Goal: Transaction & Acquisition: Book appointment/travel/reservation

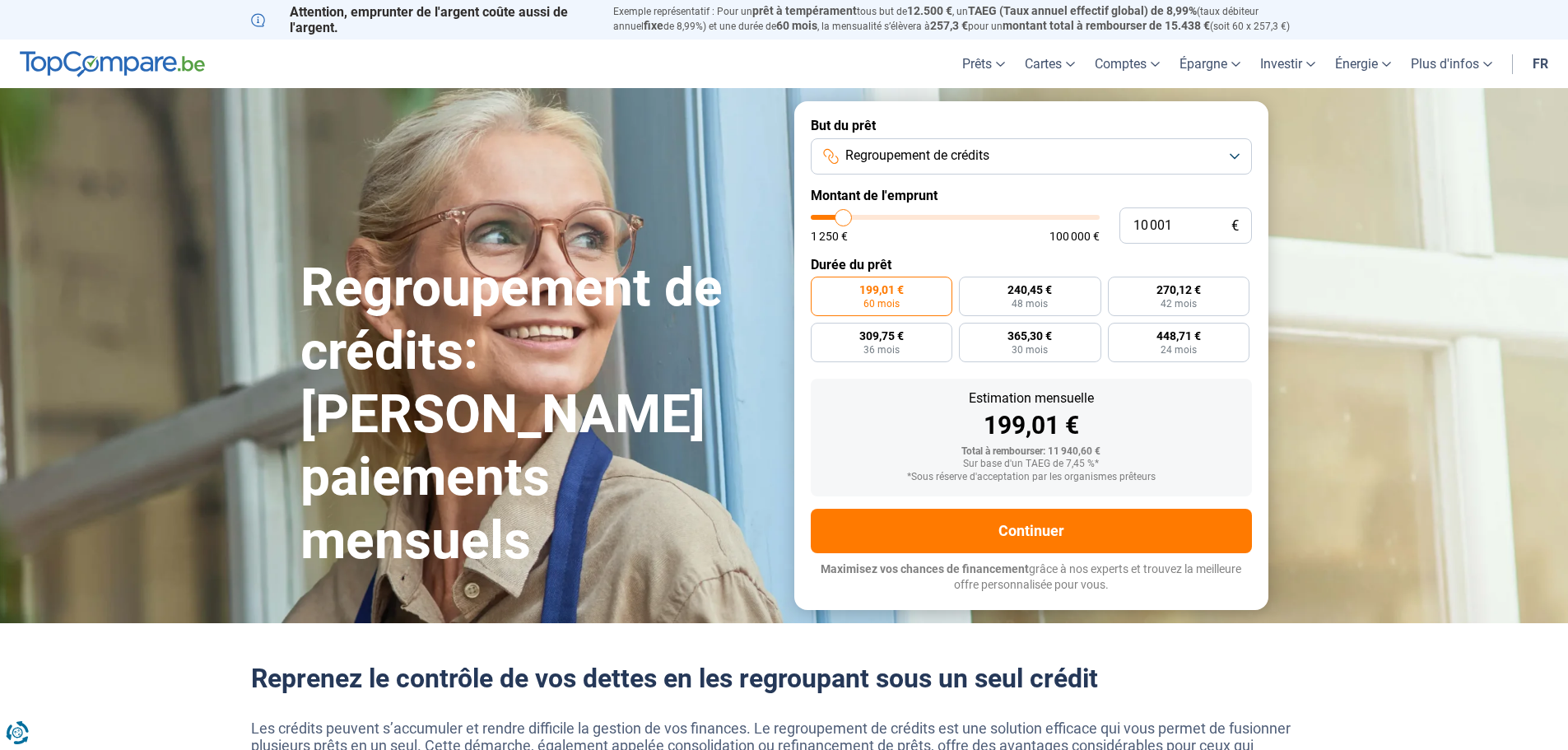
click at [1025, 154] on button "Regroupement de crédits" at bounding box center [1031, 156] width 441 height 36
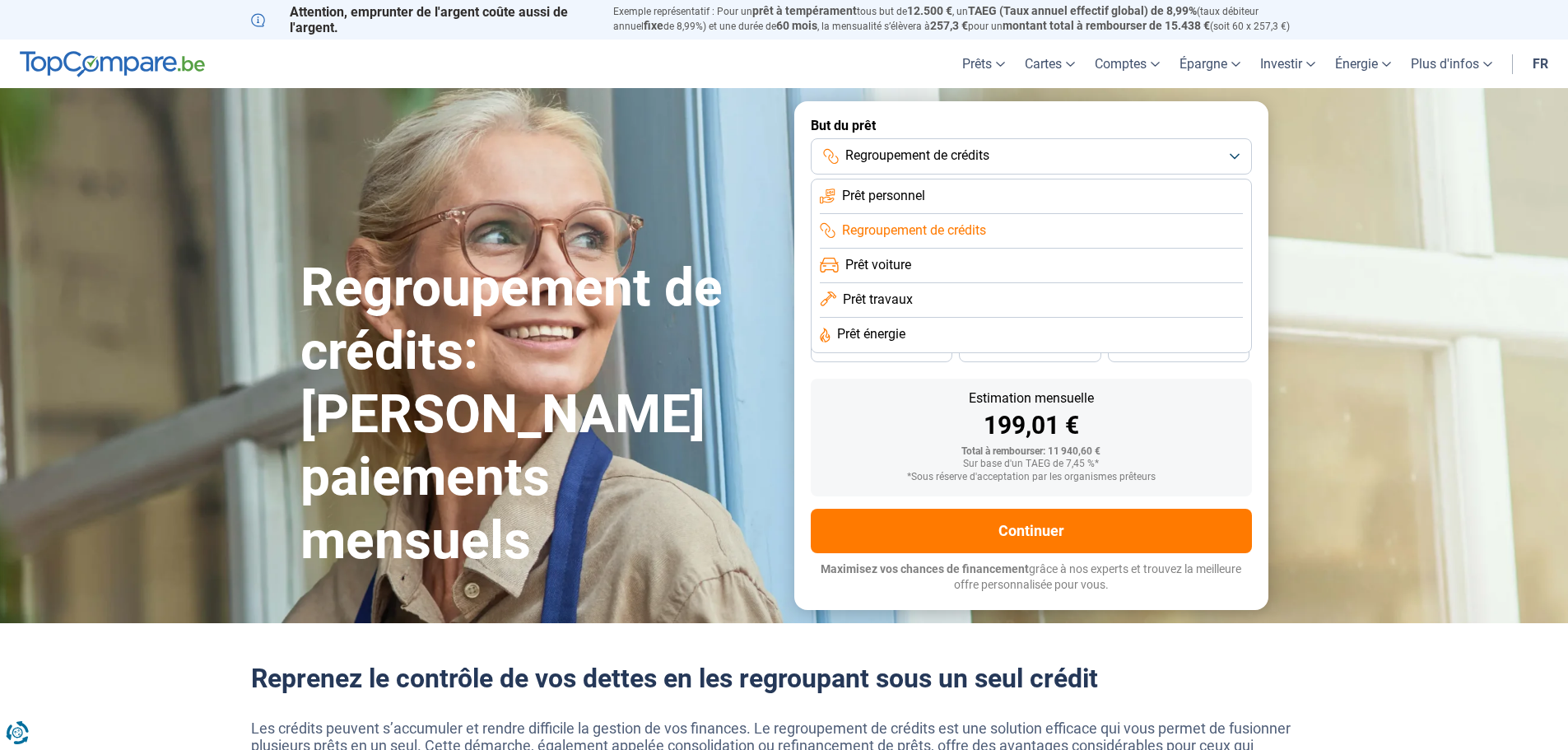
scroll to position [82, 0]
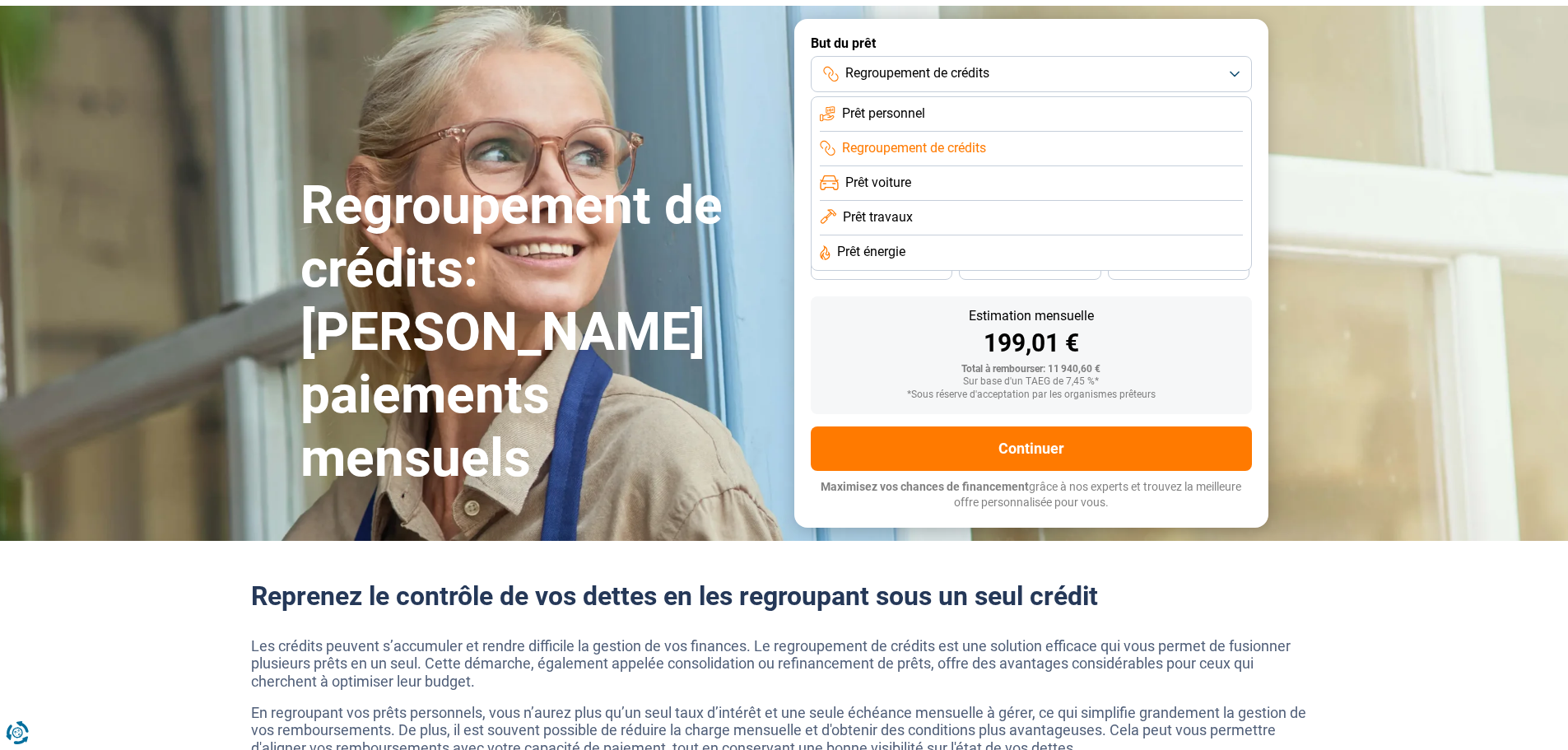
click at [889, 221] on span "Prêt travaux" at bounding box center [877, 217] width 70 height 18
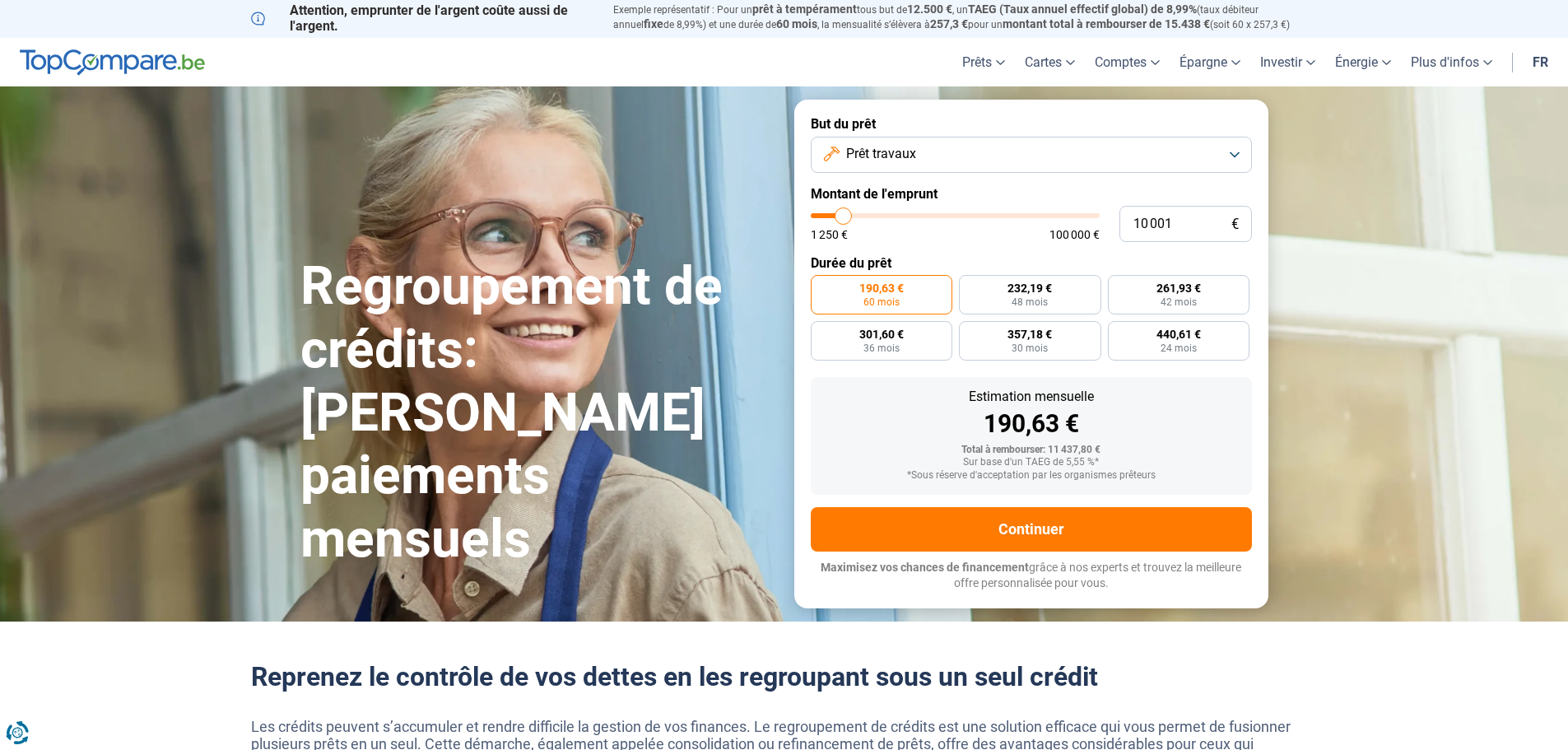
scroll to position [0, 0]
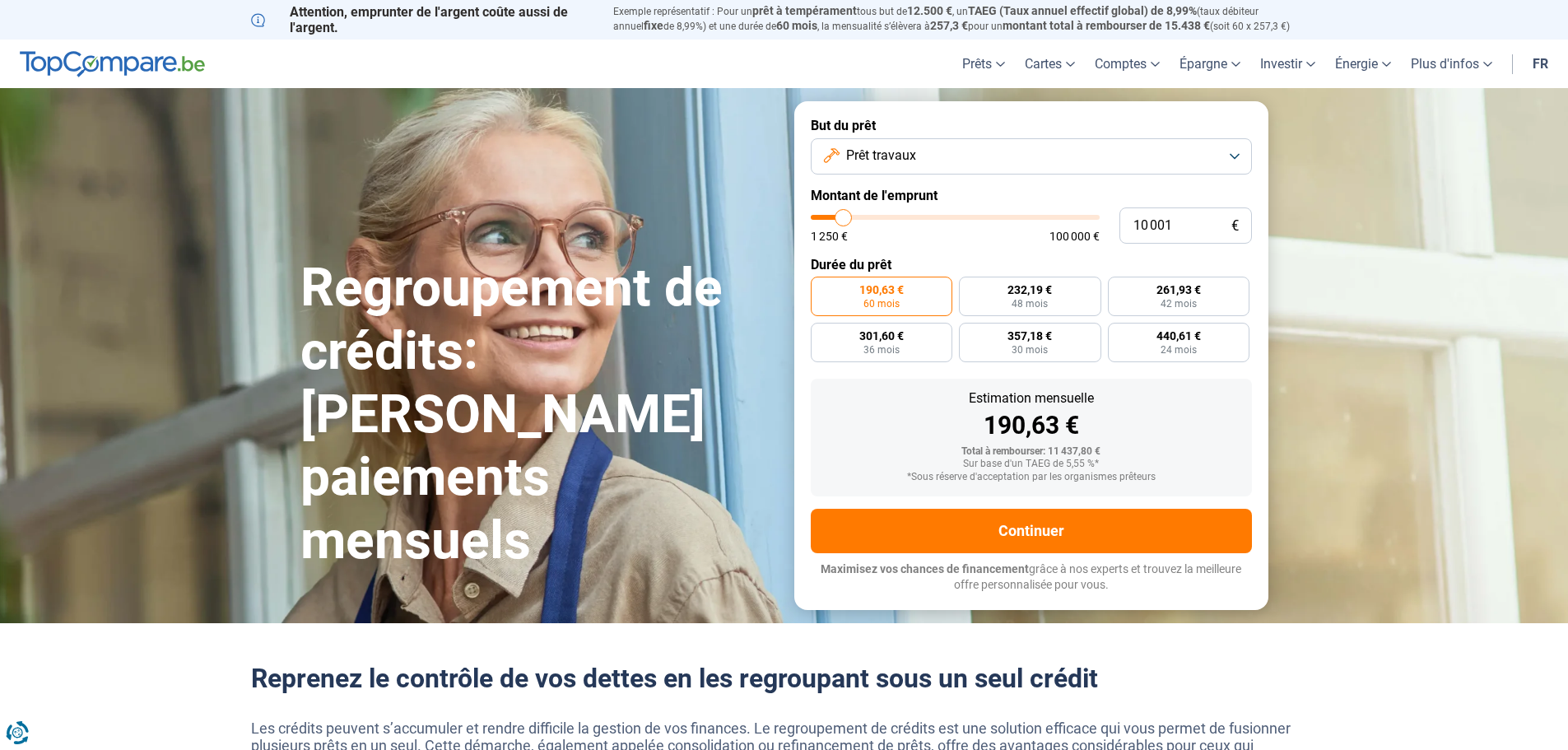
type input "11 250"
type input "11250"
type input "12 500"
type input "12500"
type input "13 250"
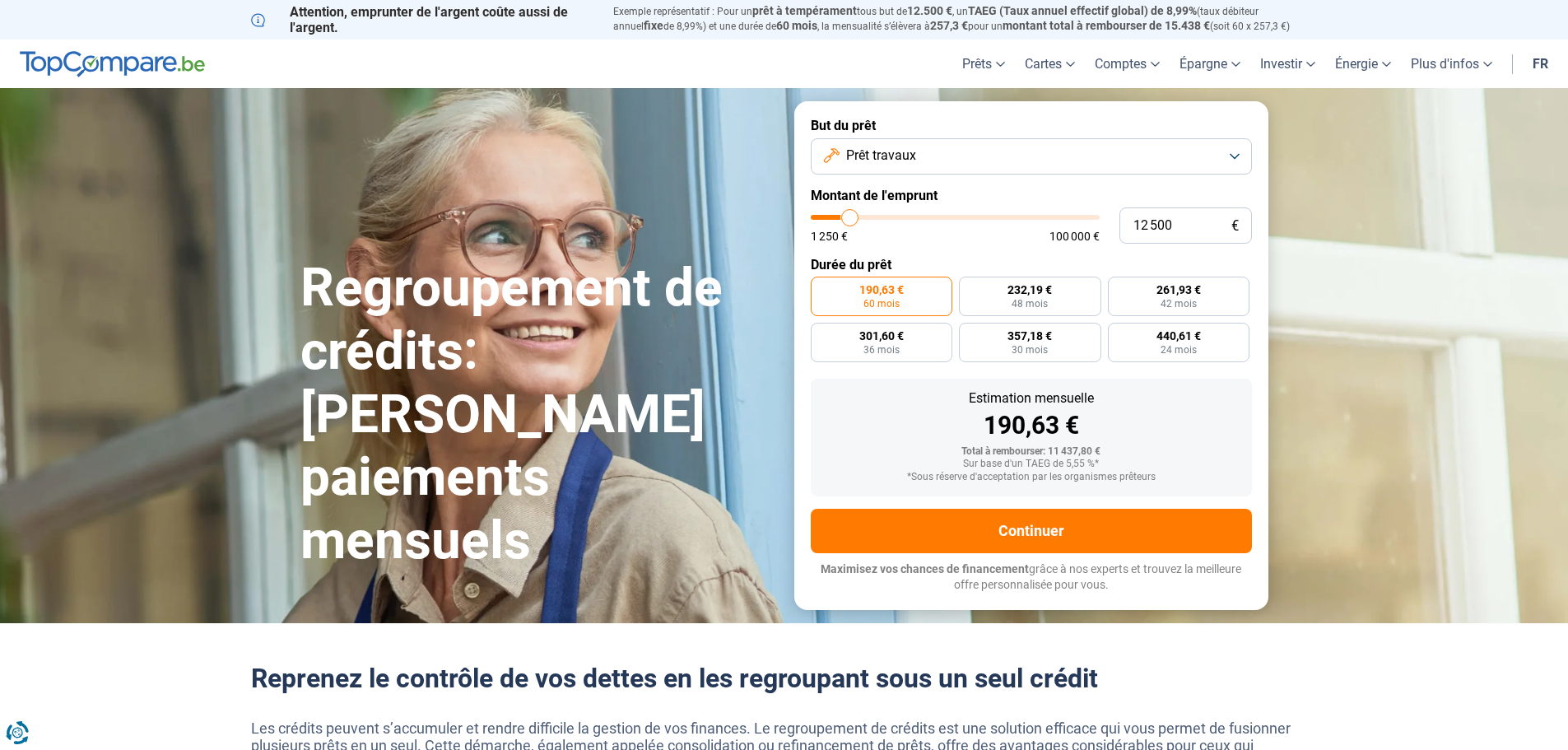
type input "13250"
type input "19 250"
type input "19250"
type input "26 250"
type input "26250"
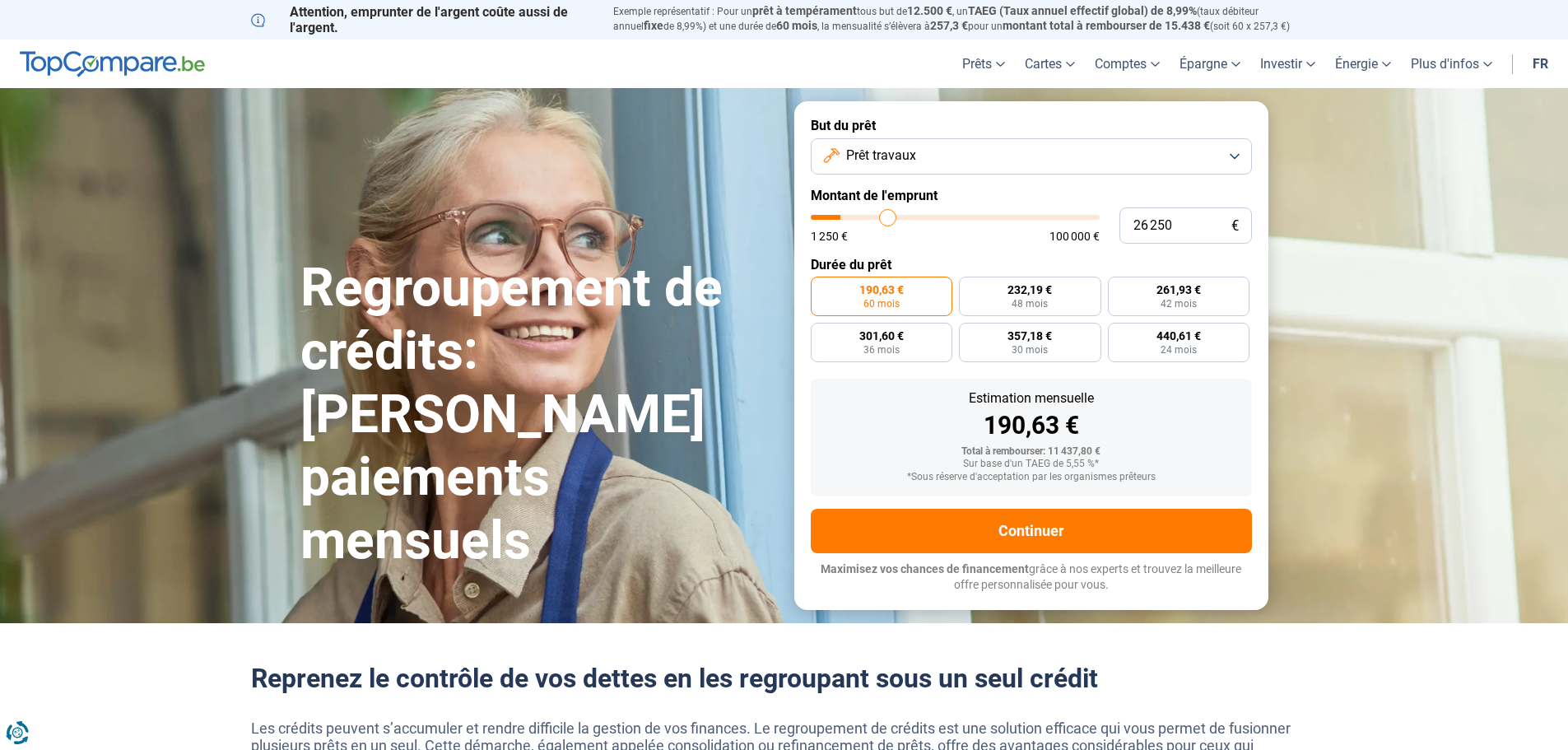
type input "34 250"
type input "34250"
type input "44 250"
type input "44250"
type input "53 250"
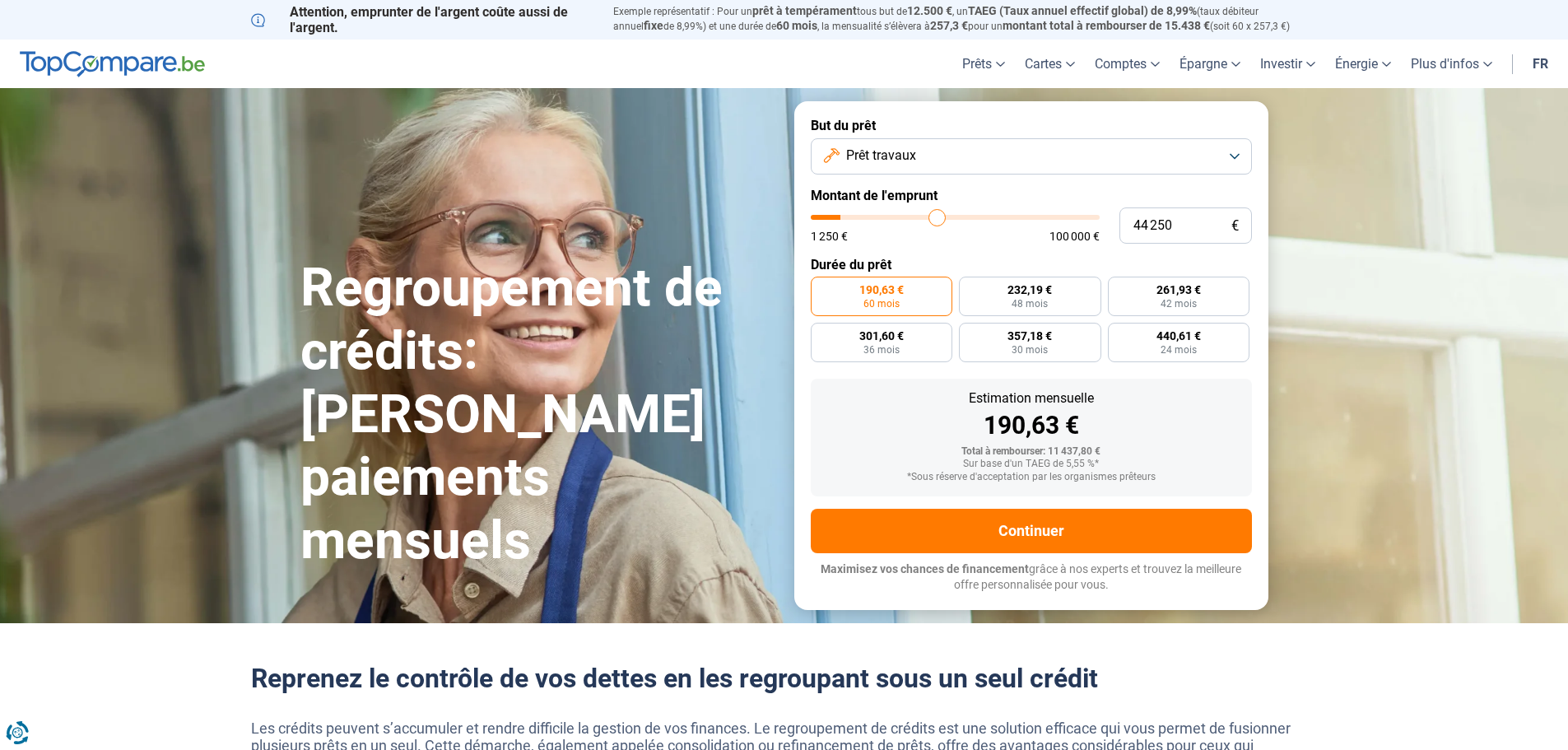
type input "53250"
type input "59 500"
type input "59500"
type input "63 000"
type input "63000"
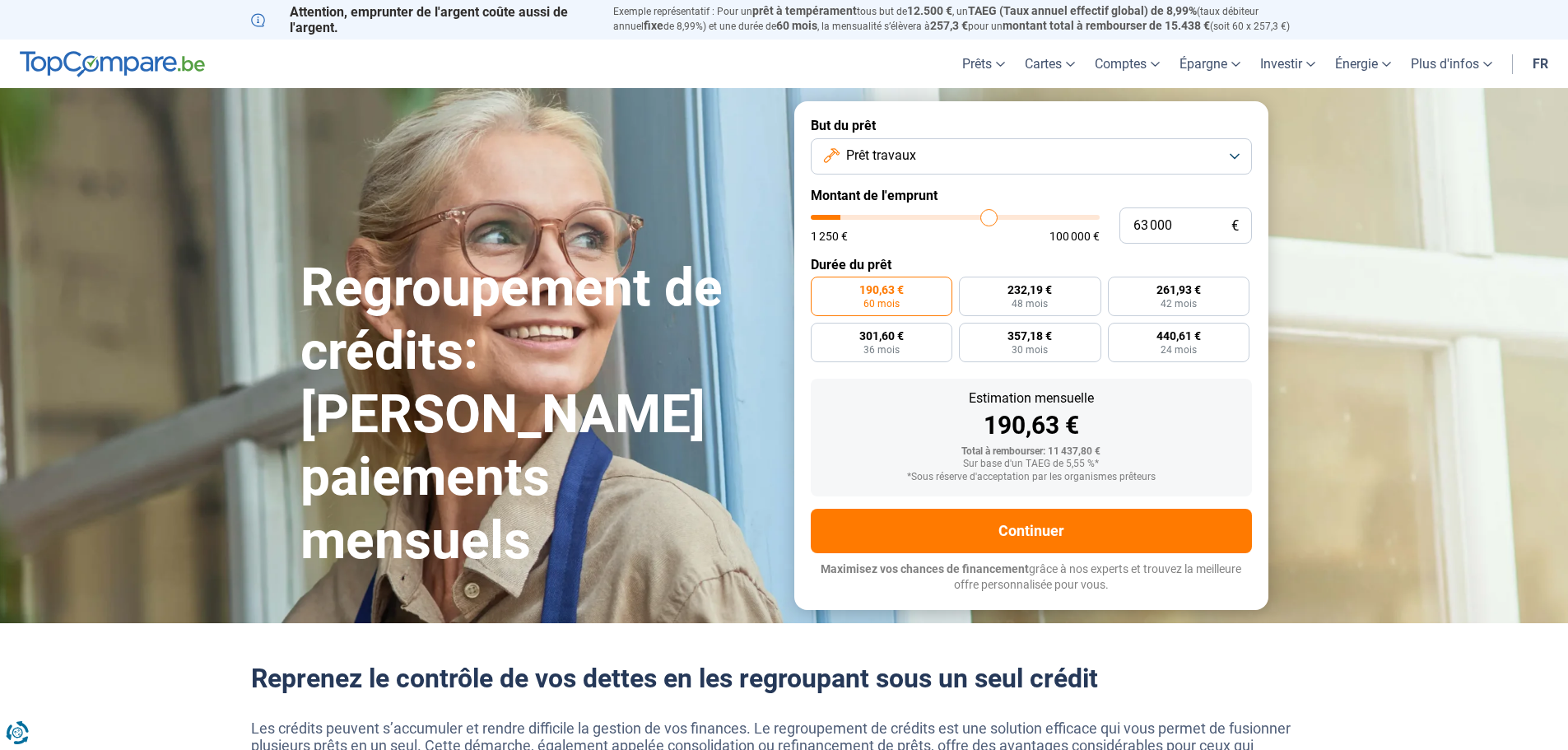
type input "63 750"
type input "63750"
type input "66 000"
type input "66000"
type input "68 000"
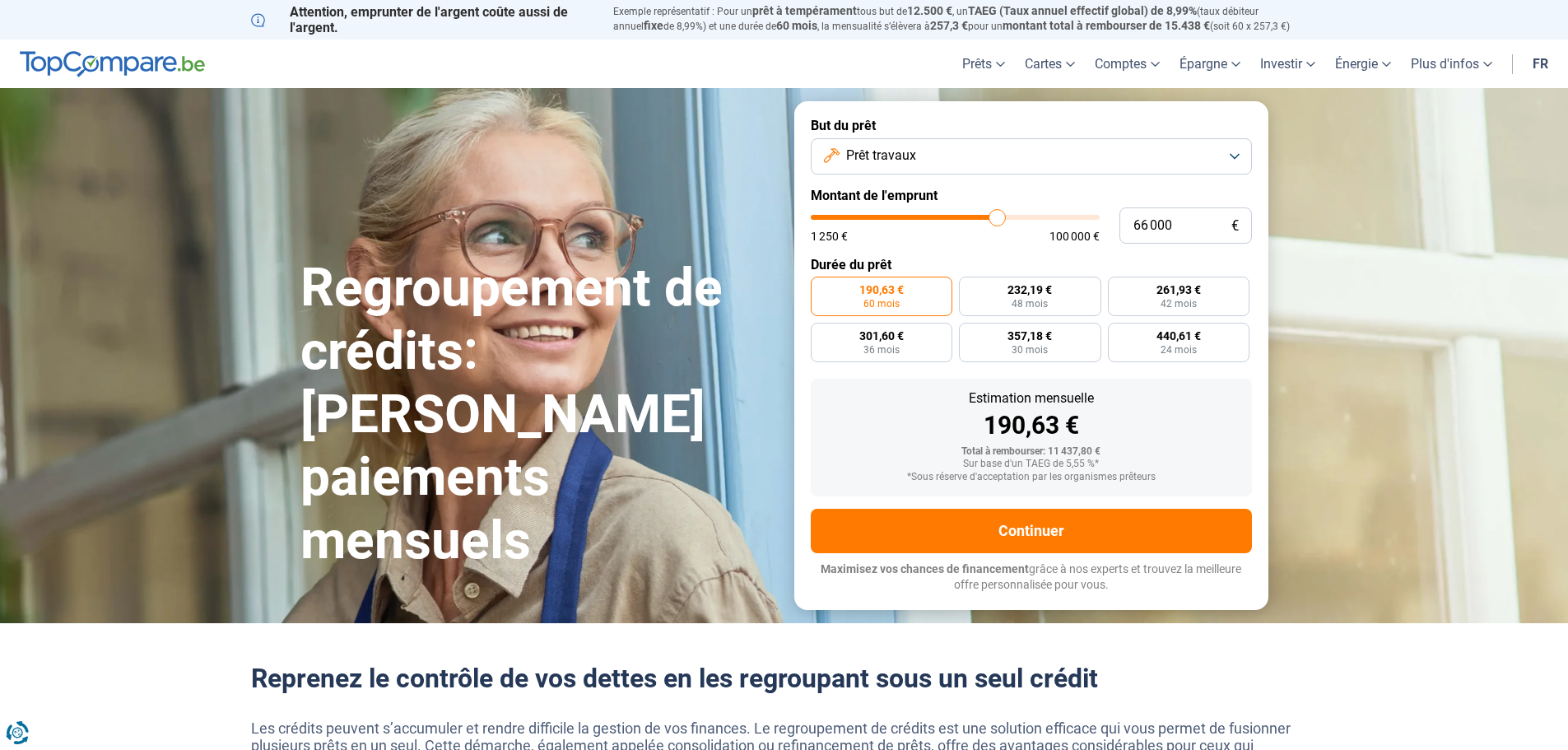
type input "68000"
type input "71 750"
type input "71750"
type input "76 250"
type input "76250"
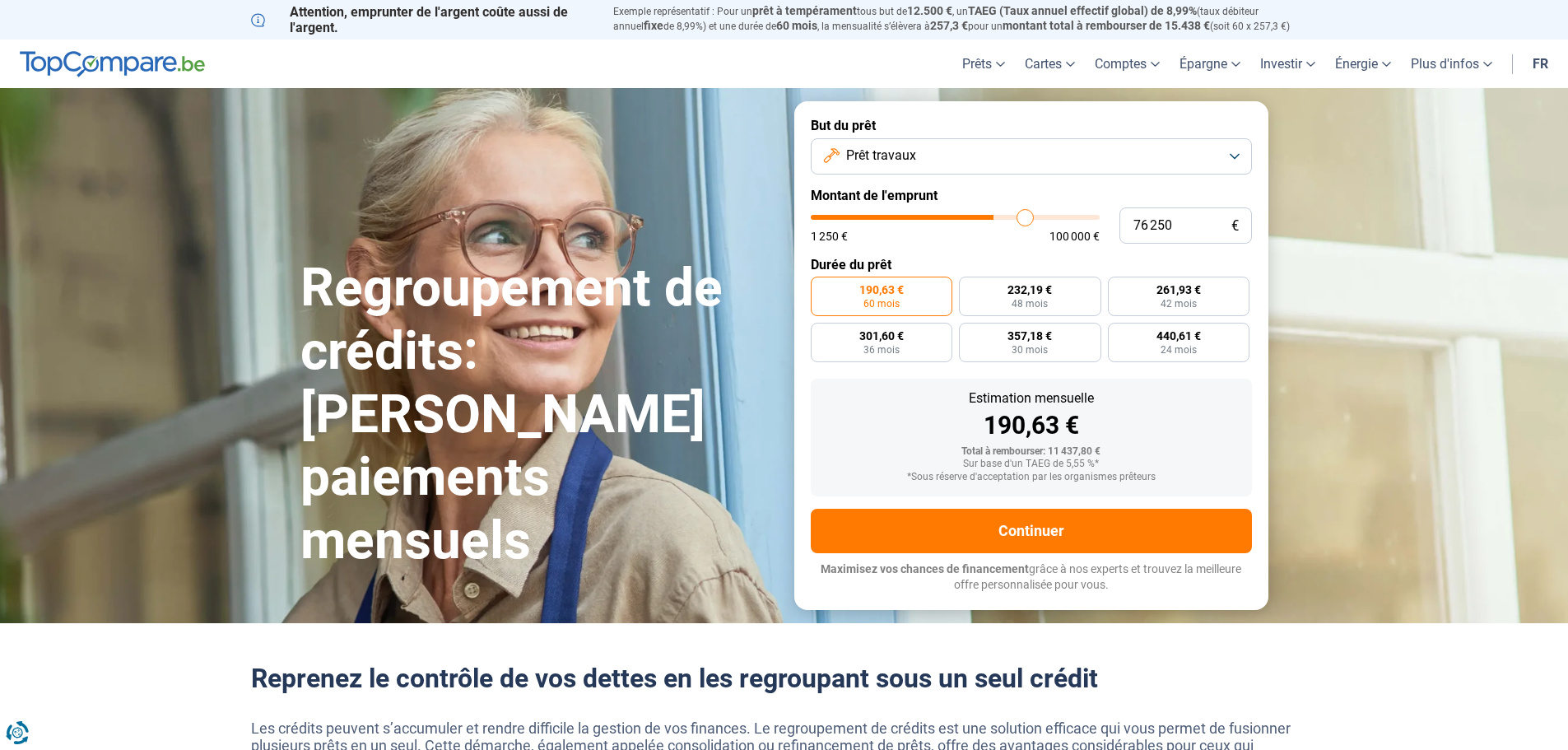
type input "79 750"
type input "79750"
type input "81 250"
type input "81250"
type input "81 500"
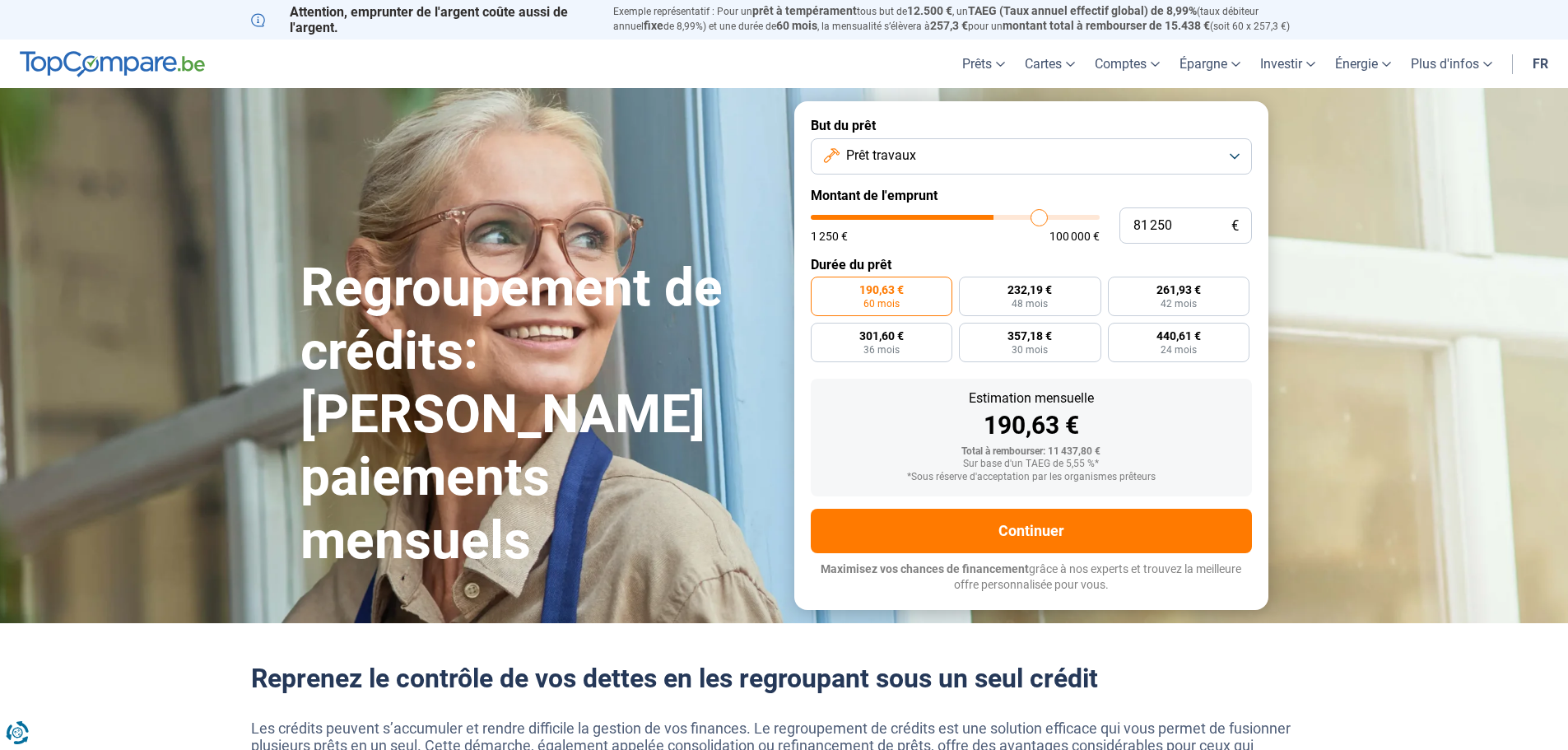
type input "81500"
type input "81 750"
type input "81750"
type input "82 250"
type input "82250"
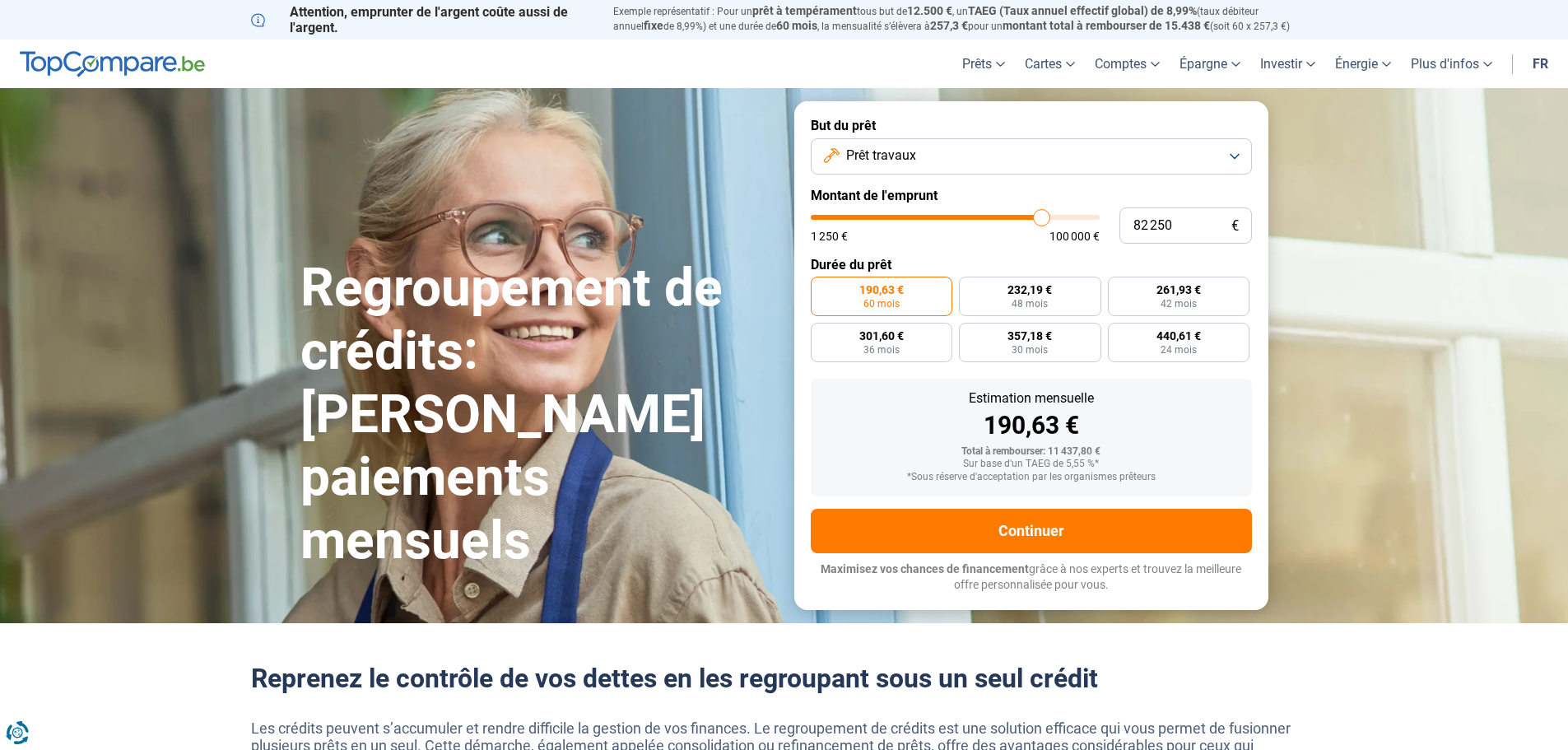
type input "83 250"
type input "83250"
type input "84 000"
type input "84000"
type input "84 500"
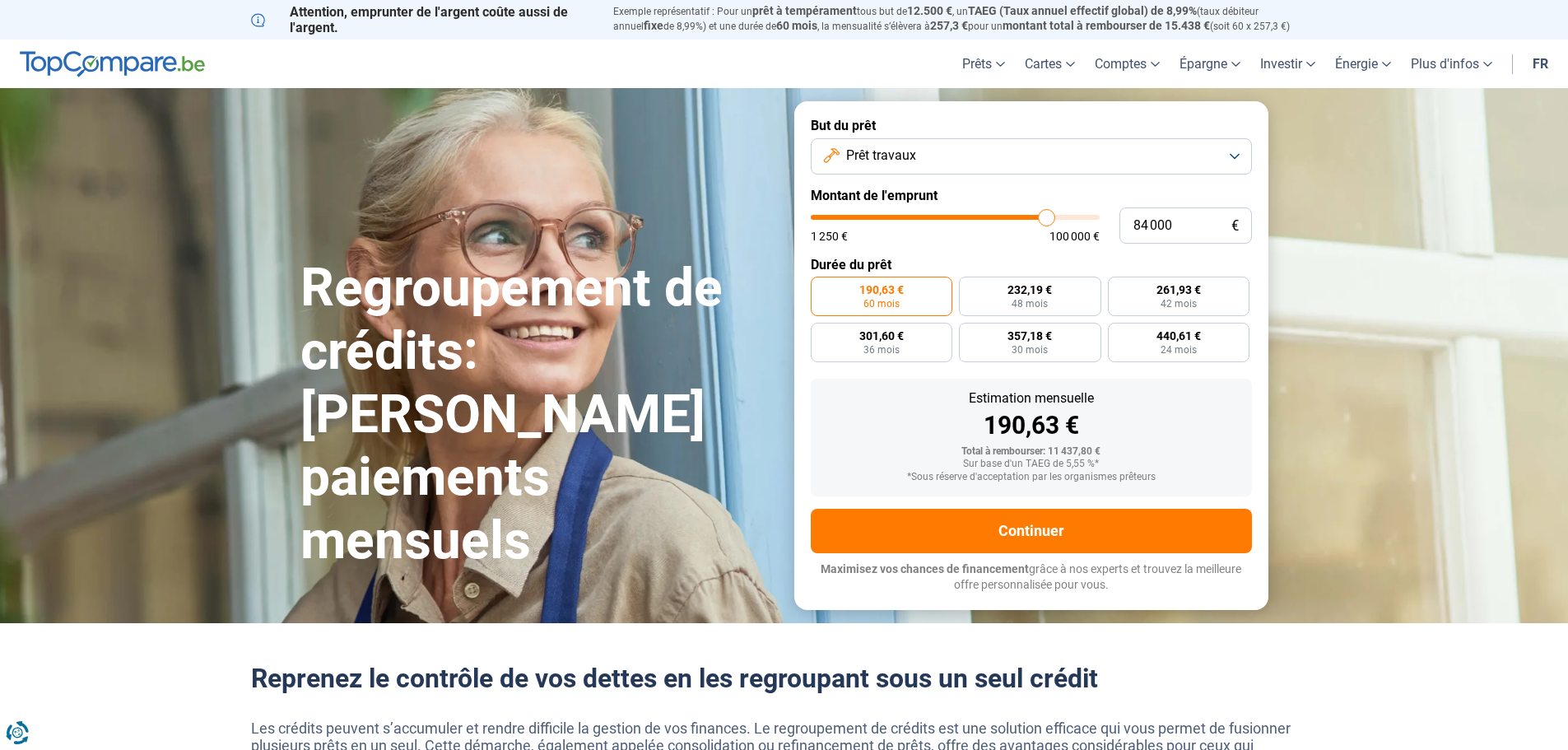
type input "84500"
type input "85 000"
type input "85000"
type input "85 500"
type input "85500"
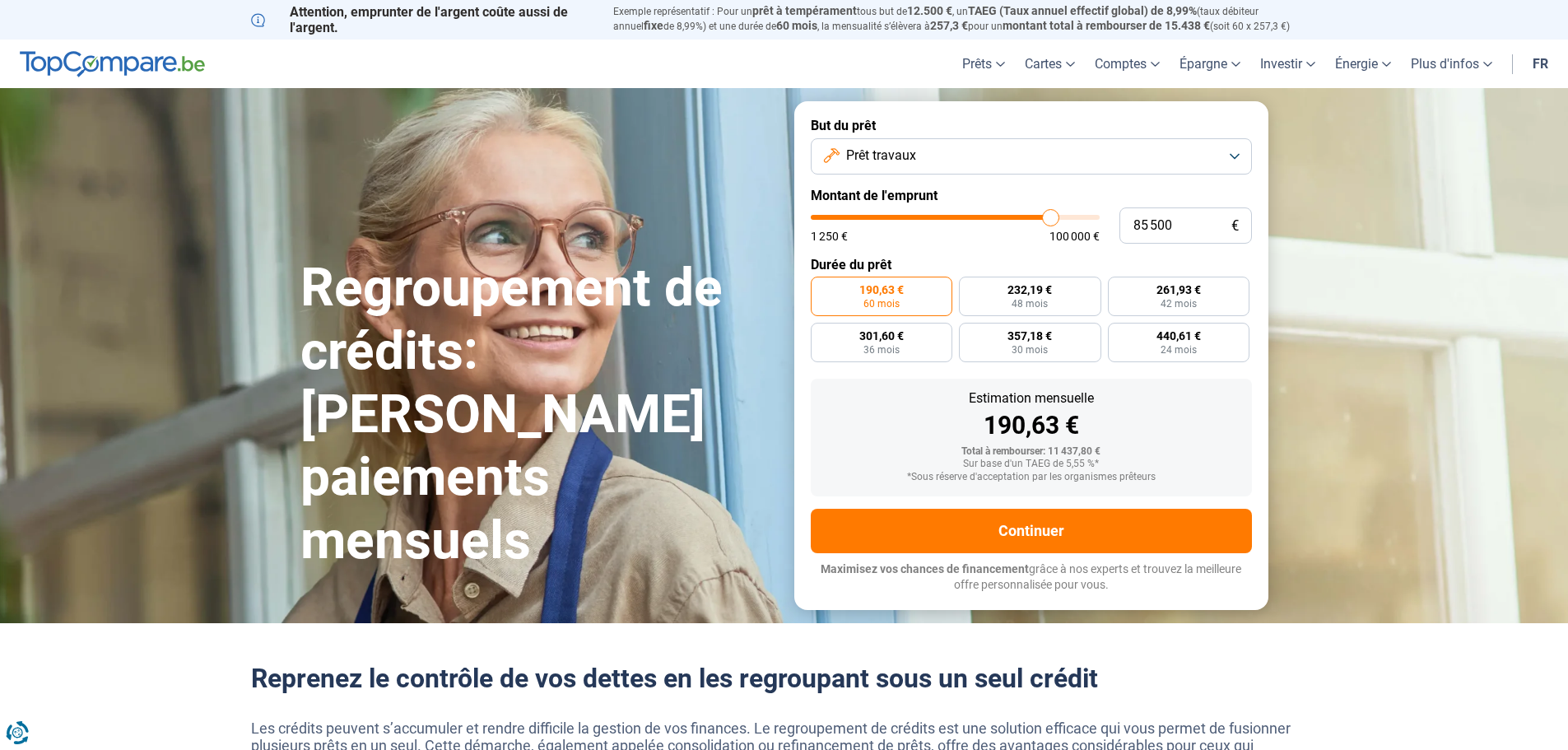
type input "86 000"
type input "86000"
type input "87 250"
type input "87250"
type input "87 500"
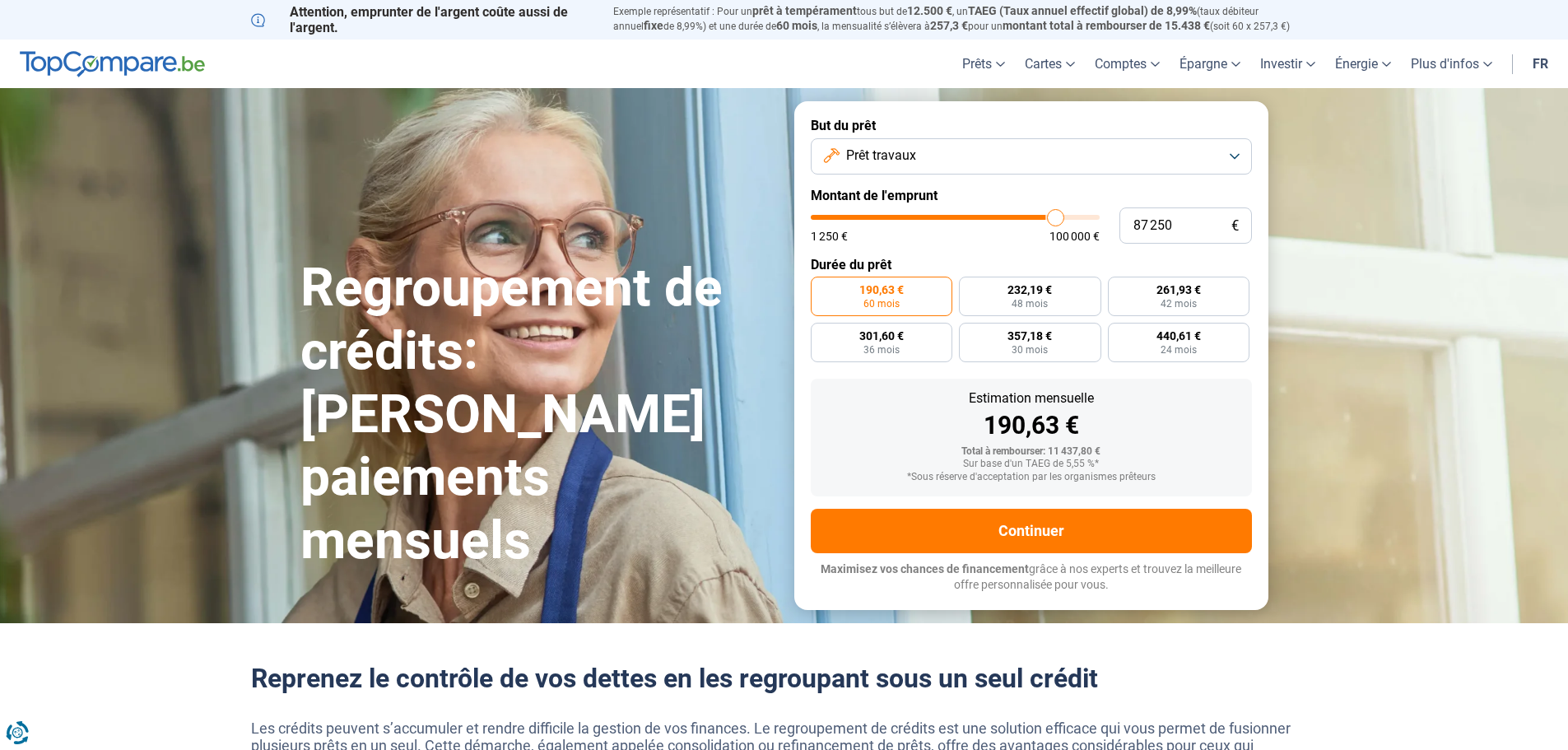
type input "87500"
type input "86 000"
type input "86000"
type input "84 000"
type input "84000"
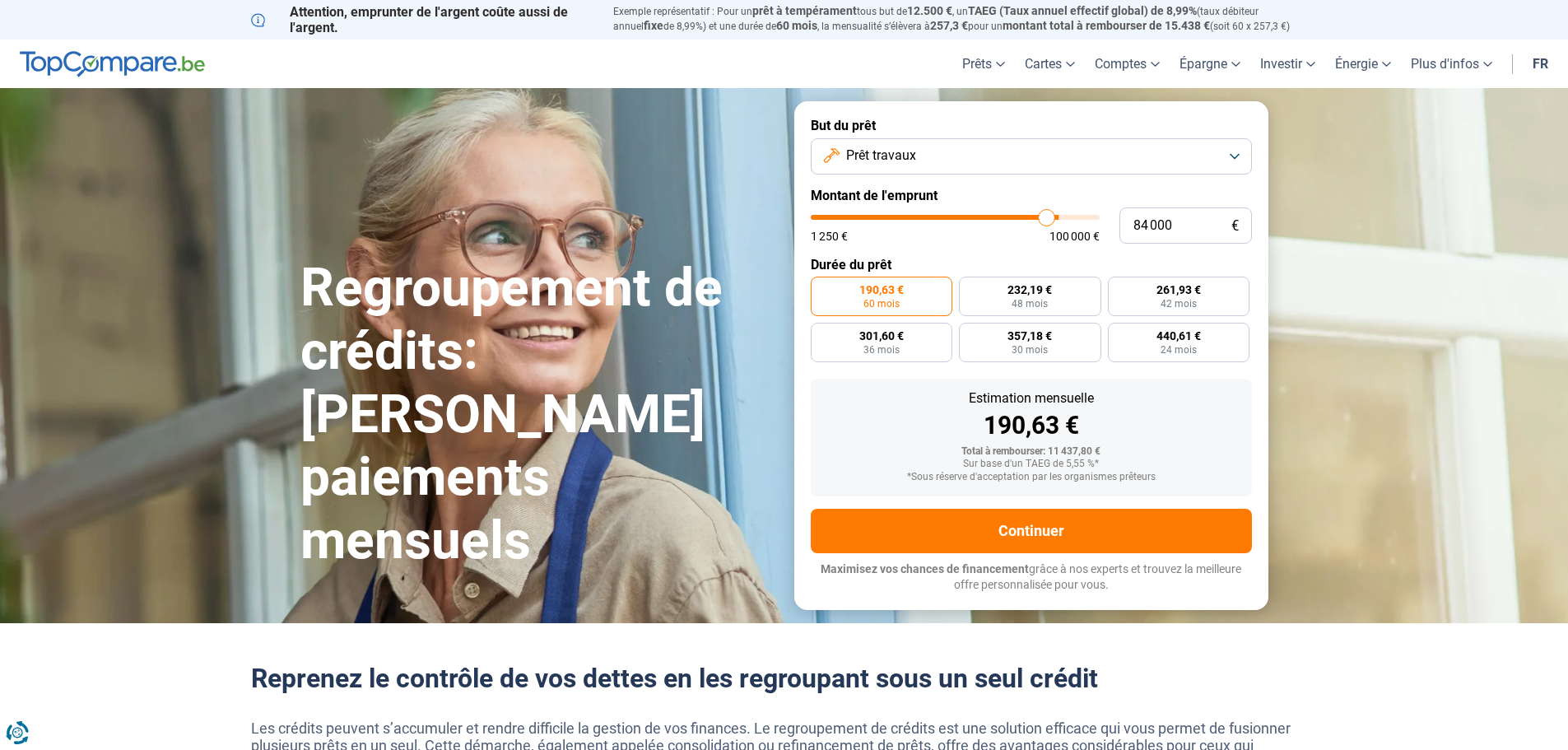
type input "81 000"
type input "81000"
type input "79 250"
type input "79250"
type input "78 000"
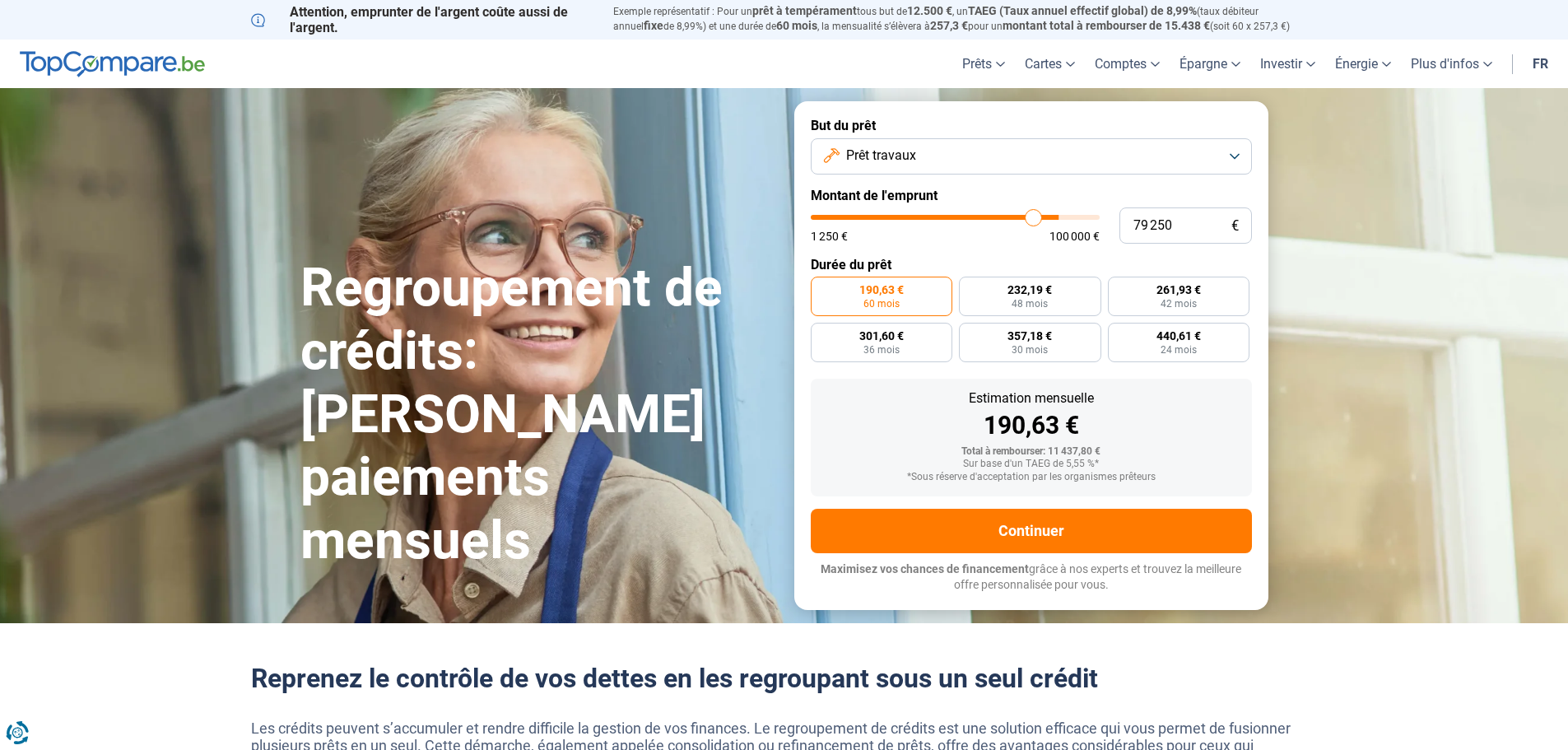
type input "78000"
type input "76 250"
type input "76250"
type input "72 250"
type input "72250"
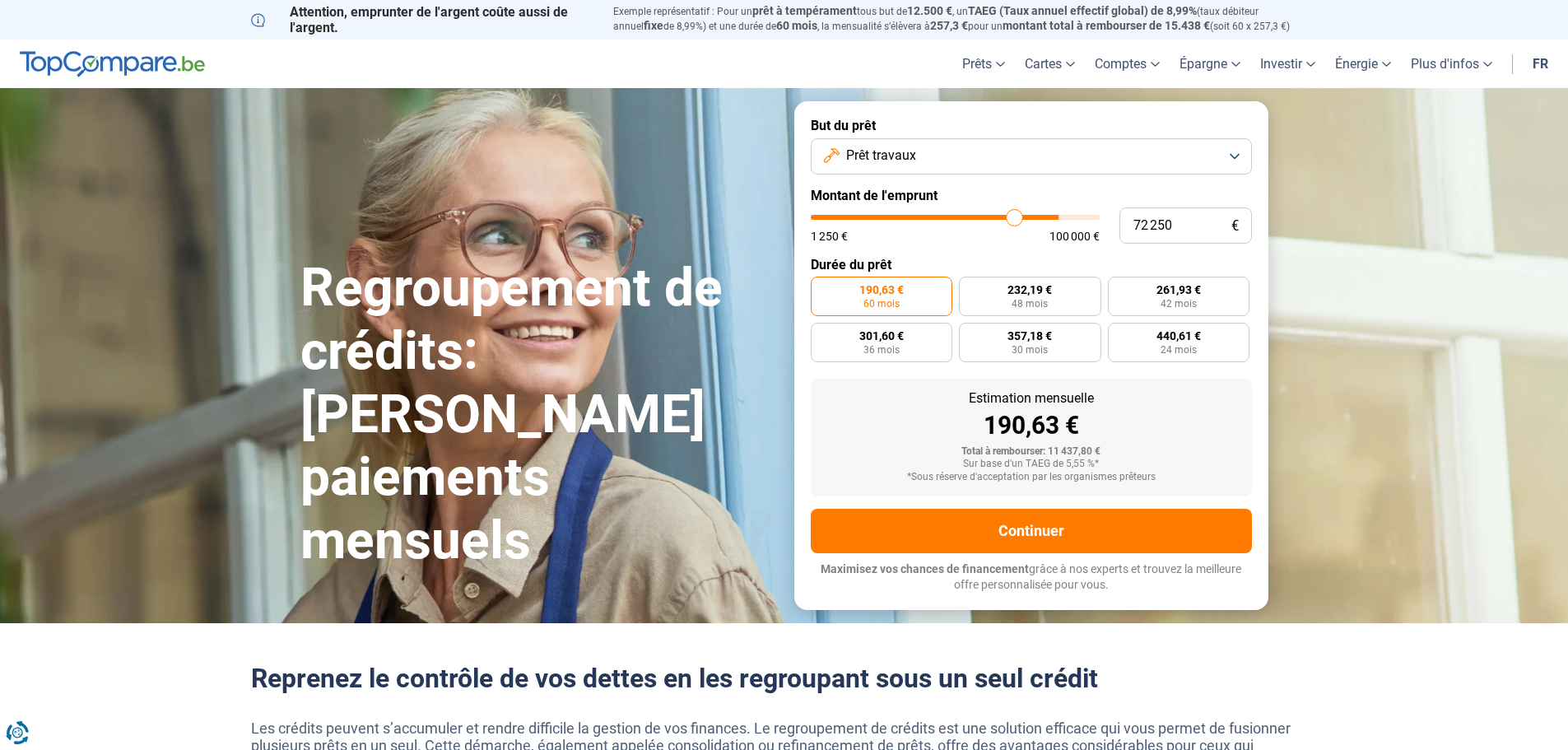
type input "69 000"
type input "69000"
type input "65 250"
type input "65250"
type input "63 250"
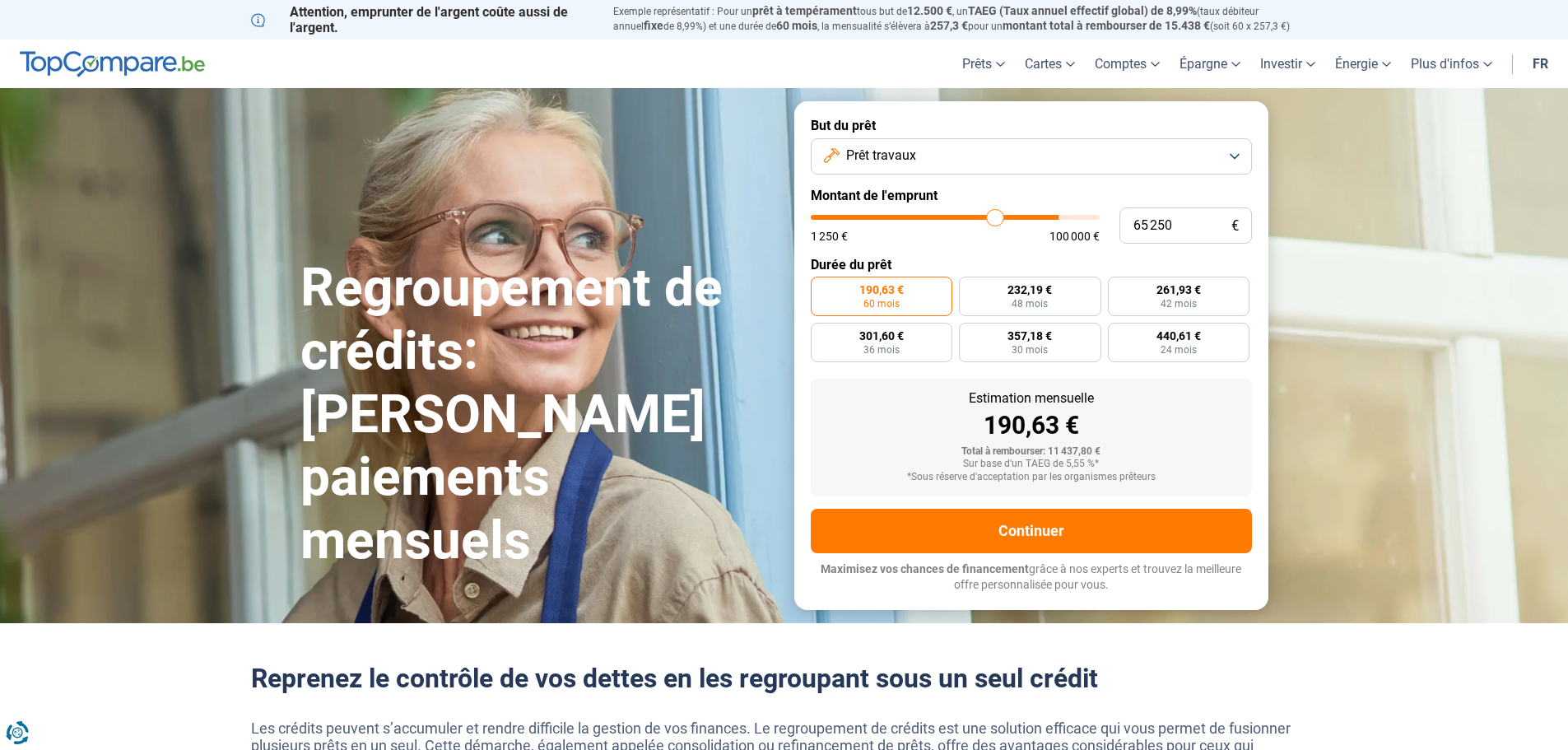
type input "63250"
type input "61 500"
type input "61500"
type input "60 500"
type input "60500"
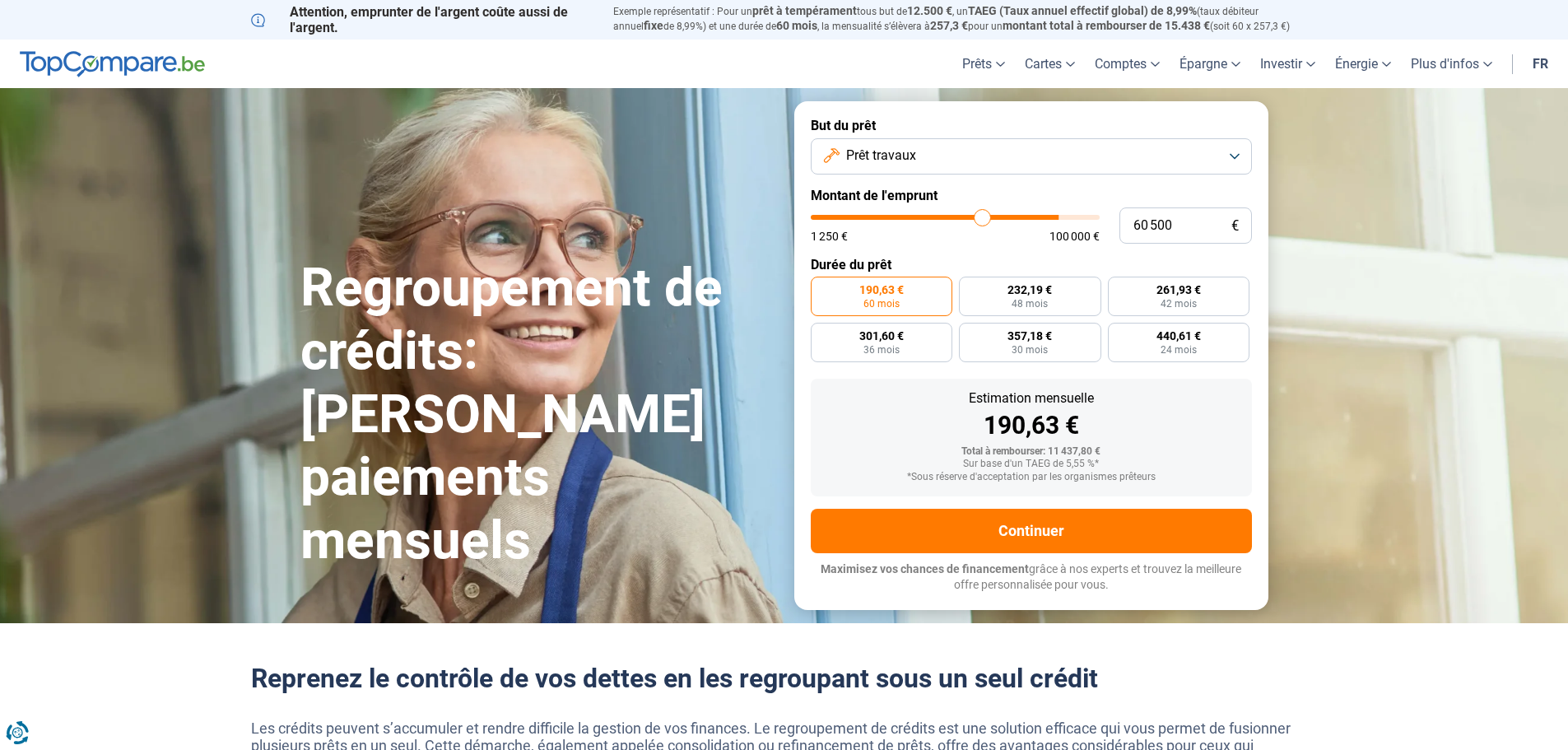
type input "60 000"
type input "60000"
type input "59 500"
type input "59500"
type input "59 250"
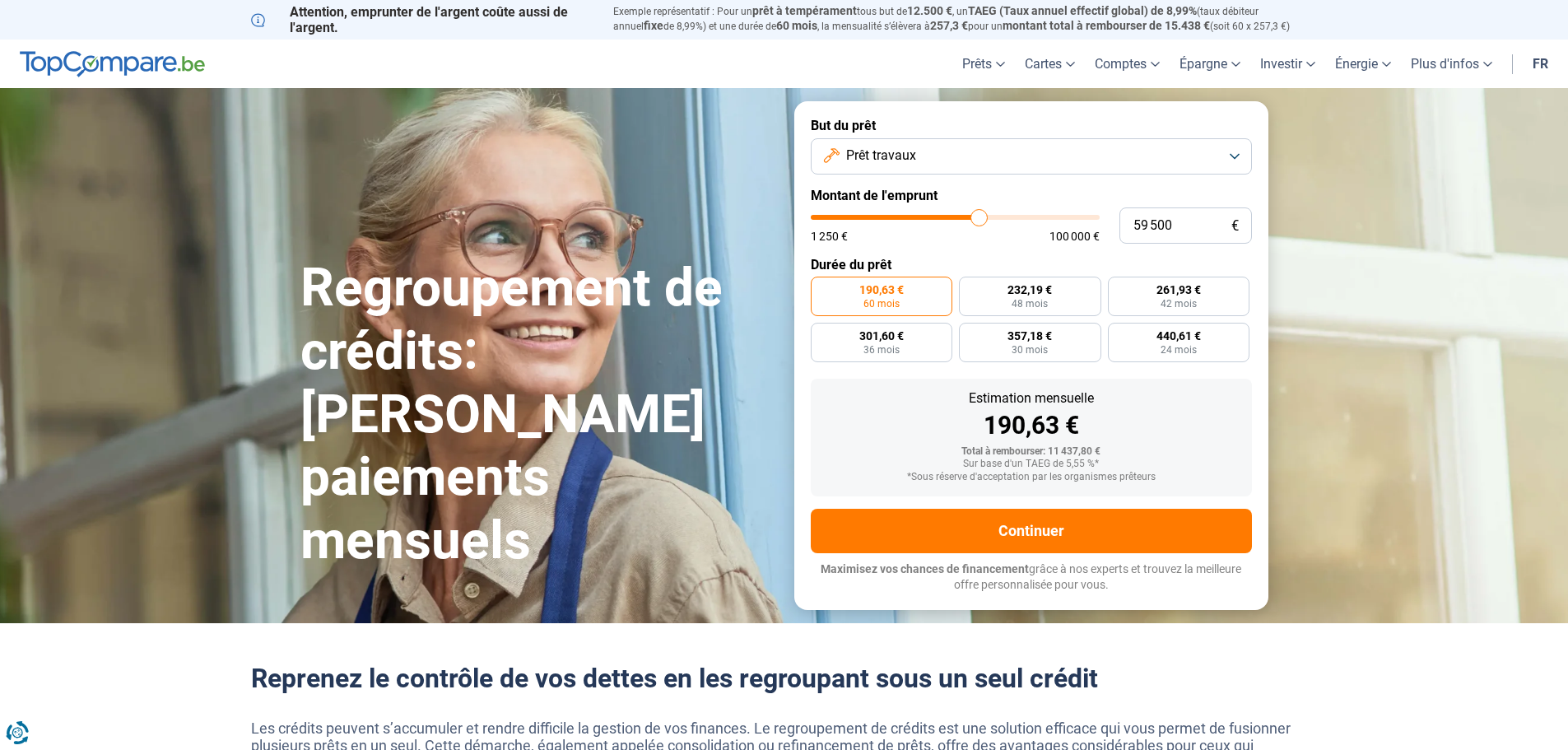
type input "59250"
type input "57 750"
type input "57750"
type input "56 250"
type input "56250"
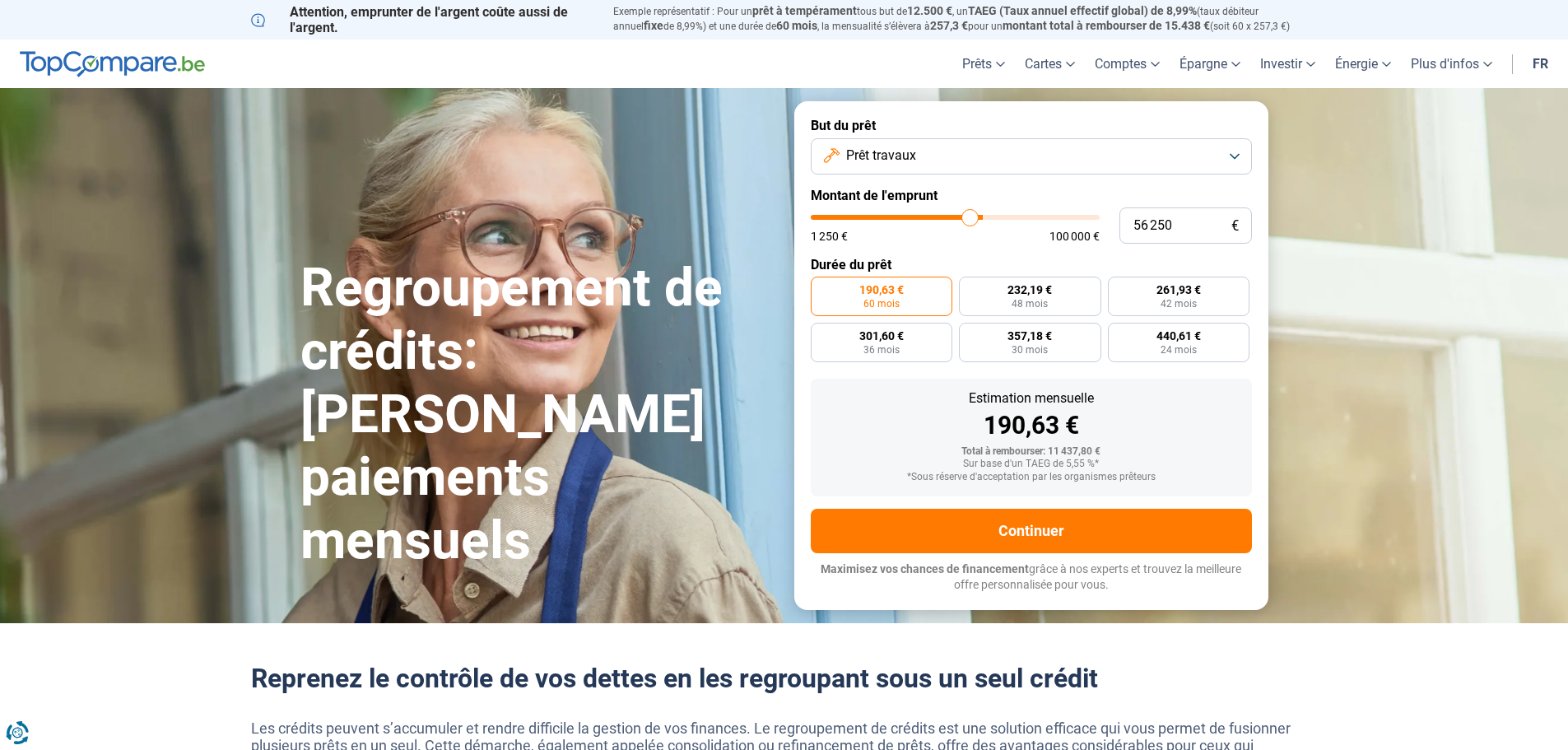
type input "54 250"
type input "54250"
type input "52 000"
type input "52000"
type input "49 000"
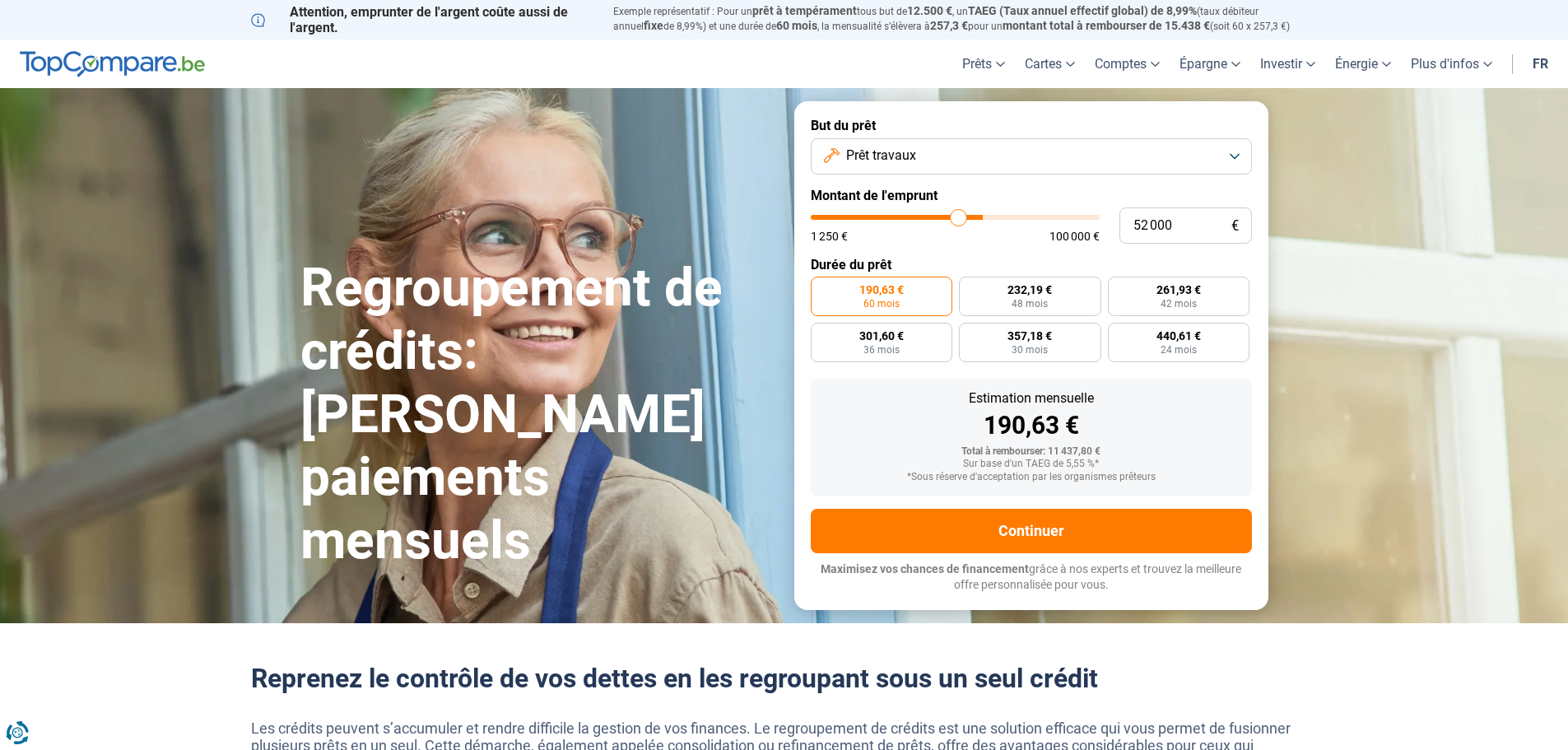
type input "49000"
type input "45 750"
type input "45750"
type input "44 250"
type input "44250"
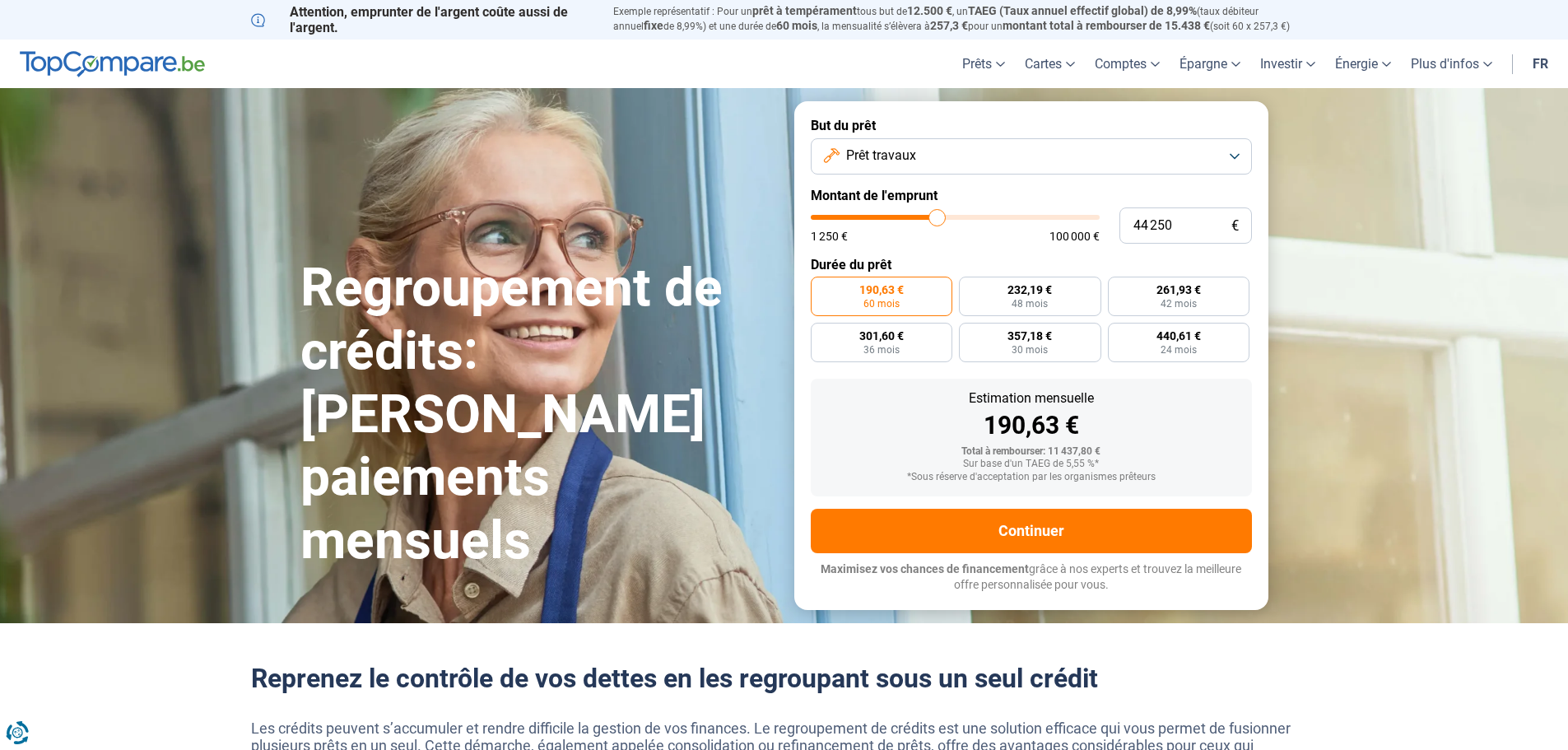
type input "43 500"
type input "43500"
type input "43 000"
type input "43000"
type input "42 750"
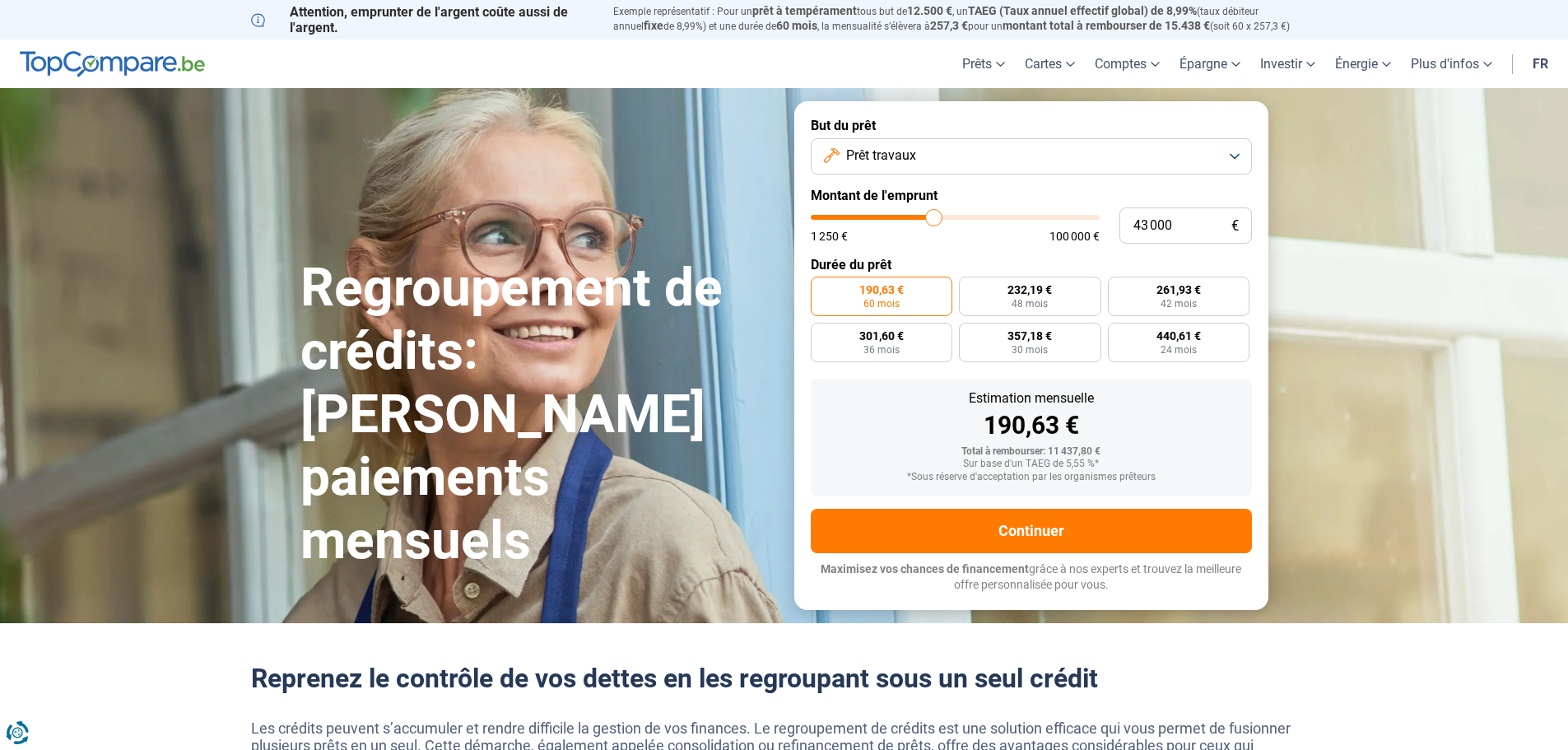
type input "42750"
type input "42 500"
type input "42500"
type input "42 250"
type input "42250"
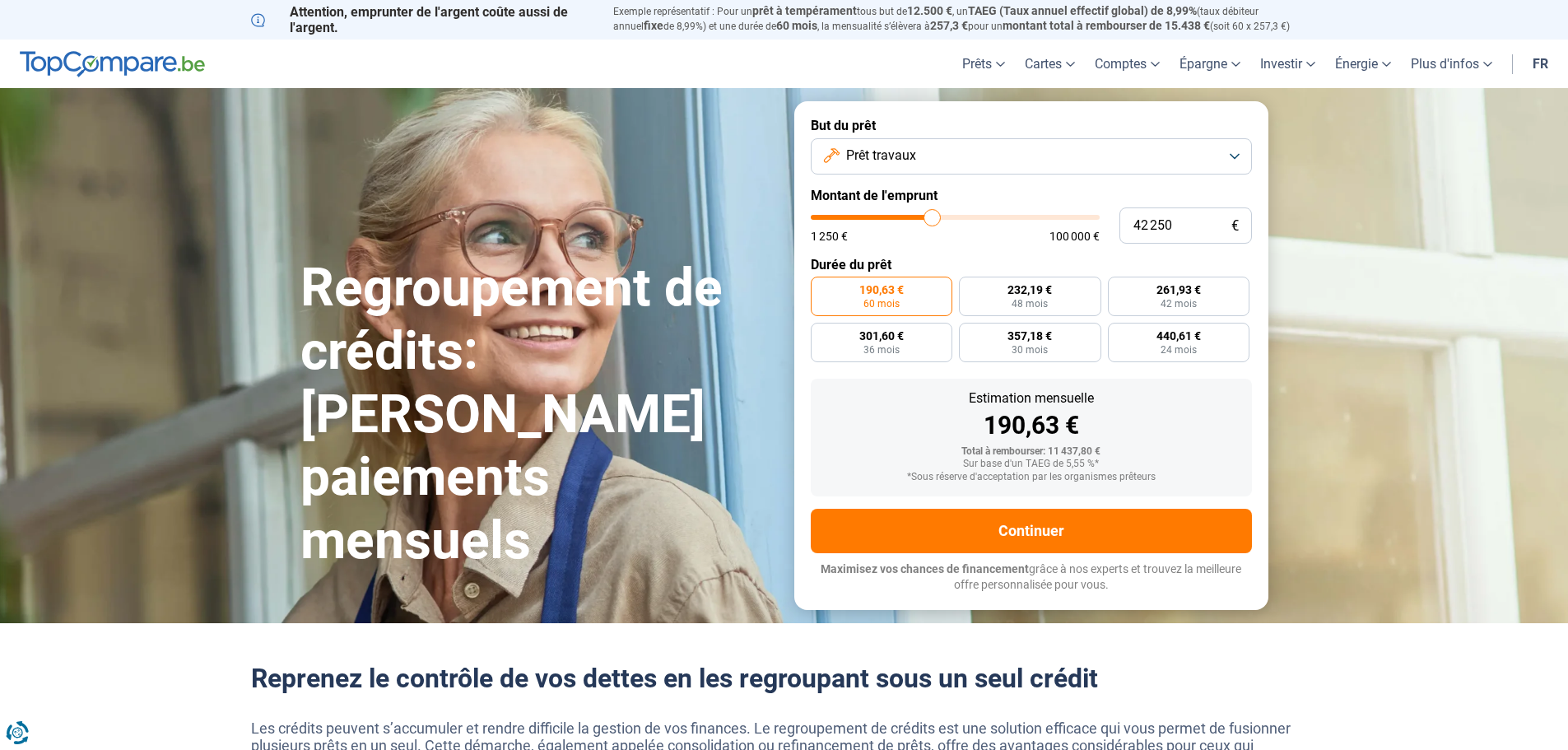
type input "42 000"
type input "42000"
type input "41 500"
type input "41500"
type input "41 250"
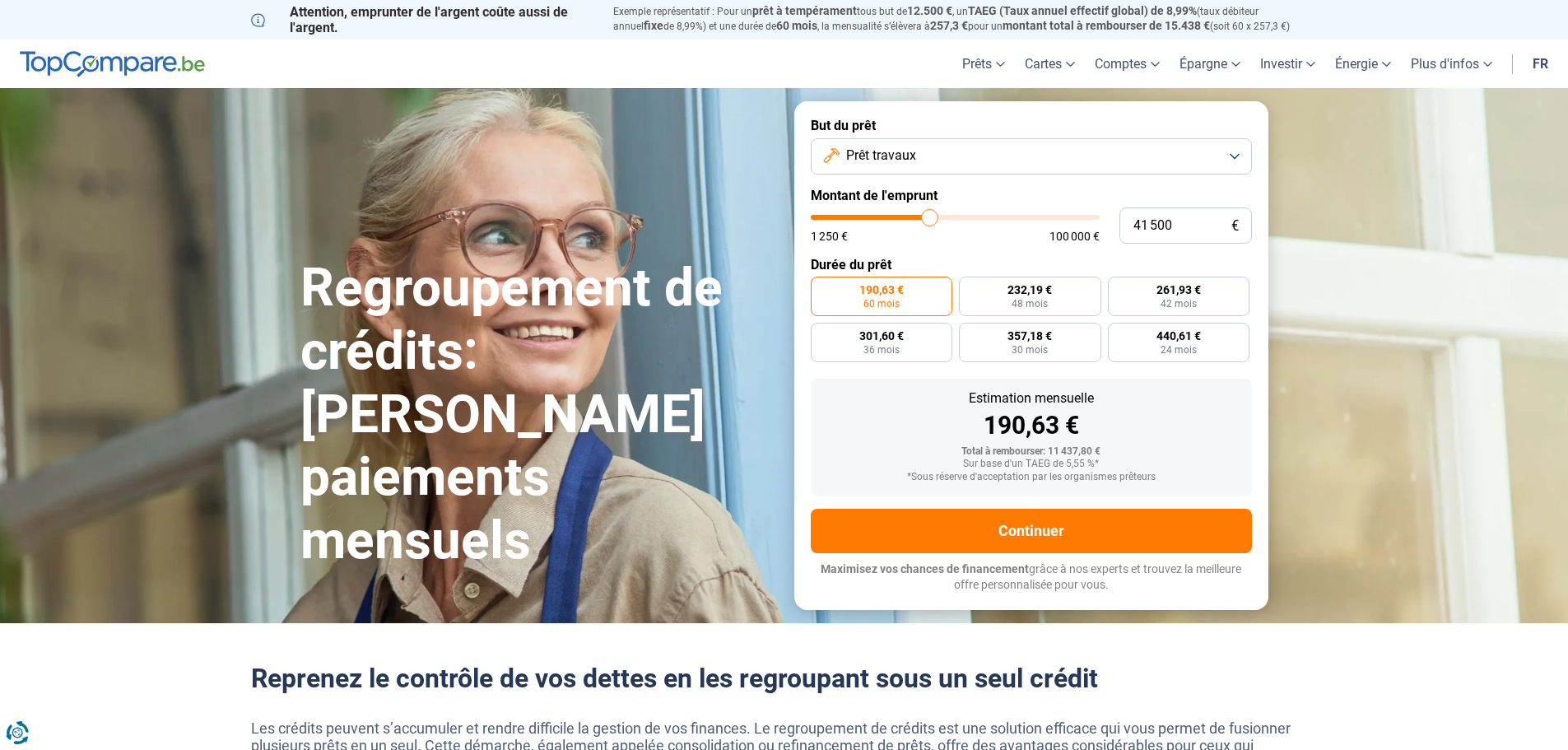
type input "41250"
type input "41 000"
type input "41000"
type input "40 750"
type input "40750"
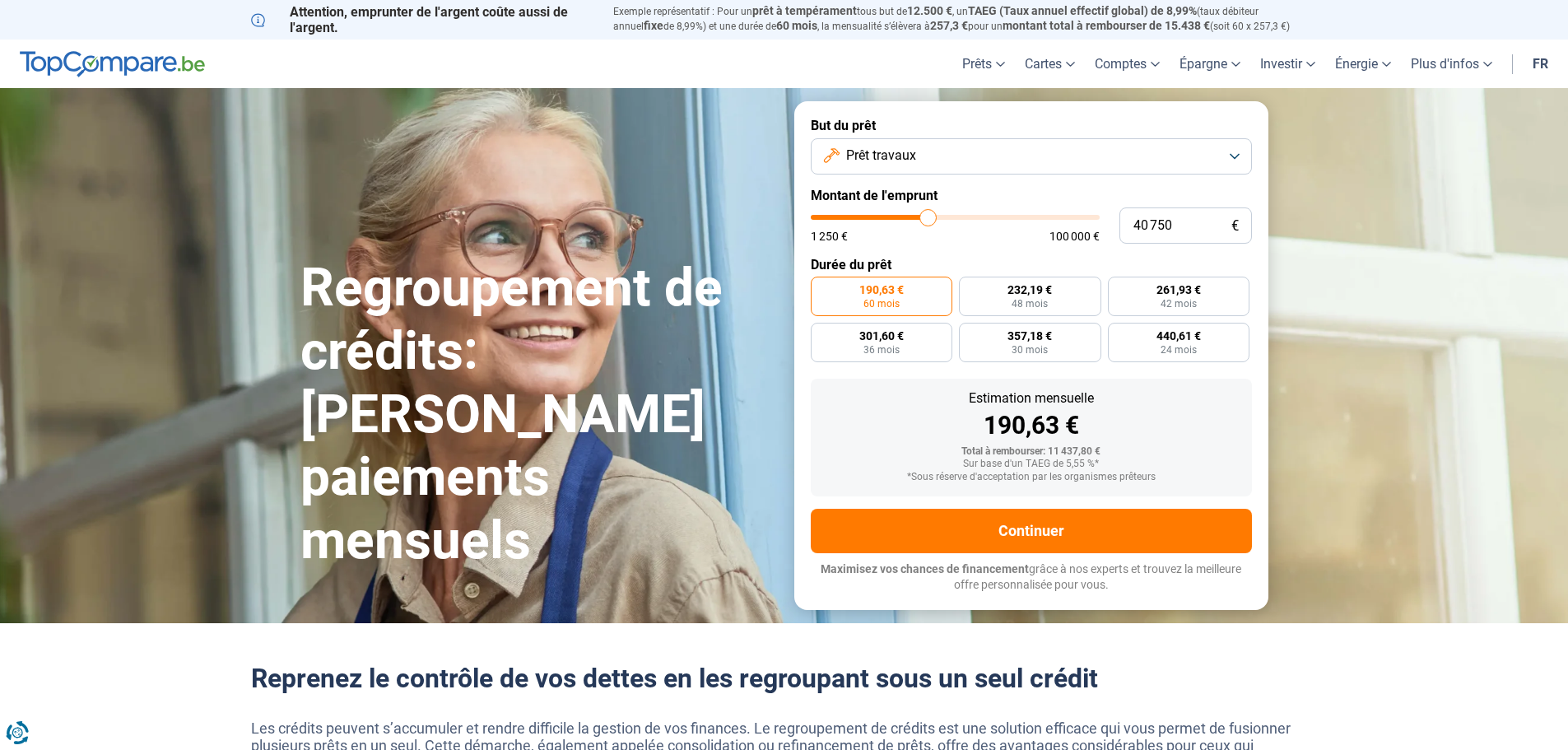
type input "40 250"
type input "40250"
type input "40 750"
type input "40750"
type input "41 000"
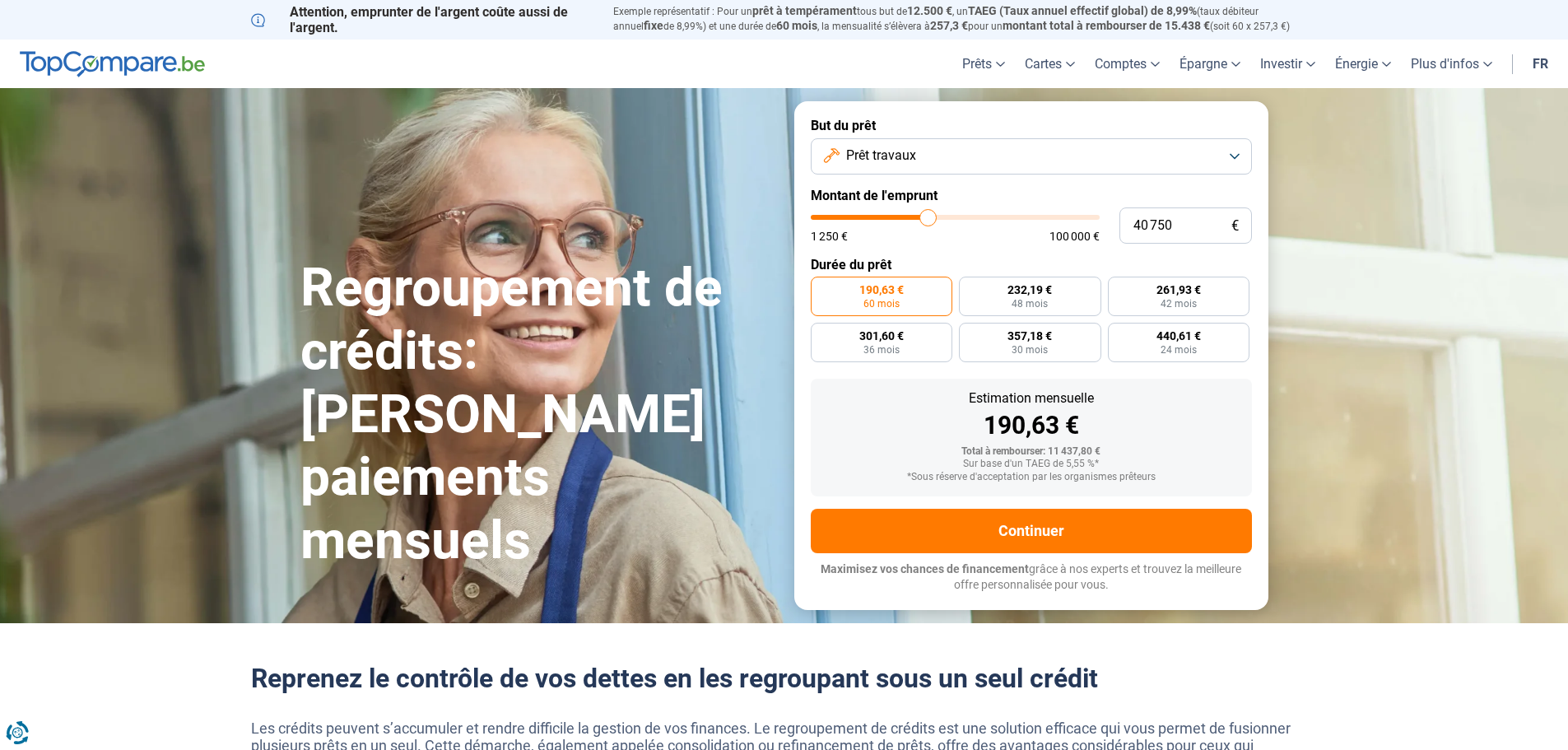
type input "41000"
type input "42 250"
type input "42250"
type input "43 000"
type input "43000"
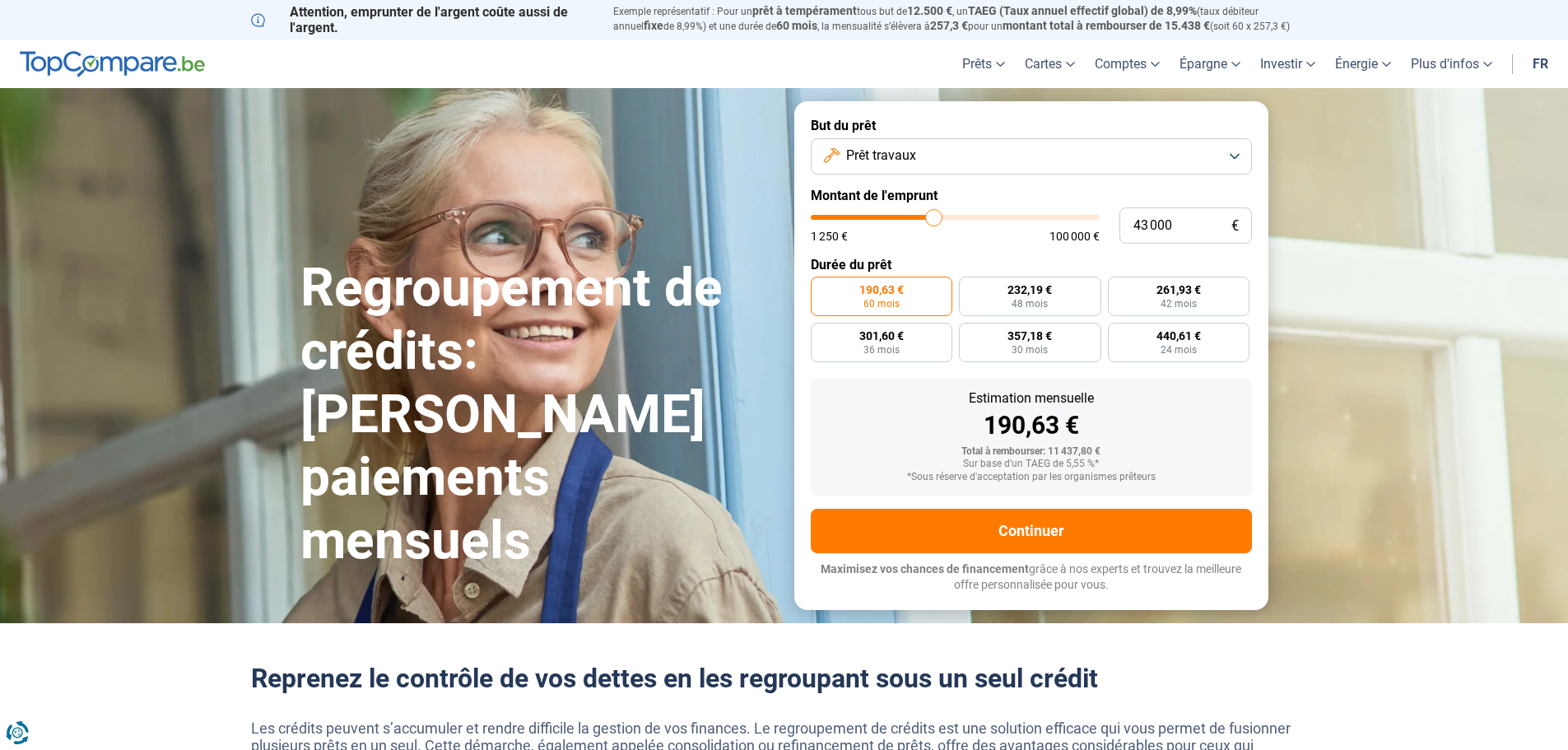
type input "43 500"
drag, startPoint x: 842, startPoint y: 217, endPoint x: 935, endPoint y: 228, distance: 93.6
type input "43500"
click at [935, 220] on input "range" at bounding box center [955, 216] width 289 height 5
radio input "false"
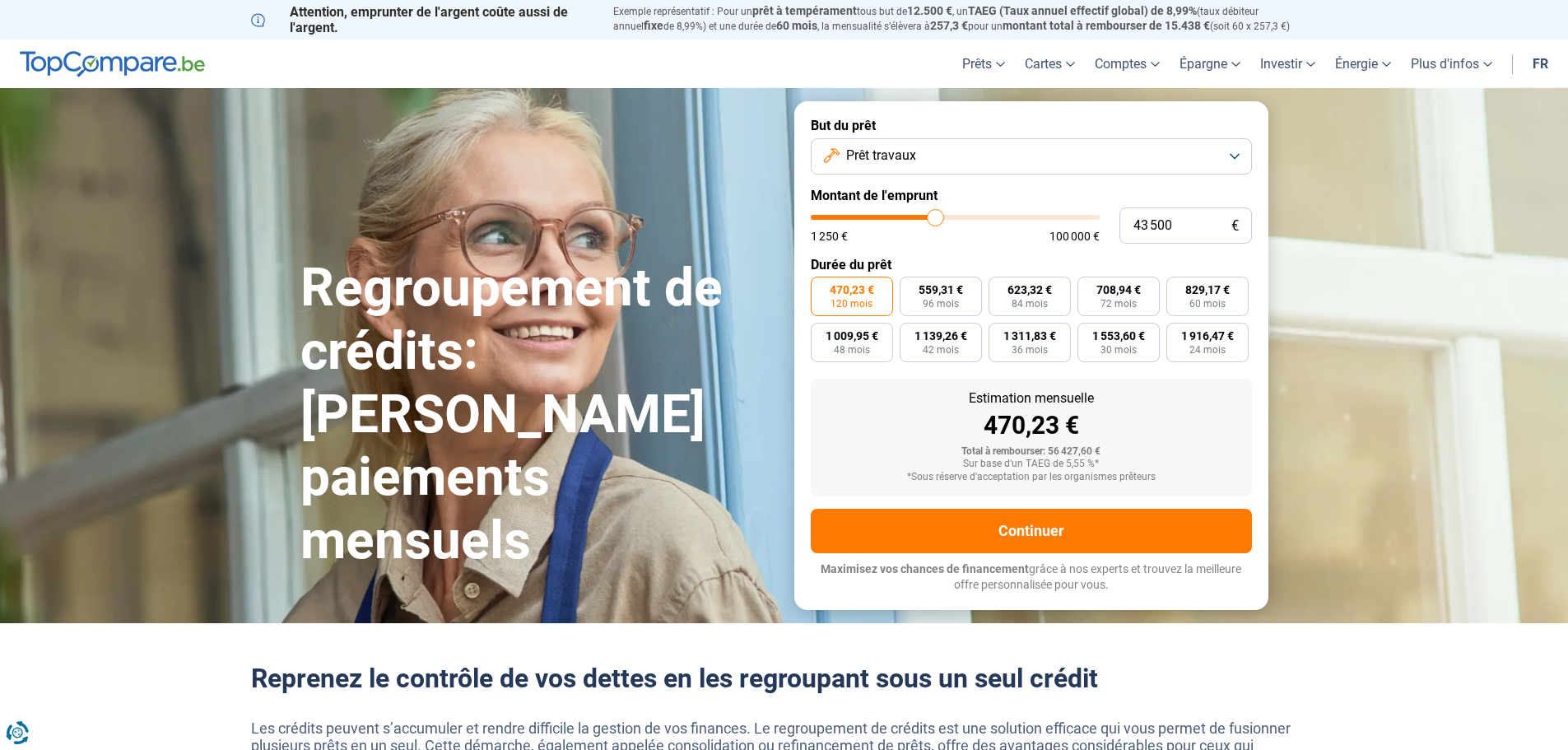
type input "43 750"
type input "43750"
type input "44 000"
type input "44000"
type input "43 750"
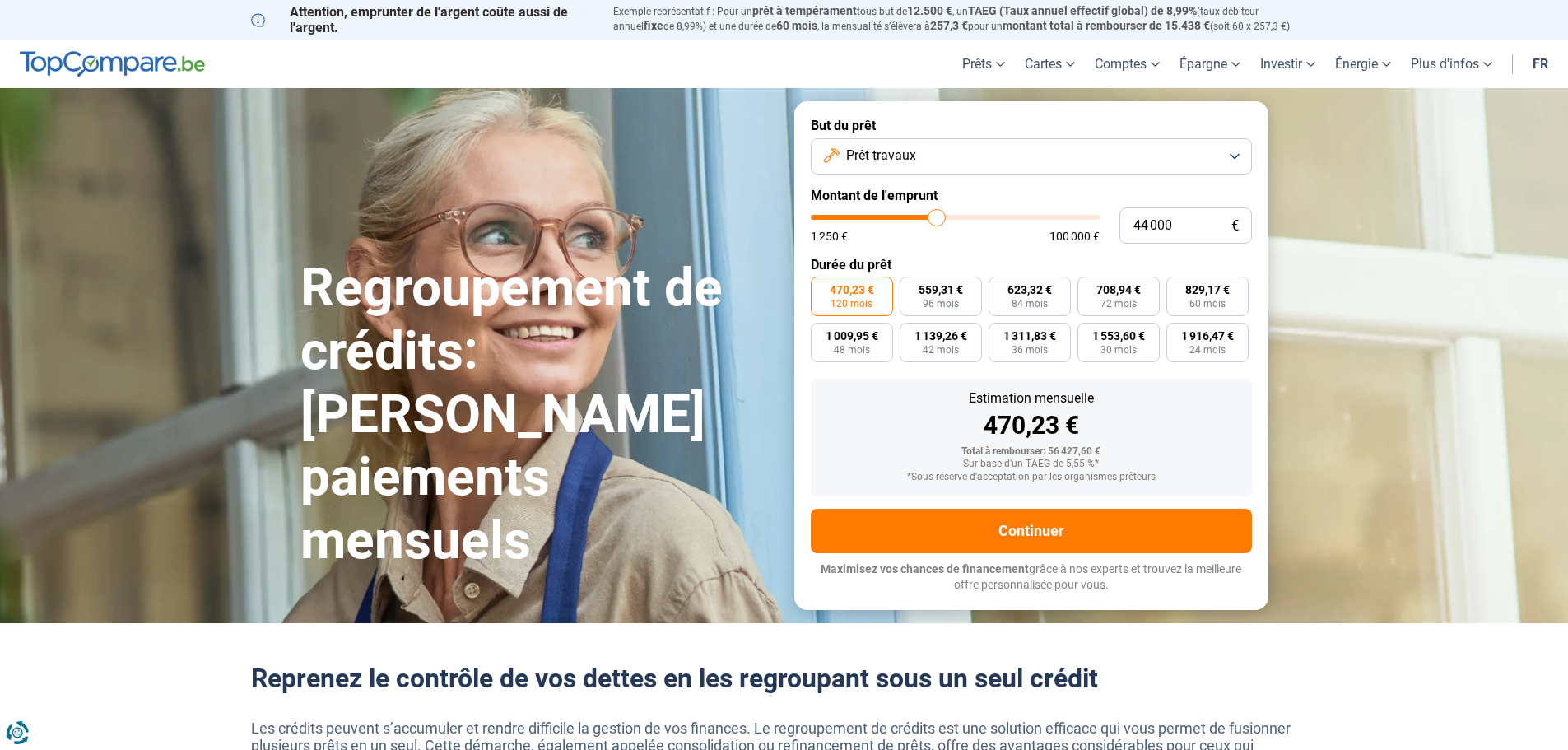
type input "43750"
type input "43 500"
type input "43500"
type input "42 750"
type input "42750"
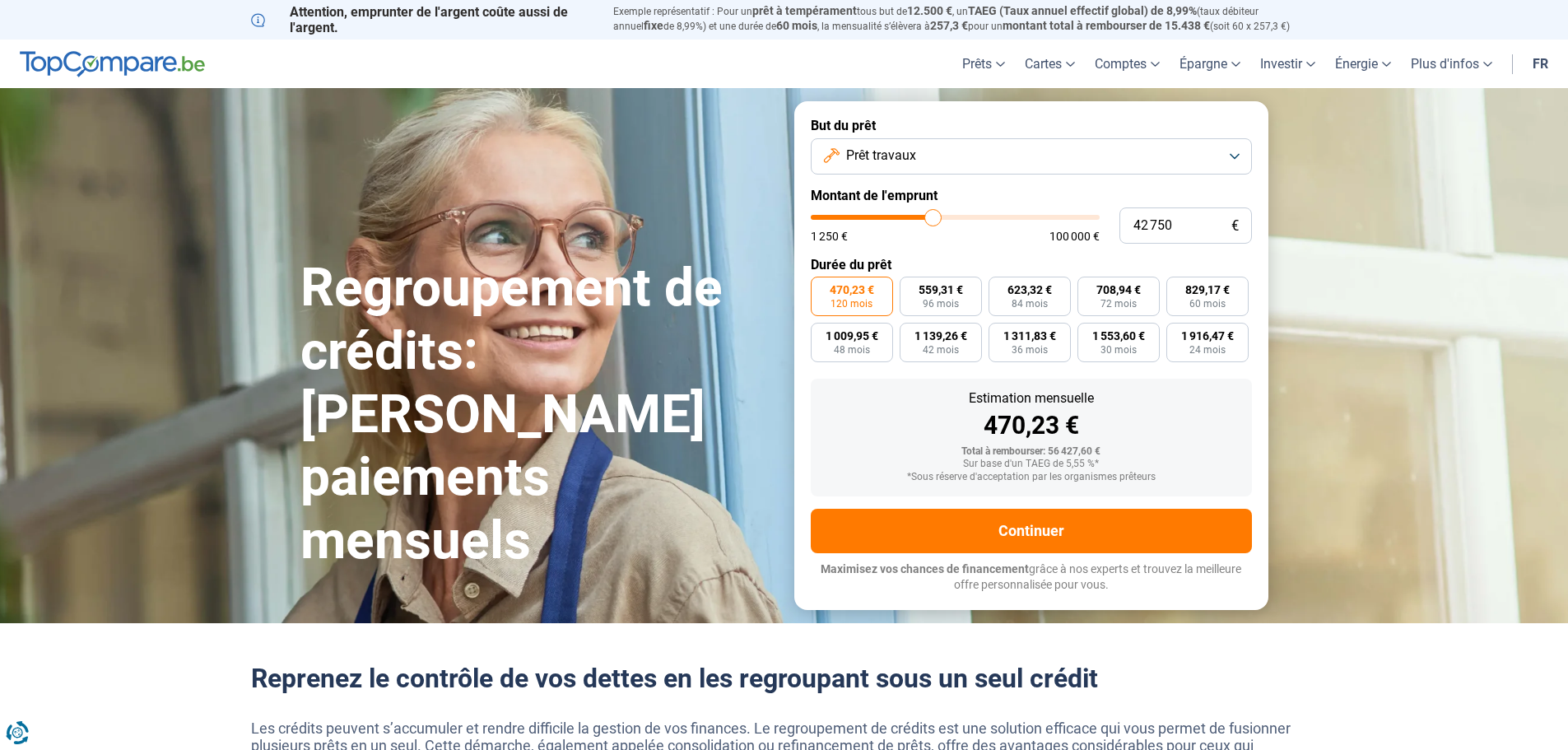
type input "42 500"
type input "42500"
type input "42 250"
type input "42250"
type input "42 000"
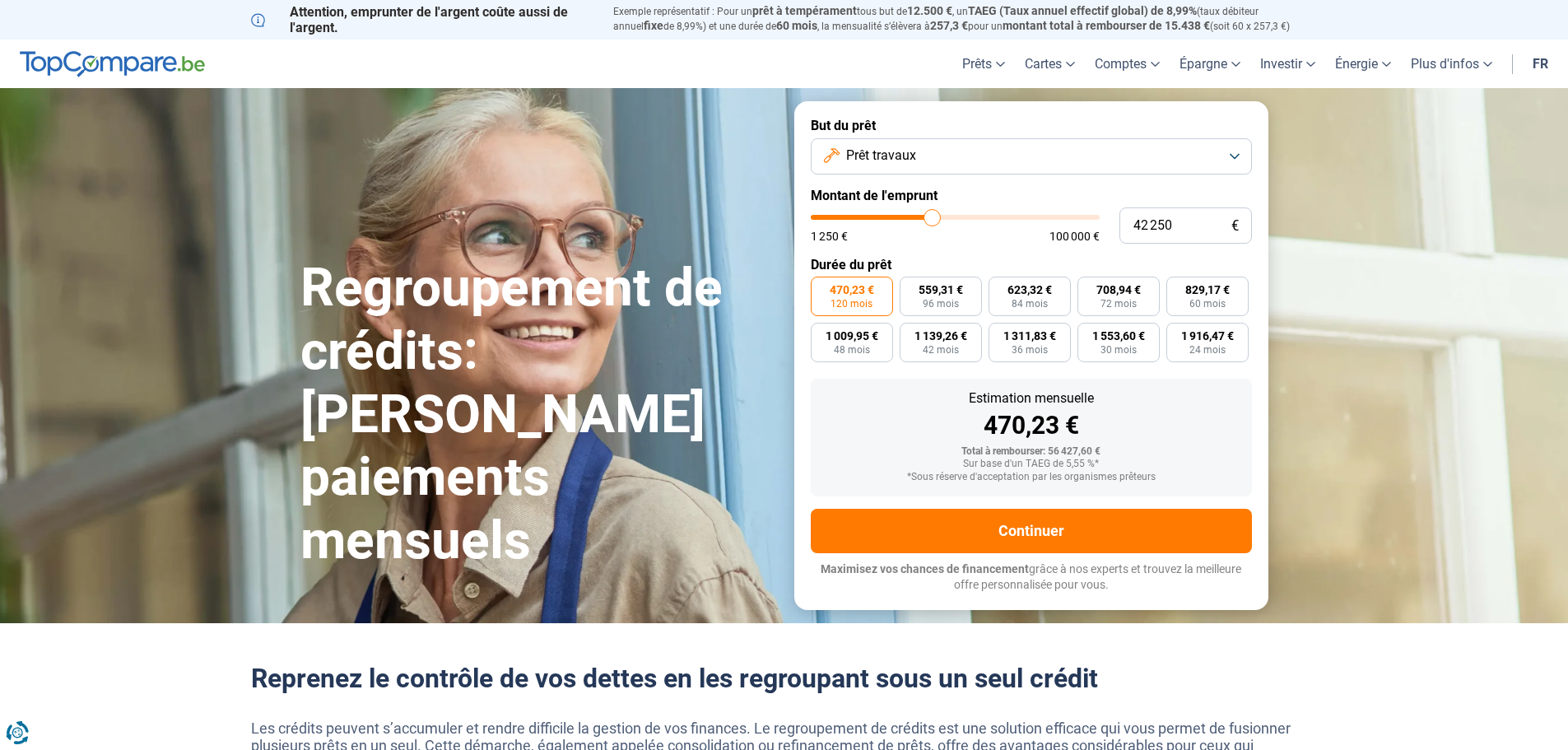
type input "42000"
type input "41 500"
type input "41500"
type input "41 250"
type input "41250"
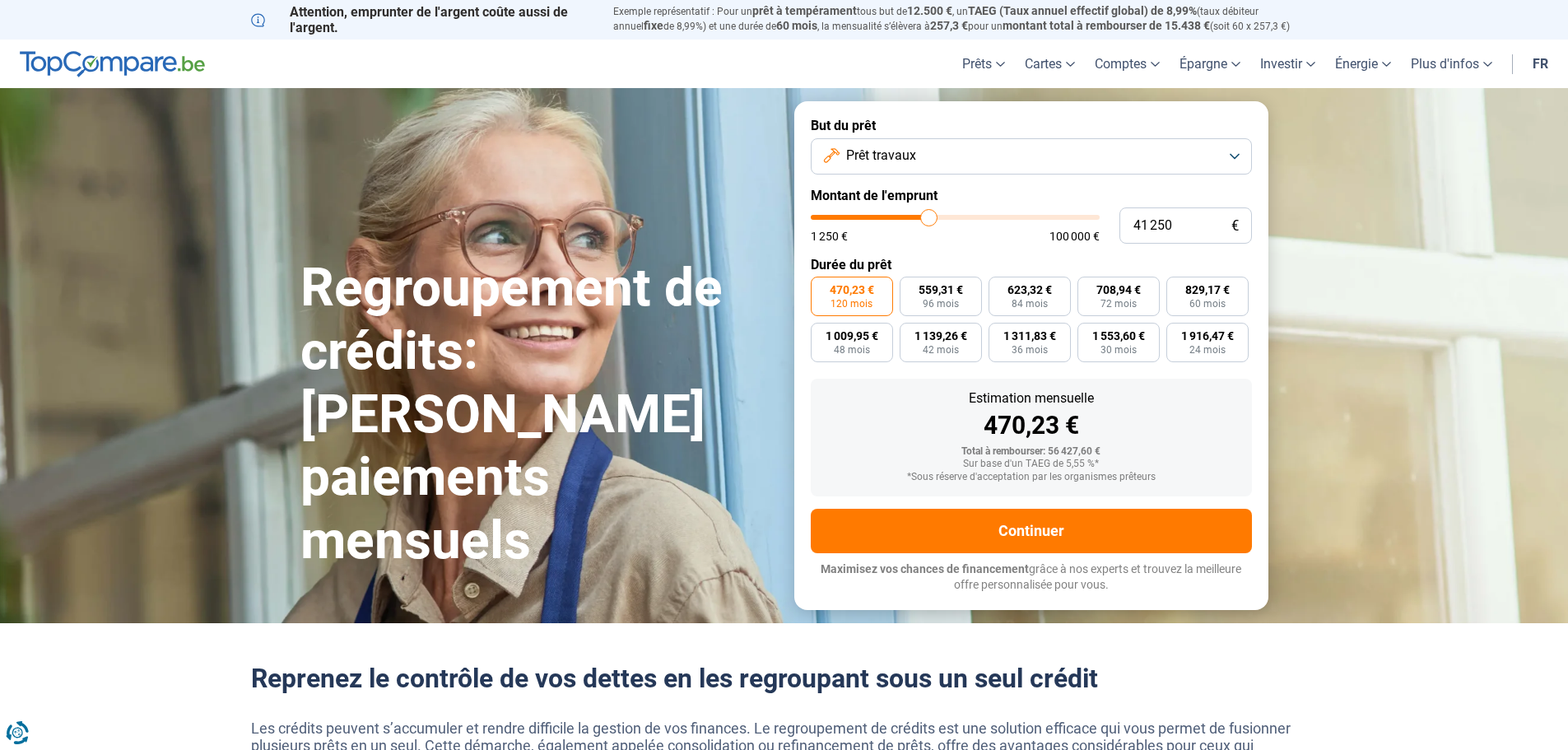
type input "41 000"
type input "41000"
type input "40 750"
type input "40750"
type input "40 250"
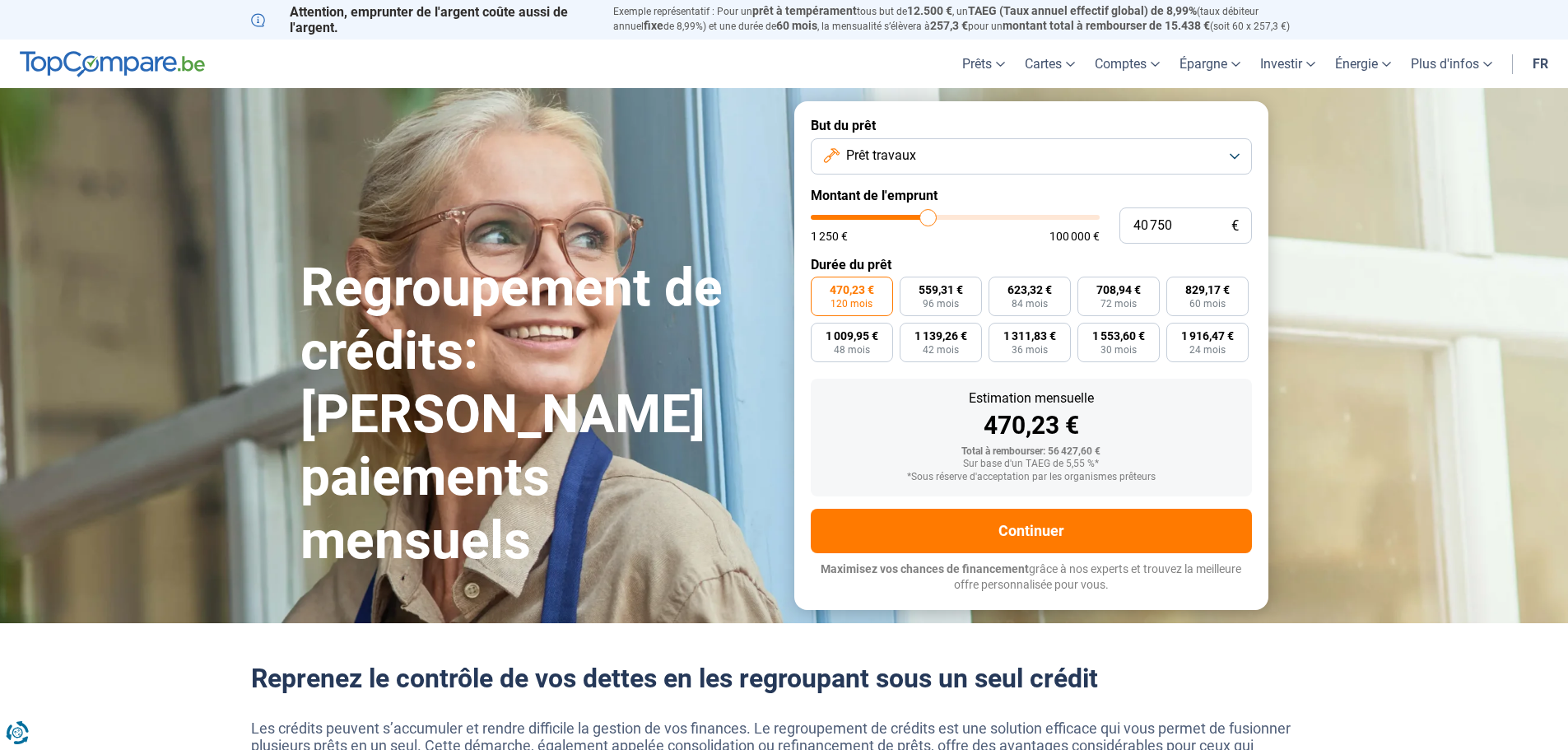
type input "40250"
type input "40 000"
type input "40000"
type input "39 750"
drag, startPoint x: 936, startPoint y: 216, endPoint x: 925, endPoint y: 222, distance: 12.5
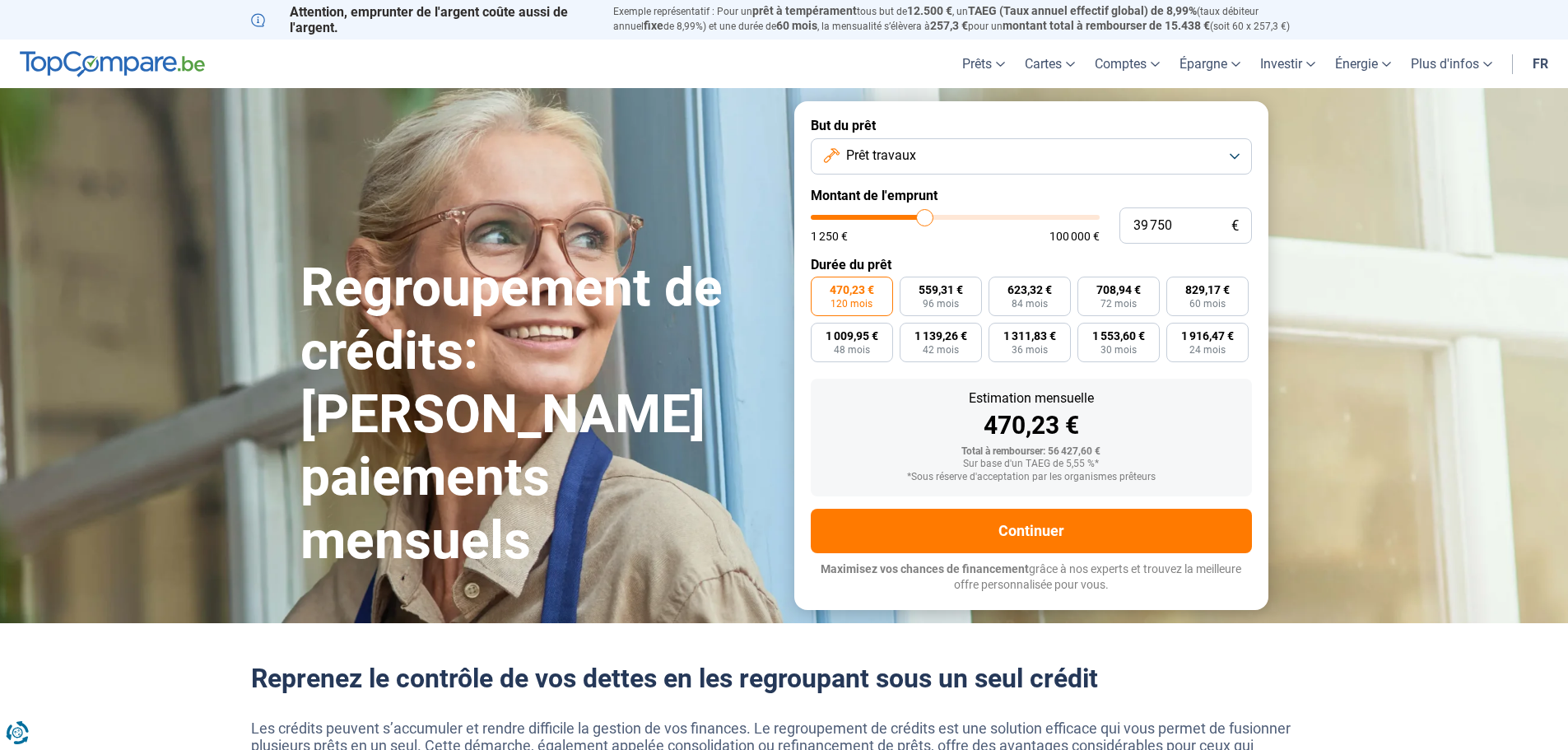
type input "39750"
click at [925, 220] on input "range" at bounding box center [955, 216] width 289 height 5
type input "38 750"
type input "38750"
type input "38 000"
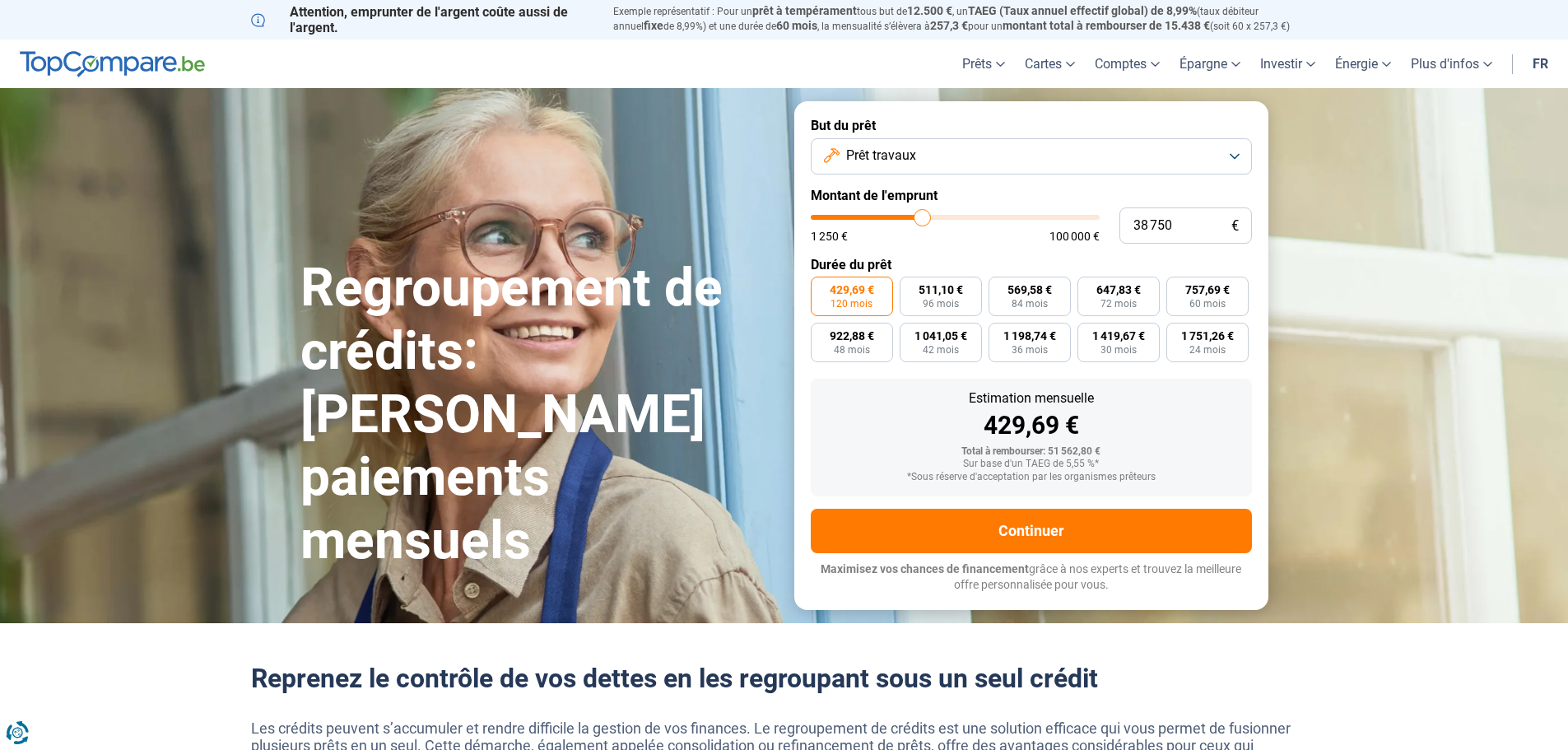
type input "38000"
type input "37 250"
type input "37250"
type input "37 000"
type input "37000"
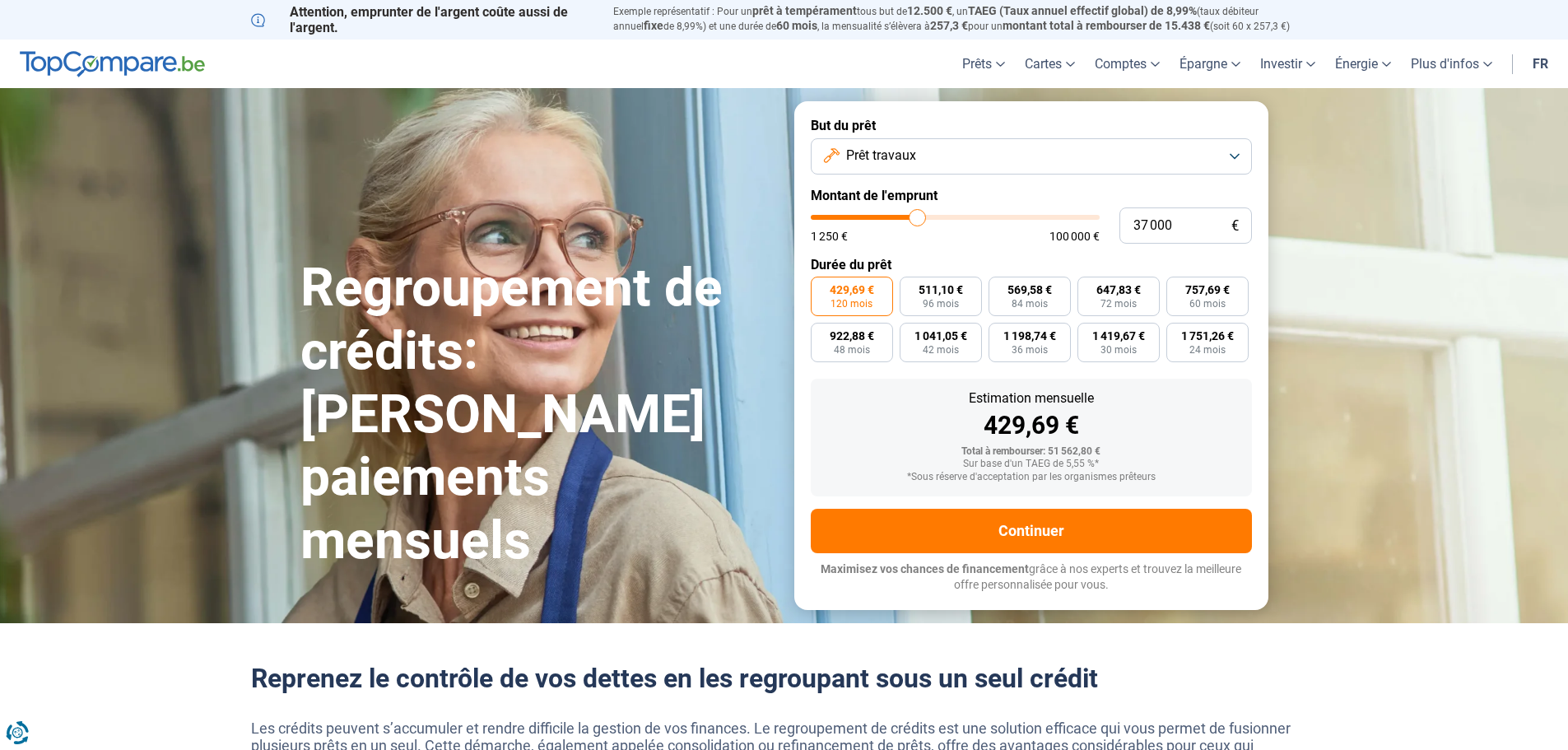
type input "36 750"
type input "36750"
type input "36 250"
type input "36250"
type input "35 500"
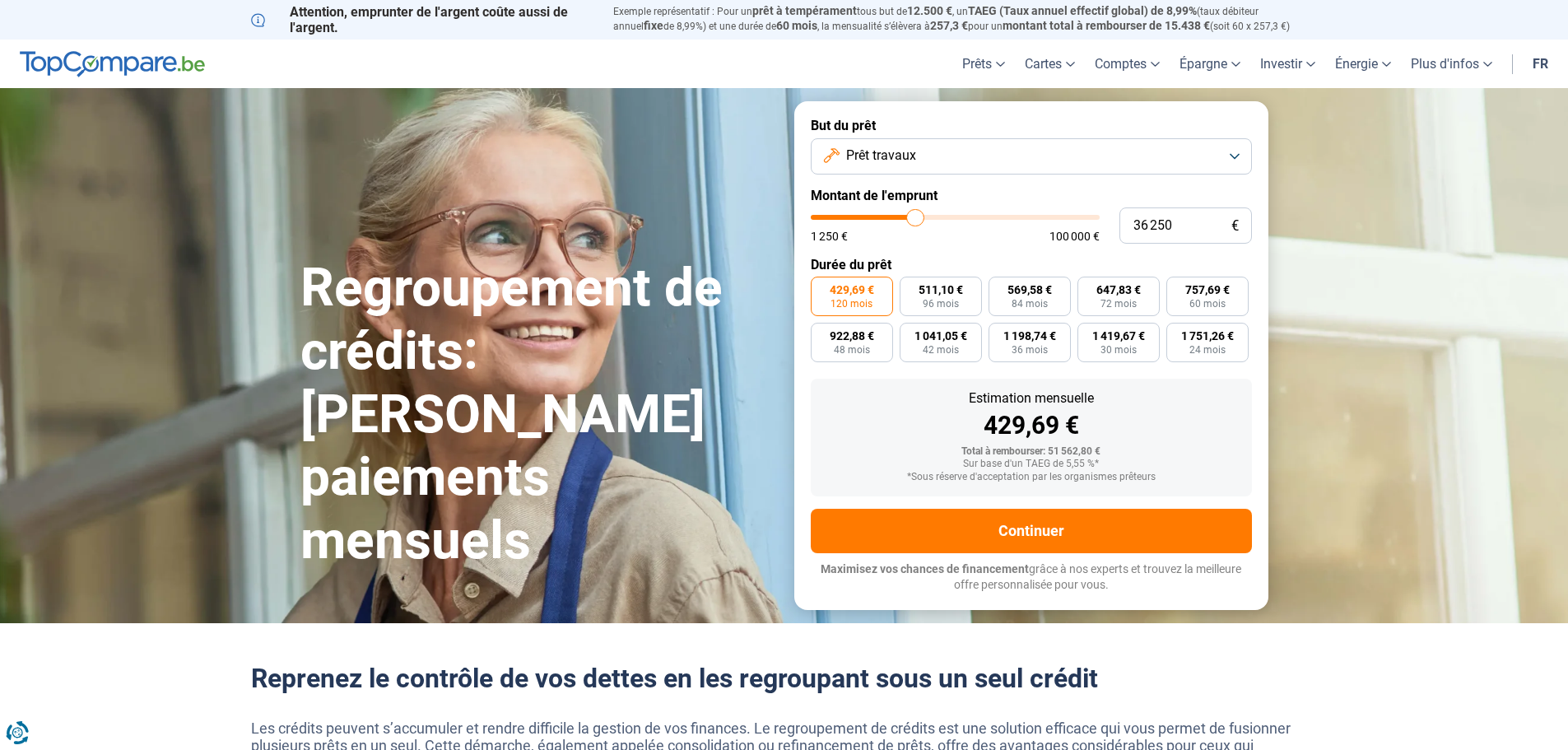
type input "35500"
type input "35 000"
type input "35000"
type input "34 000"
type input "34000"
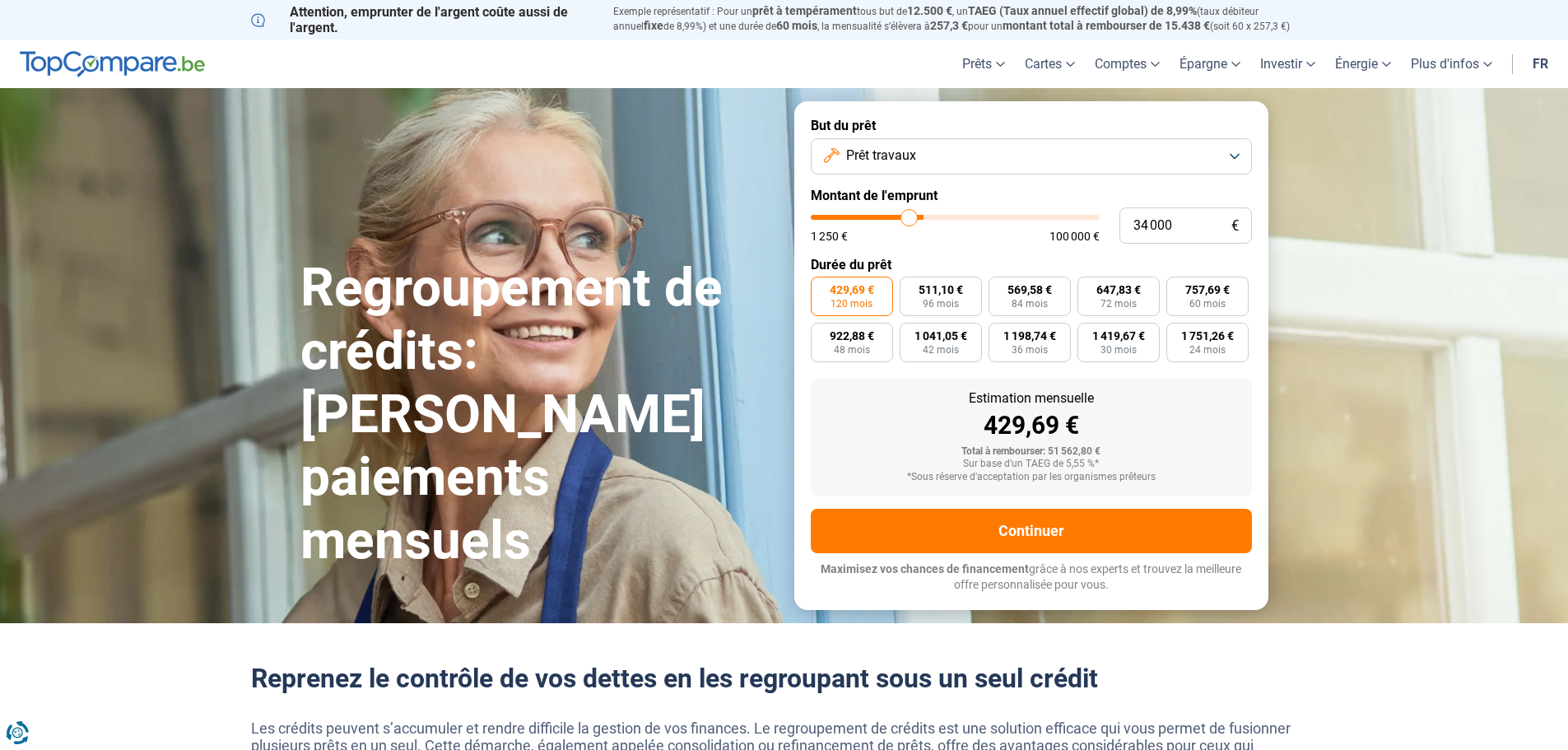
type input "32 750"
type input "32750"
type input "32 500"
type input "32500"
type input "32 250"
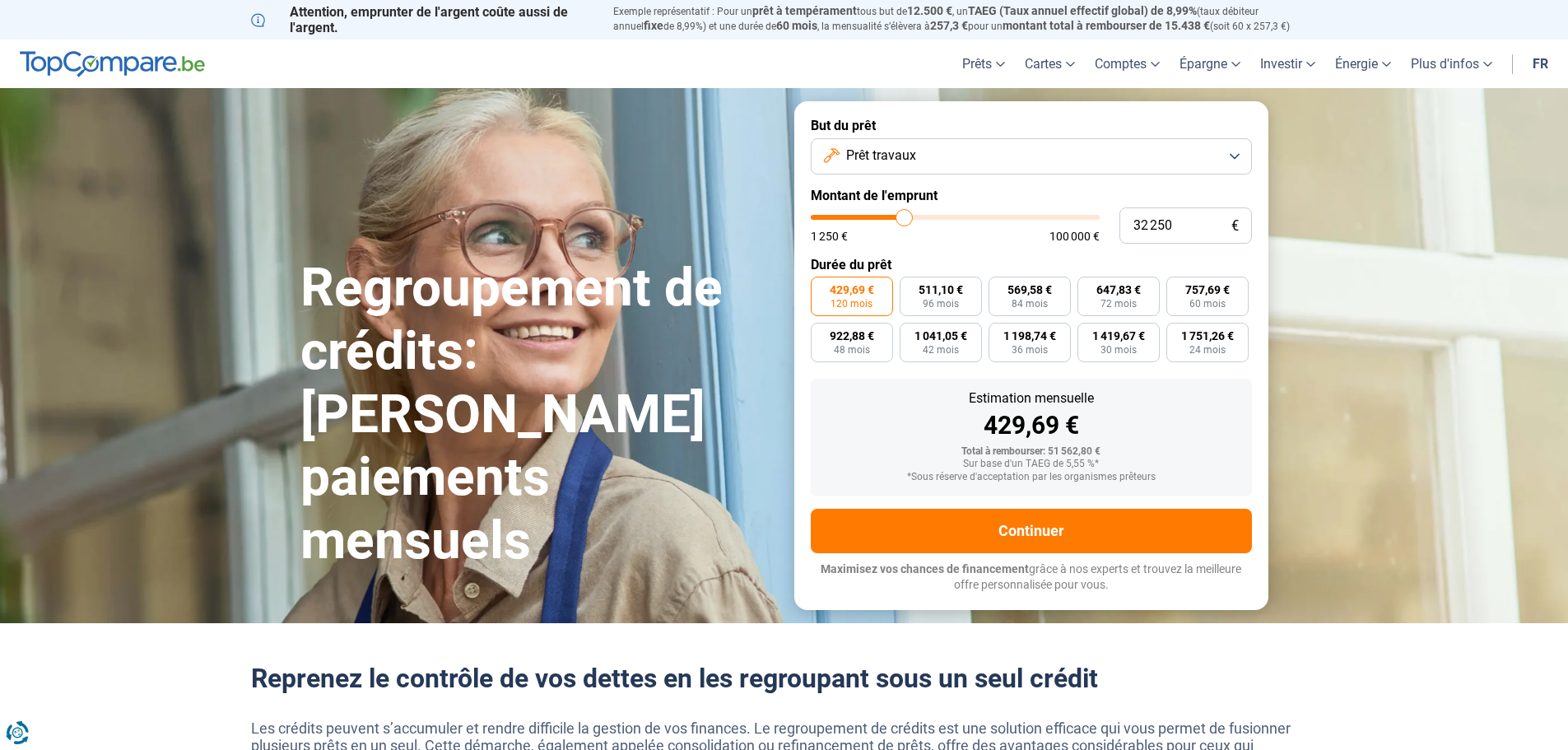
drag, startPoint x: 924, startPoint y: 222, endPoint x: 905, endPoint y: 226, distance: 19.4
type input "32250"
click at [905, 220] on input "range" at bounding box center [955, 216] width 289 height 5
type input "31 250"
type input "31250"
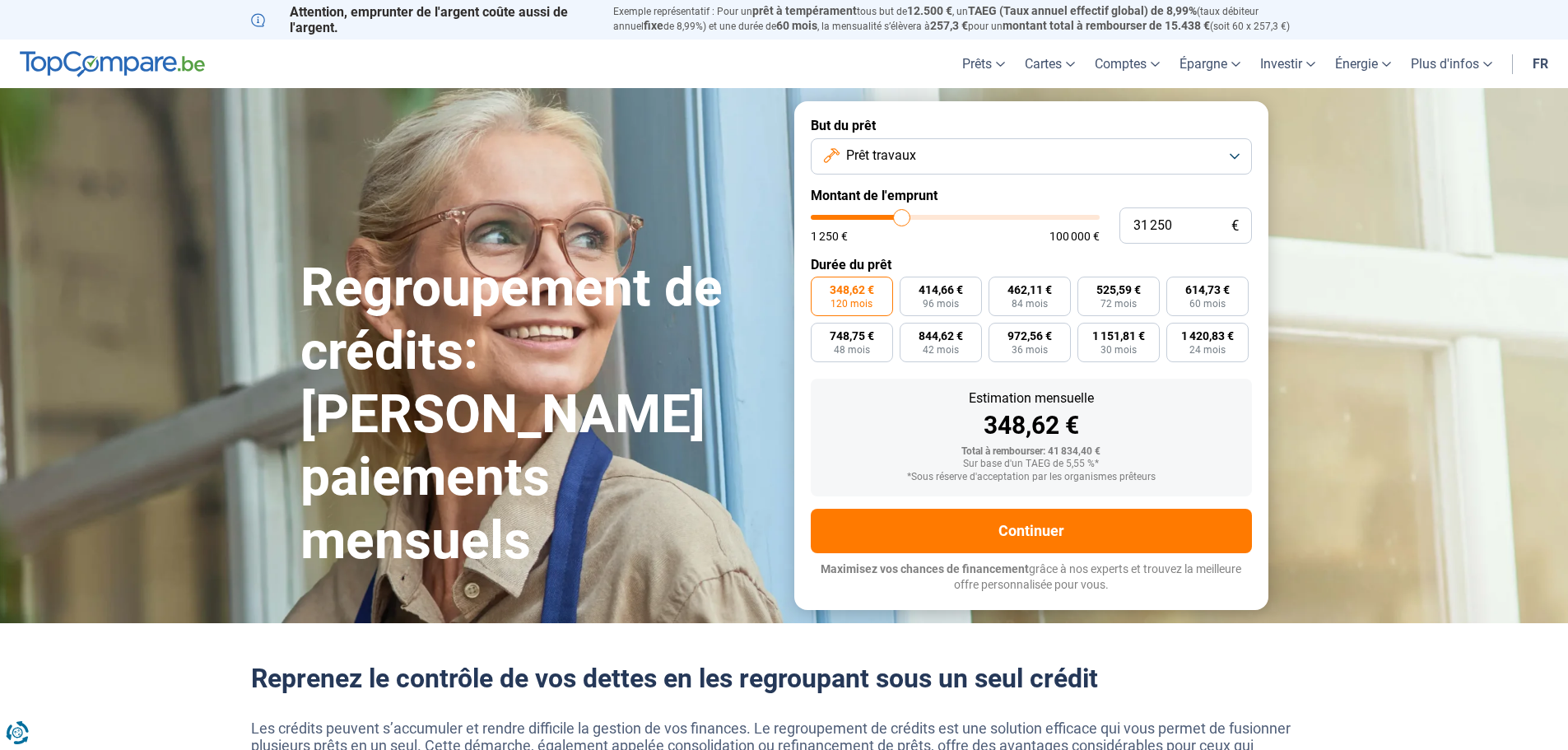
type input "30 750"
type input "30750"
type input "30 500"
type input "30500"
type input "30 250"
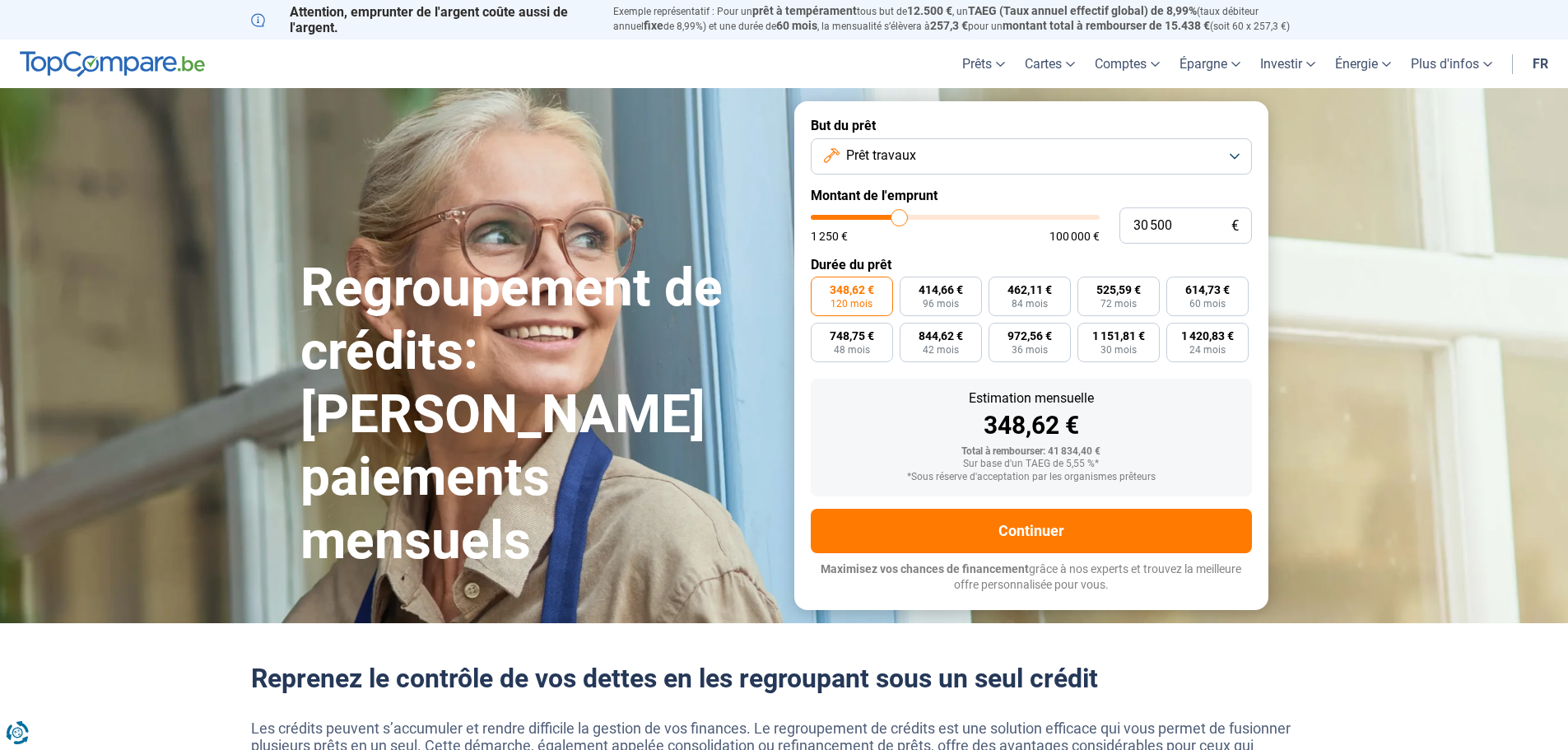
type input "30250"
type input "29 500"
type input "29500"
type input "29 000"
type input "29000"
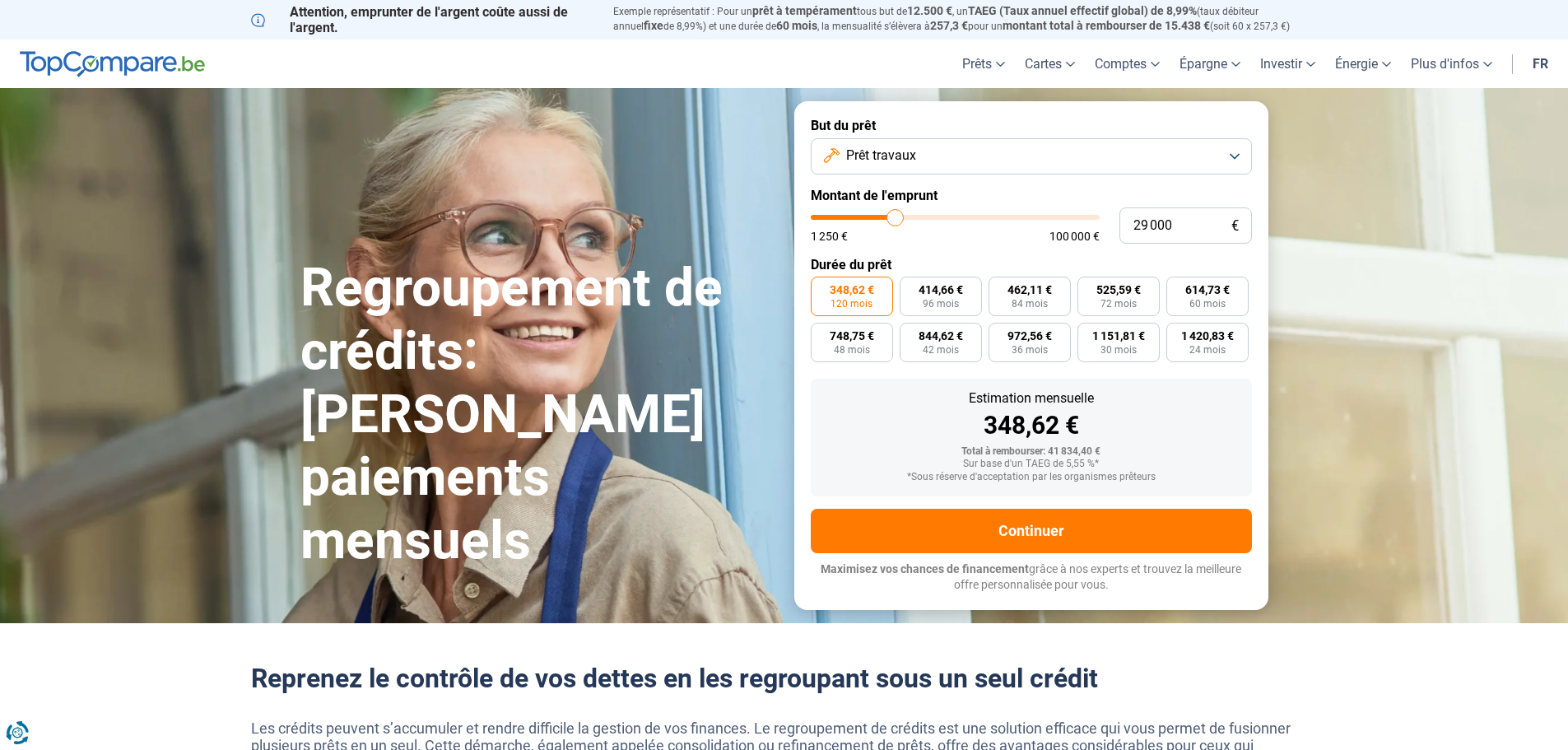
type input "28 250"
drag, startPoint x: 905, startPoint y: 216, endPoint x: 891, endPoint y: 219, distance: 14.3
click at [891, 219] on input "range" at bounding box center [955, 216] width 289 height 5
click at [901, 220] on input "range" at bounding box center [955, 216] width 289 height 5
click at [899, 220] on input "range" at bounding box center [955, 216] width 289 height 5
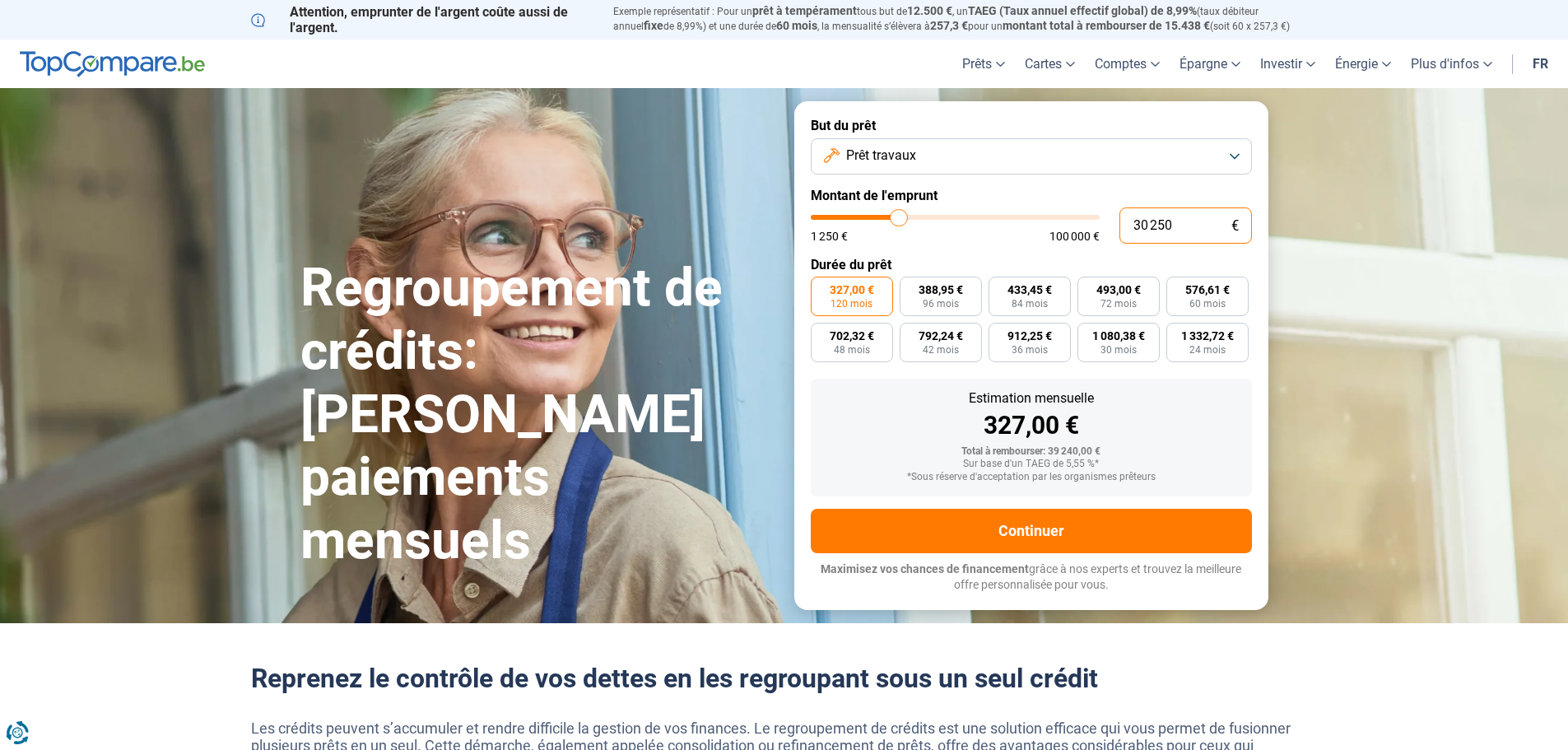
click at [1172, 223] on input "30 250" at bounding box center [1185, 226] width 132 height 36
click at [1060, 257] on label "Durée du prêt" at bounding box center [1031, 264] width 441 height 15
click at [937, 151] on button "Prêt travaux" at bounding box center [1031, 156] width 441 height 36
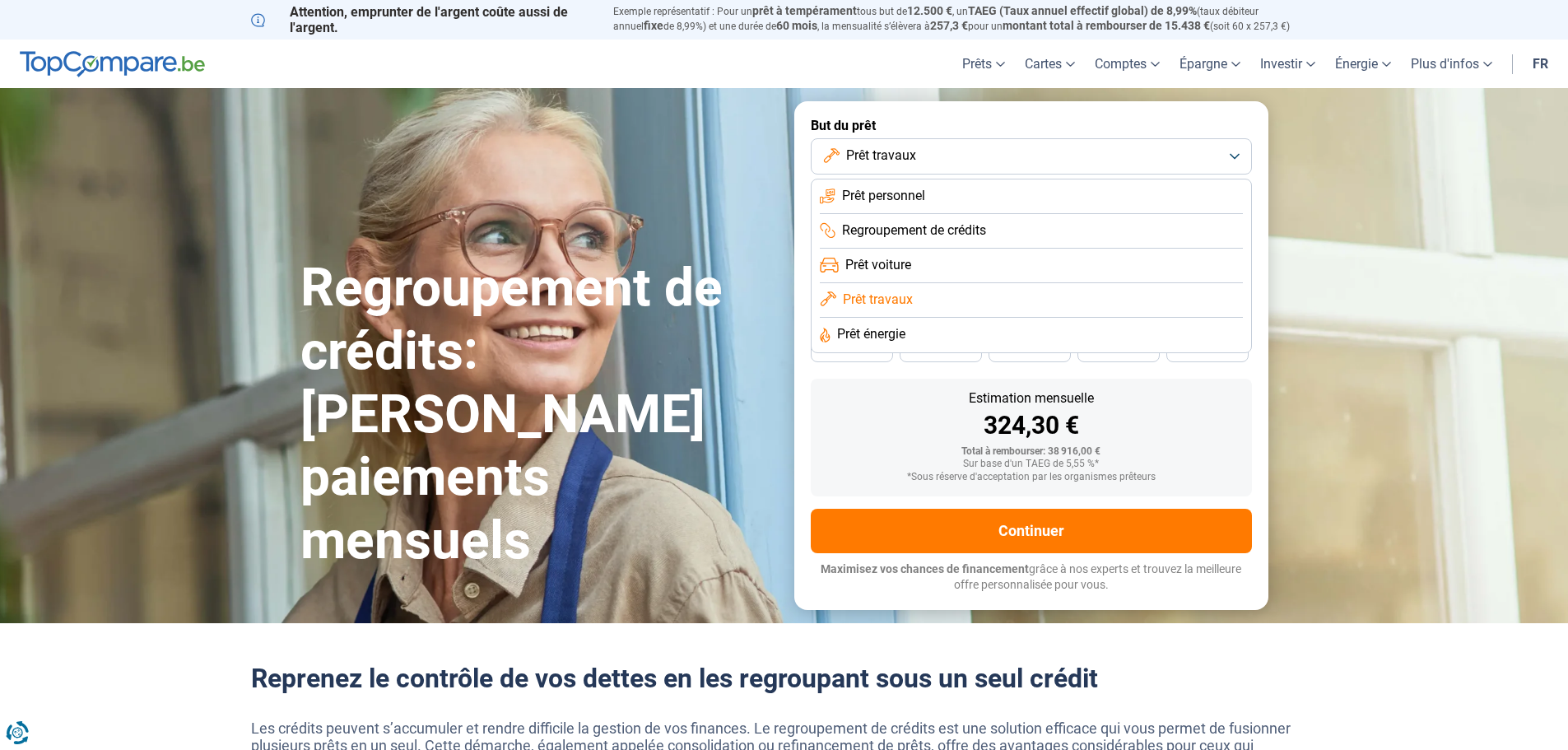
click at [949, 240] on li "Regroupement de crédits" at bounding box center [1031, 232] width 423 height 34
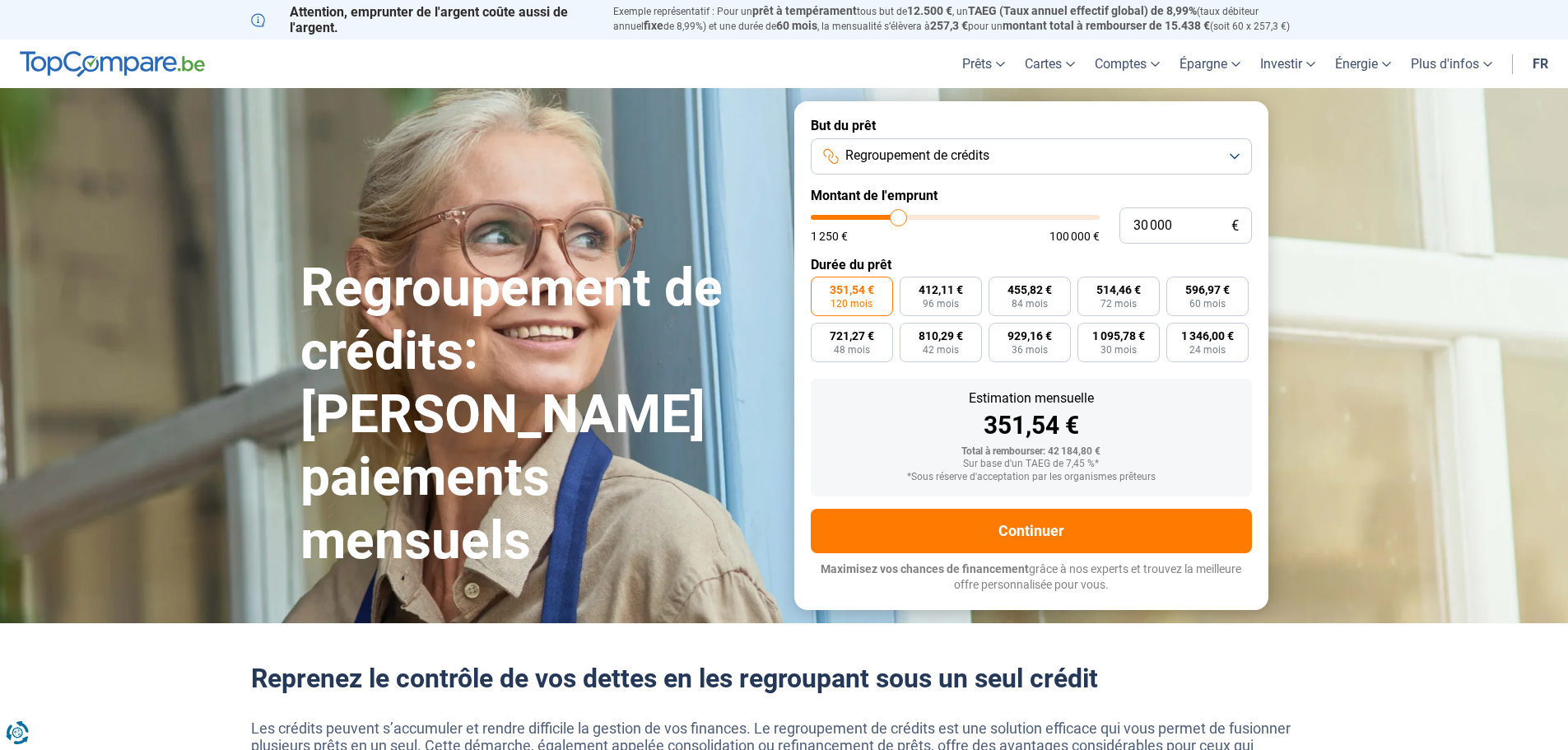
click at [896, 215] on input "range" at bounding box center [955, 216] width 289 height 5
click at [935, 162] on span "Regroupement de crédits" at bounding box center [917, 155] width 144 height 18
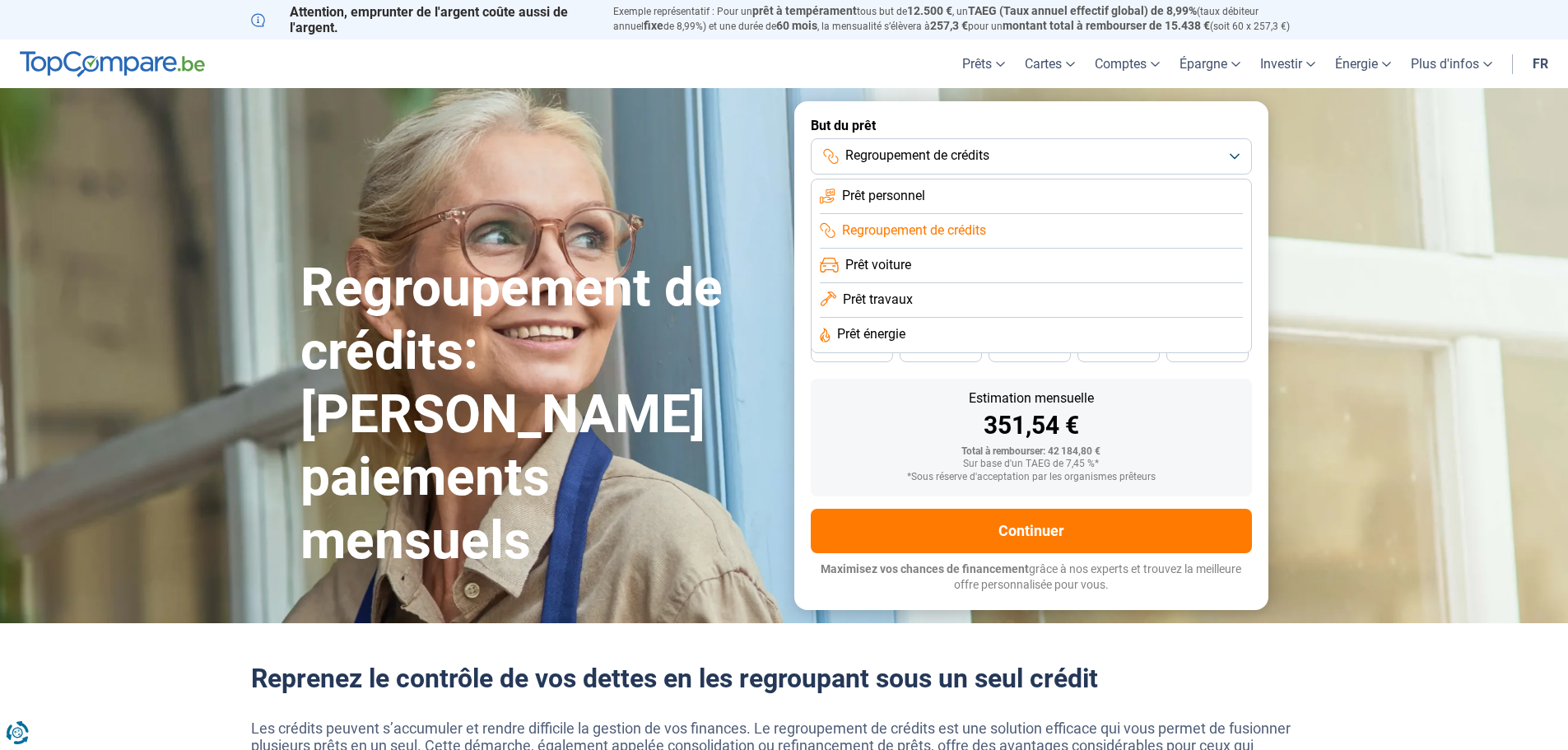
click at [897, 260] on span "Prêt voiture" at bounding box center [878, 264] width 66 height 18
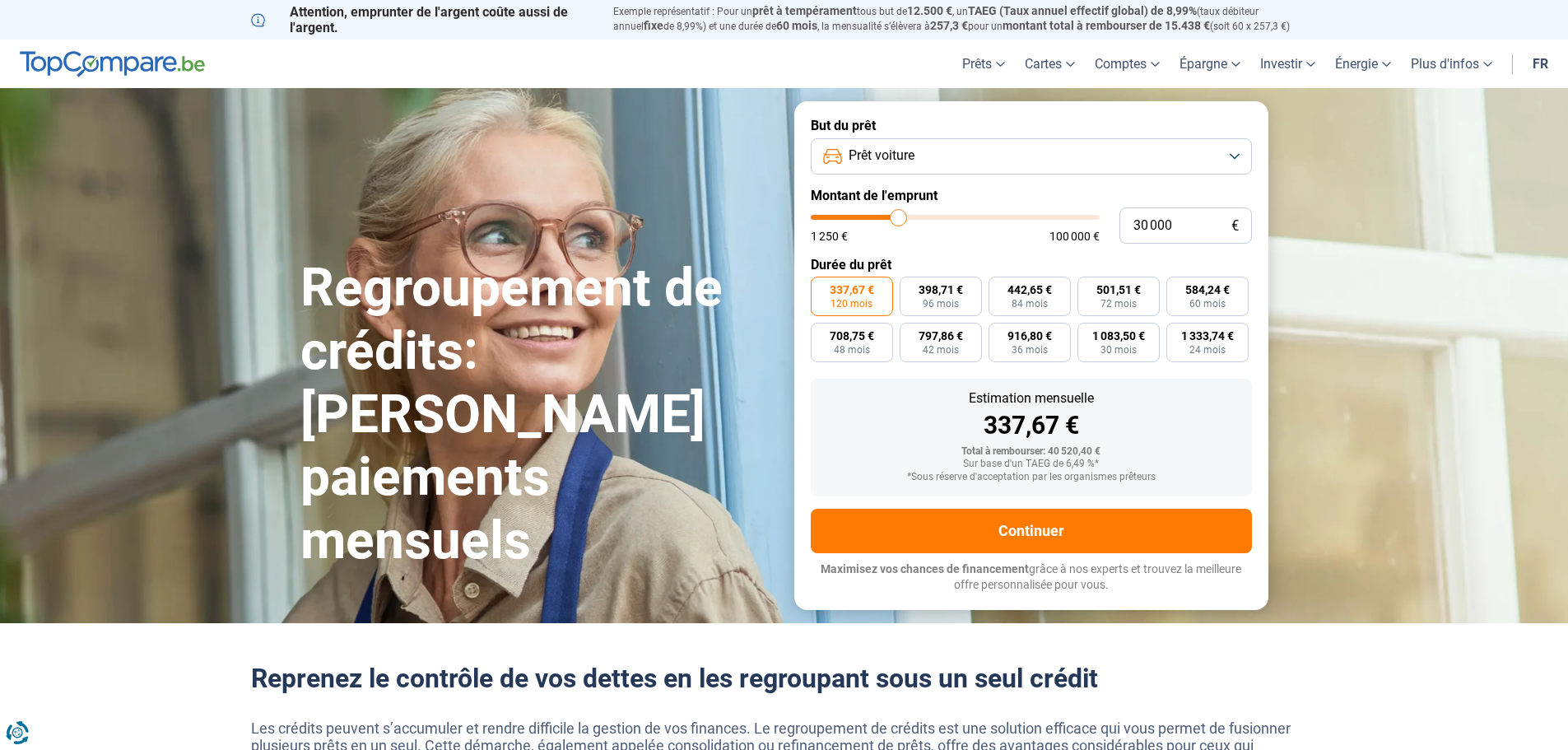
click at [936, 269] on label "Durée du prêt" at bounding box center [1031, 264] width 441 height 15
click at [912, 288] on label "398,71 € 96 mois" at bounding box center [941, 296] width 82 height 39
click at [910, 287] on input "398,71 € 96 mois" at bounding box center [905, 282] width 11 height 11
click at [865, 279] on label "337,67 € 120 mois" at bounding box center [852, 296] width 82 height 39
click at [821, 279] on input "337,67 € 120 mois" at bounding box center [816, 282] width 11 height 11
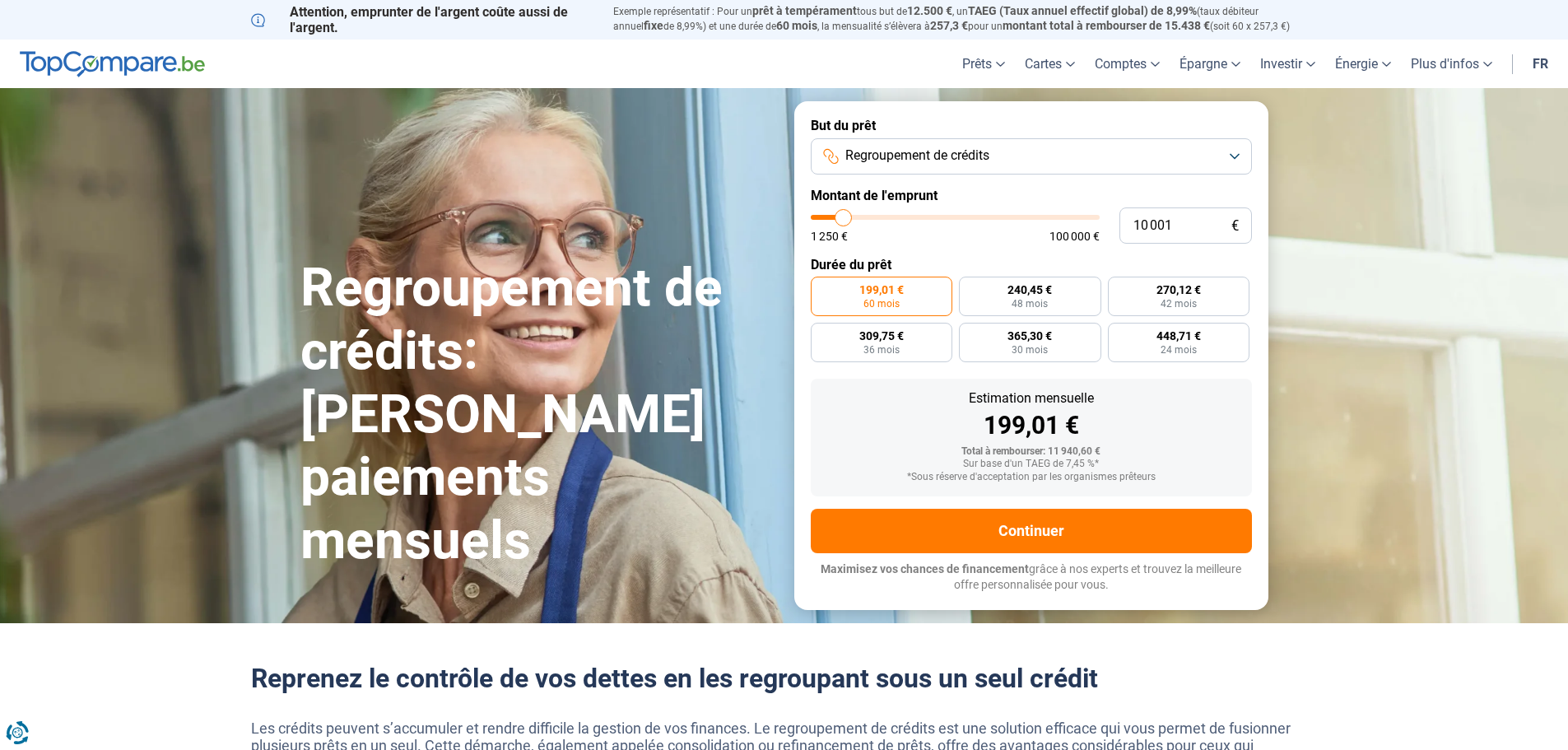
type input "9 500"
type input "9500"
type input "10 000"
type input "10000"
type input "10 250"
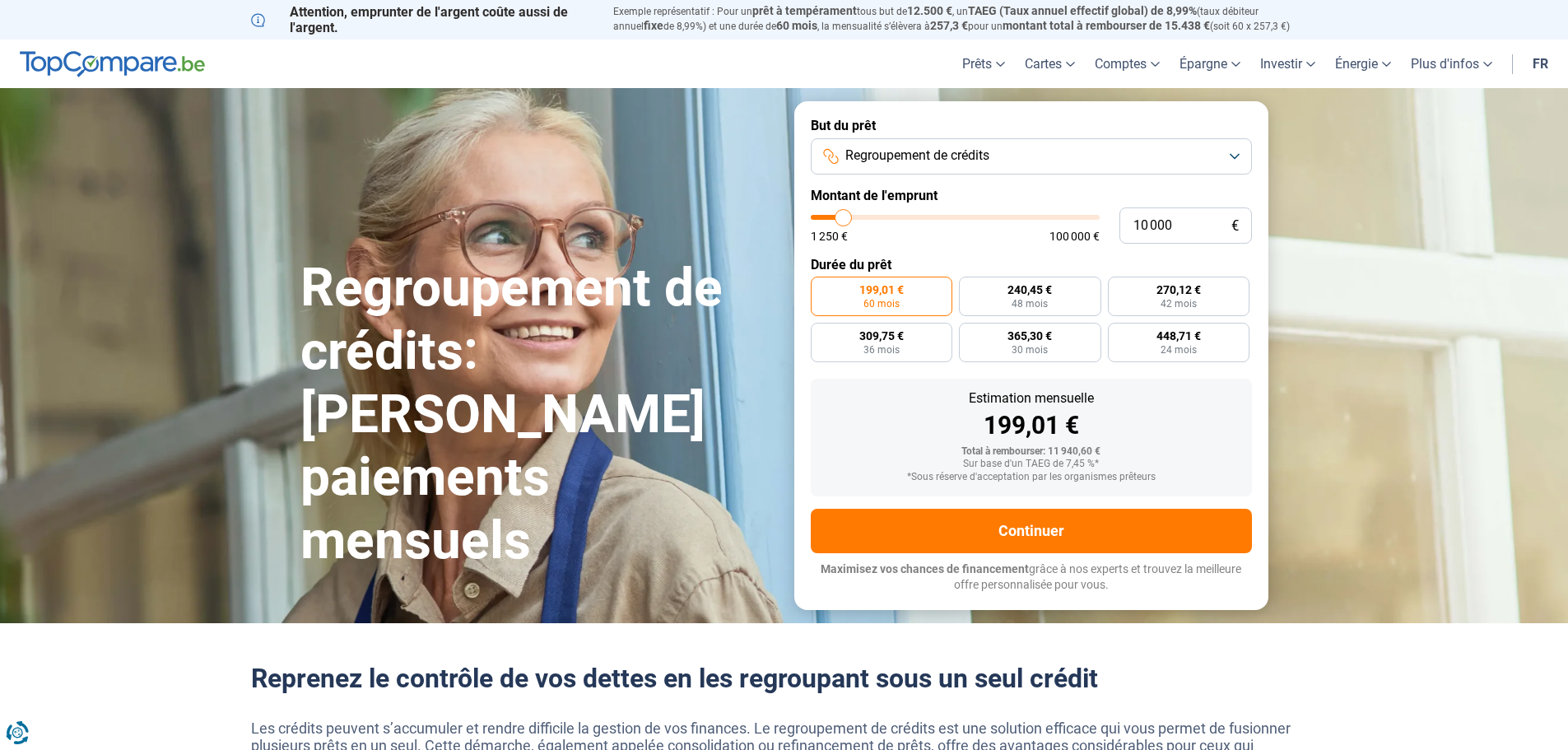
type input "10250"
type input "10 500"
type input "10500"
type input "37 250"
type input "37250"
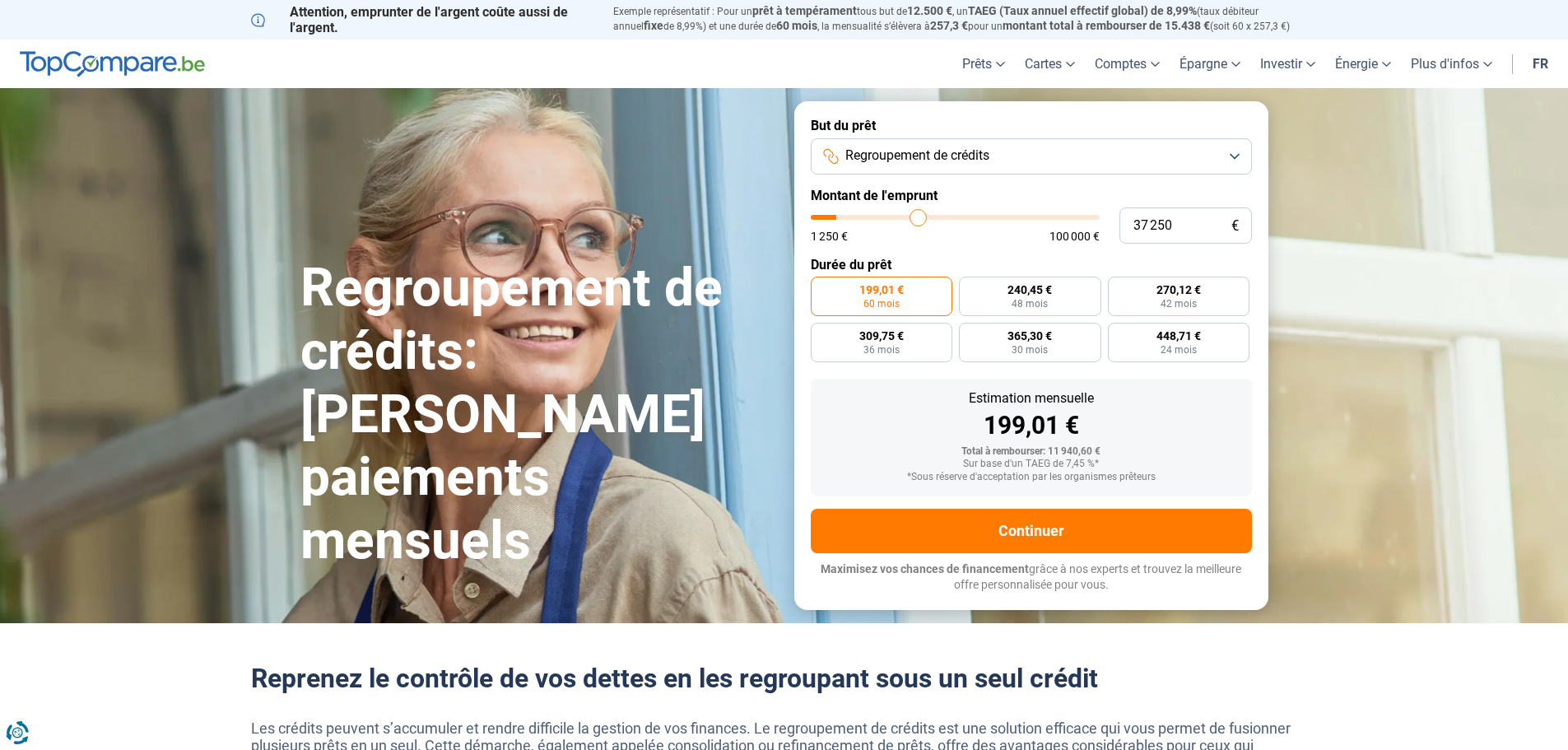
type input "55 000"
type input "55000"
type input "75 500"
type input "75500"
type input "95 500"
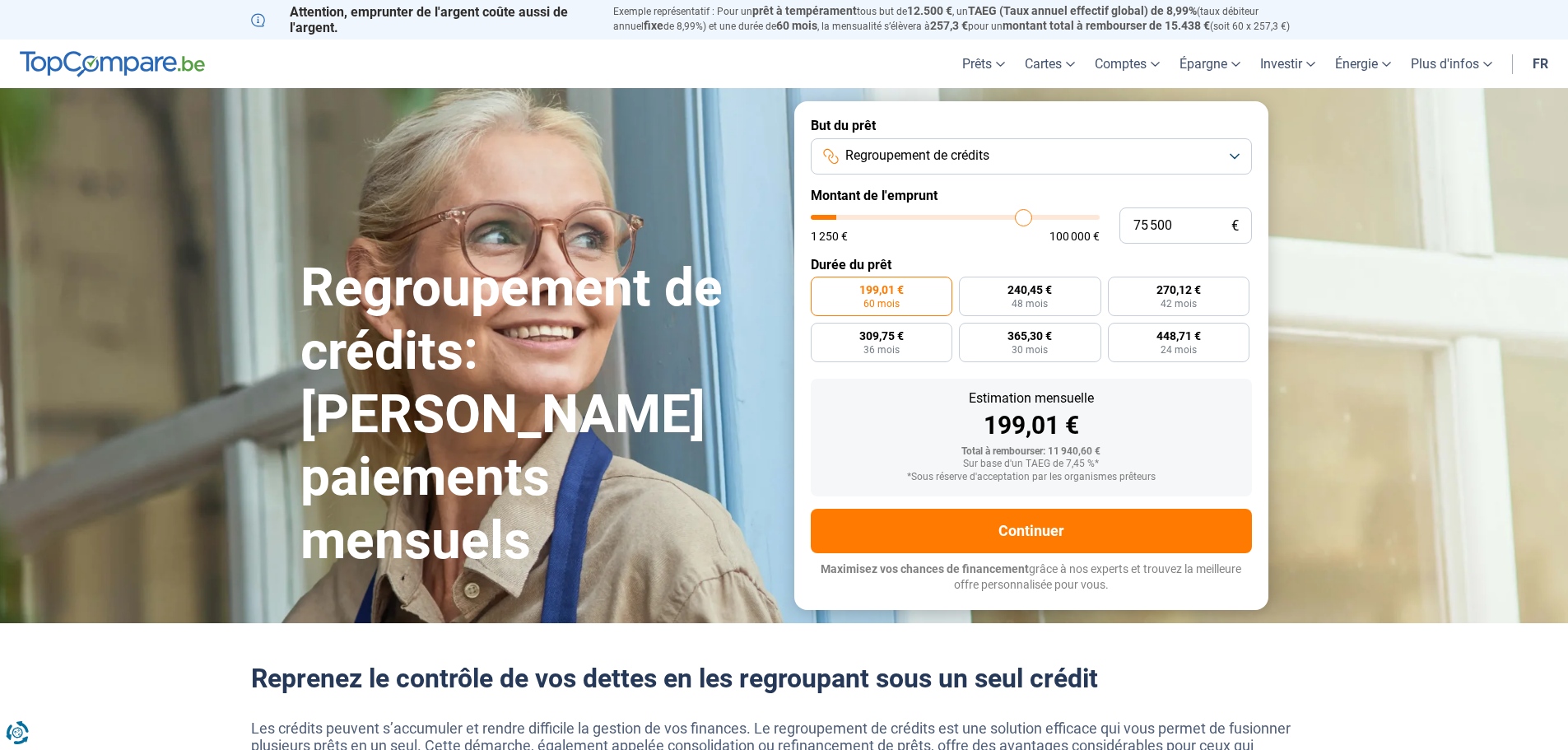
type input "95500"
type input "100 000"
type input "100000"
type input "99 000"
type input "99000"
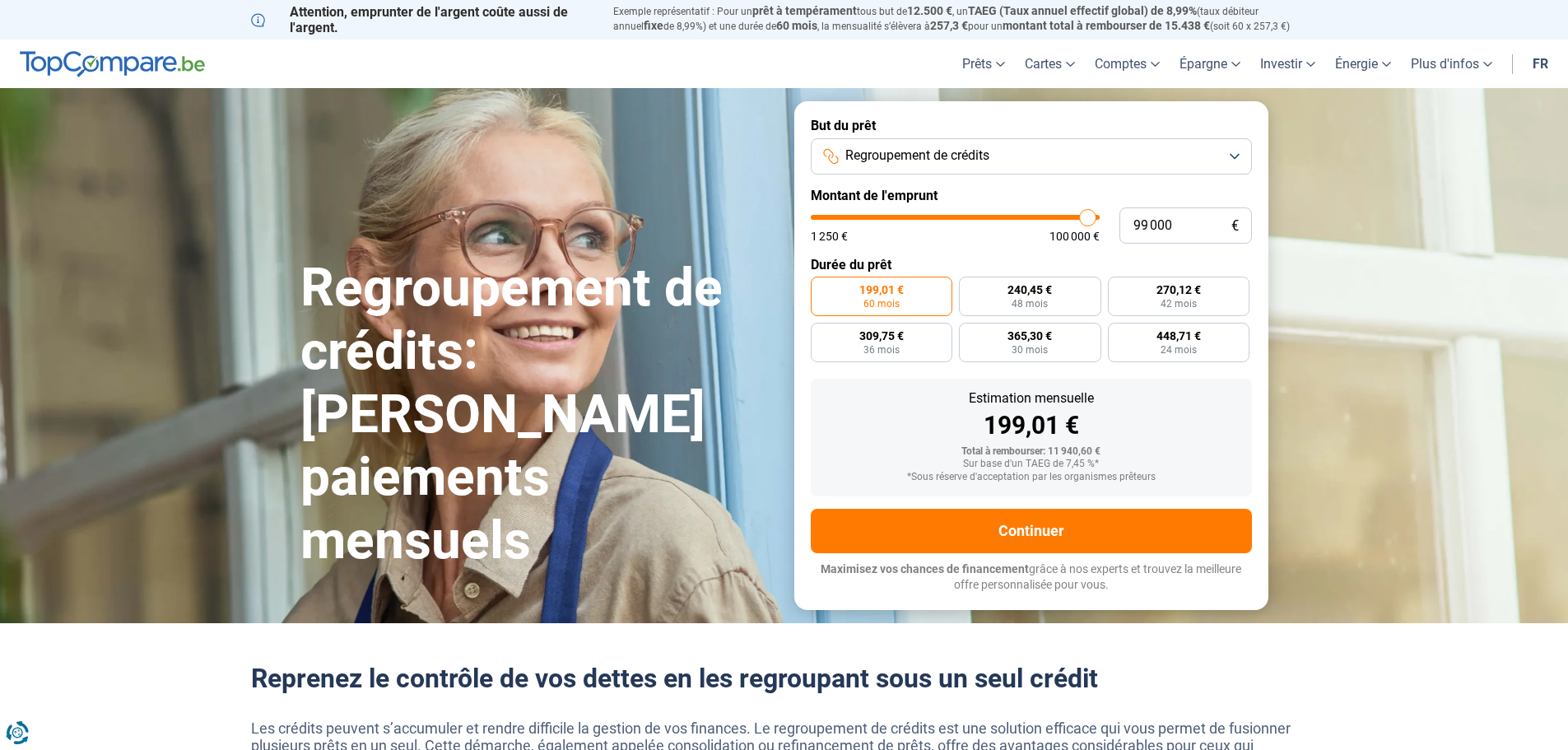
type input "91 750"
type input "91750"
type input "83 750"
type input "83750"
type input "77 250"
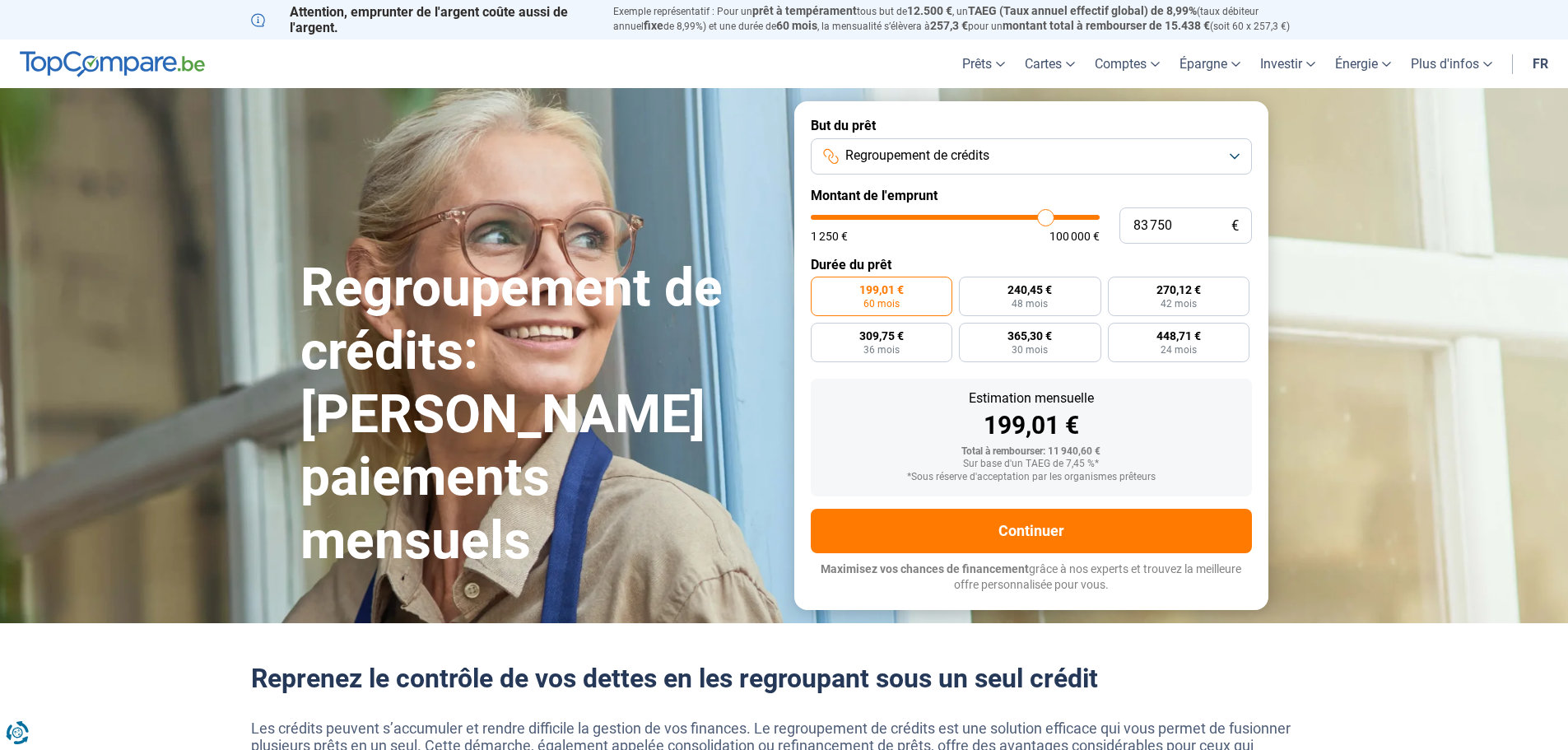
type input "77250"
type input "72 750"
type input "72750"
type input "69 750"
type input "69750"
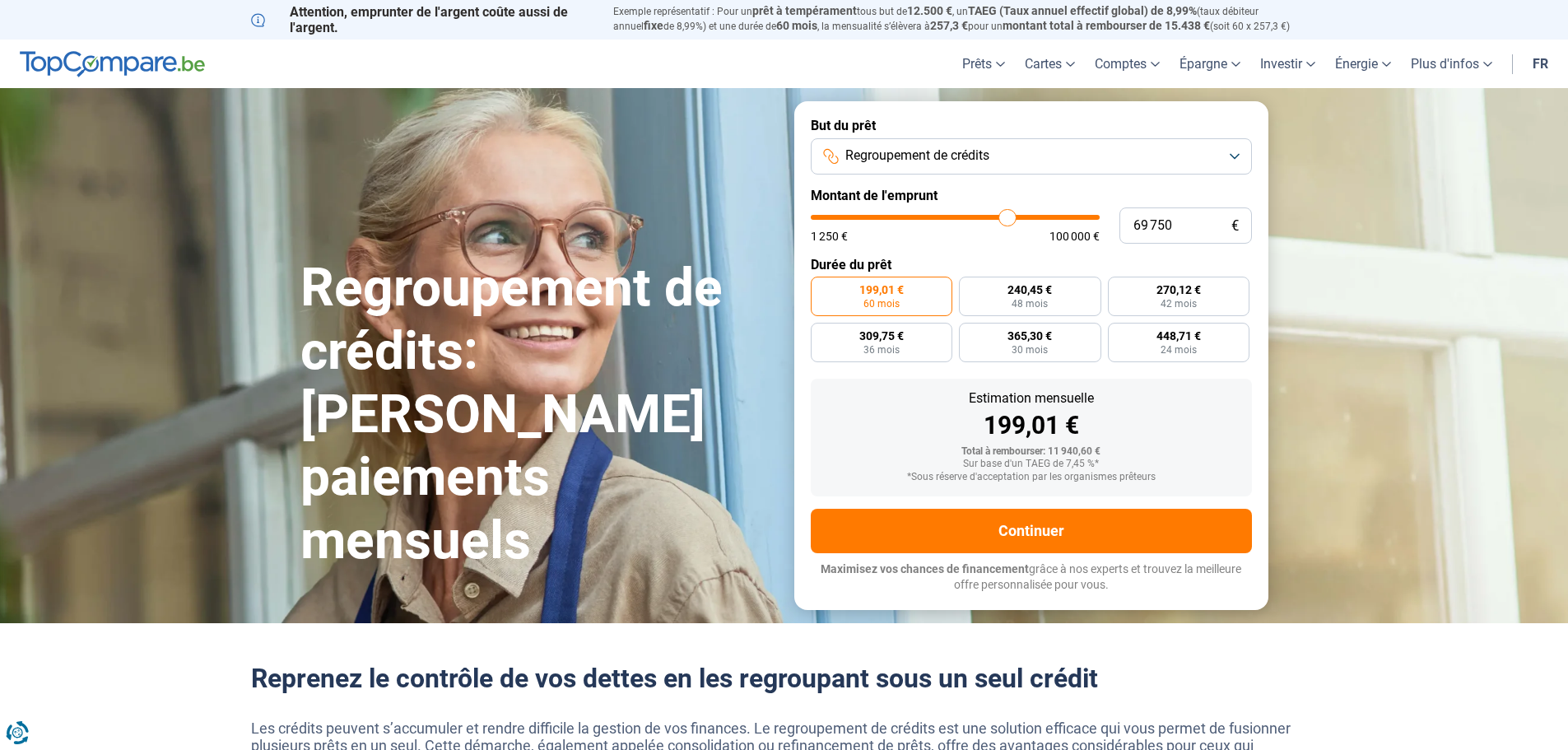
type input "66 750"
type input "66750"
type input "65 750"
type input "65750"
type input "65 250"
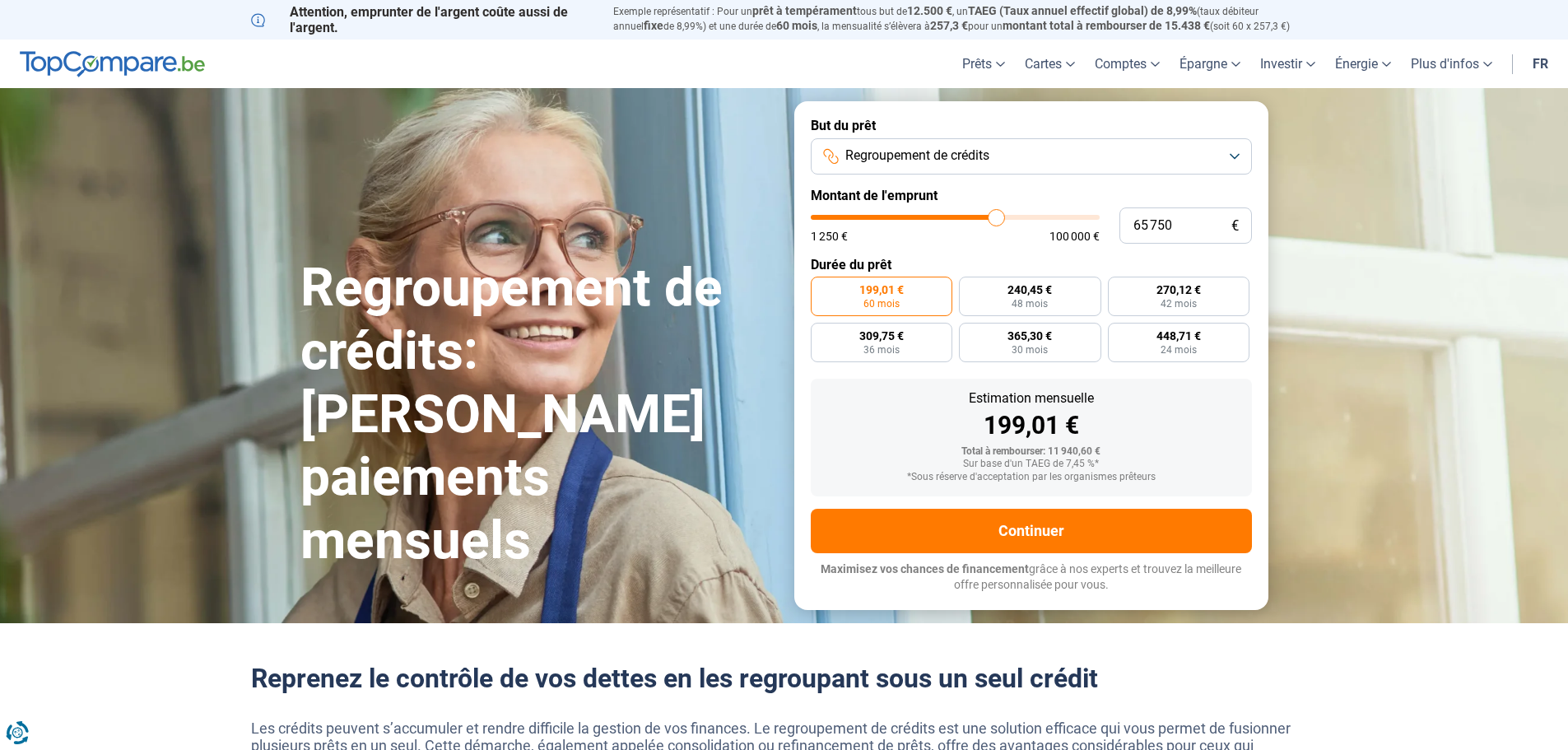
type input "65250"
type input "63 750"
type input "63750"
type input "62 000"
type input "62000"
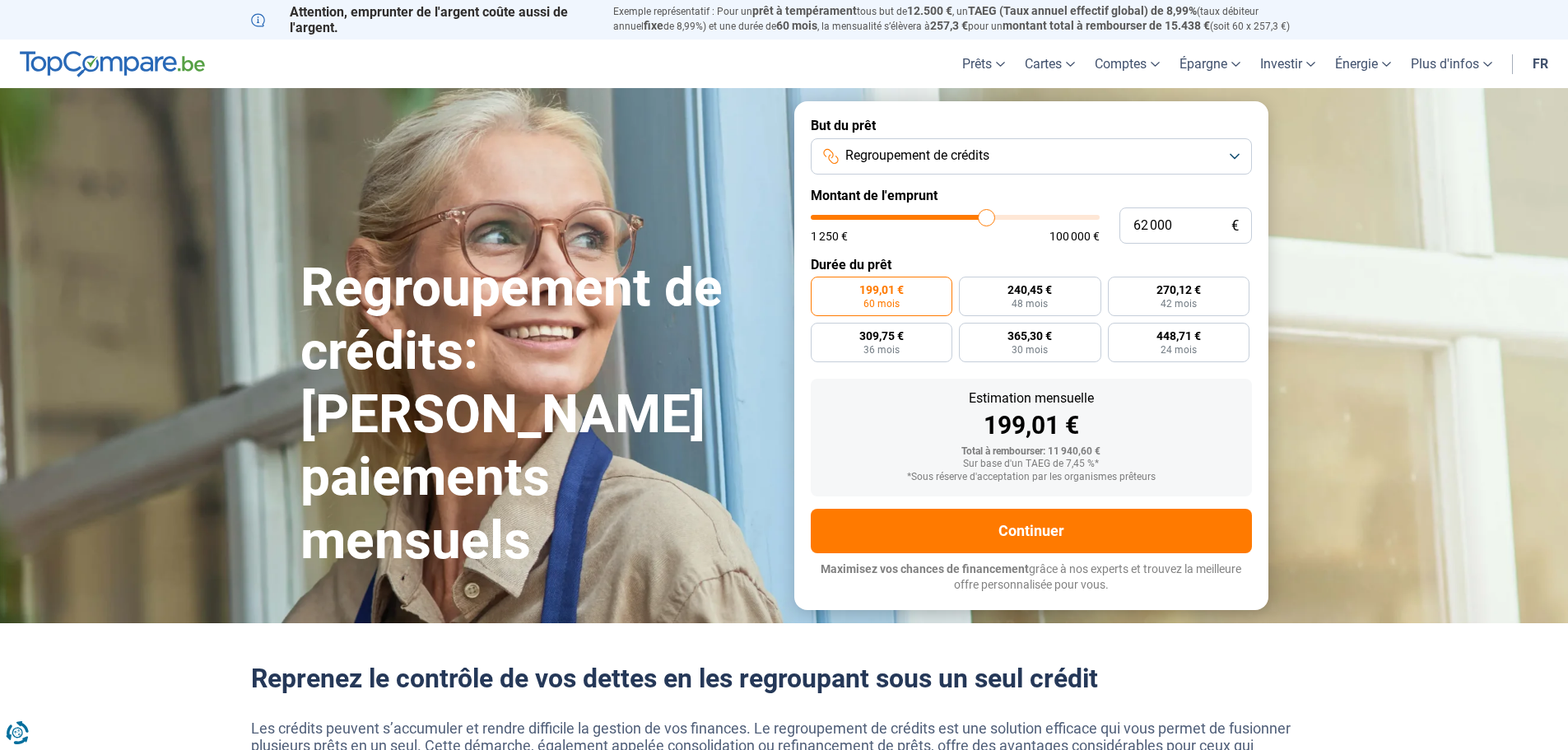
type input "59 250"
type input "59250"
type input "54 750"
type input "54750"
type input "49 000"
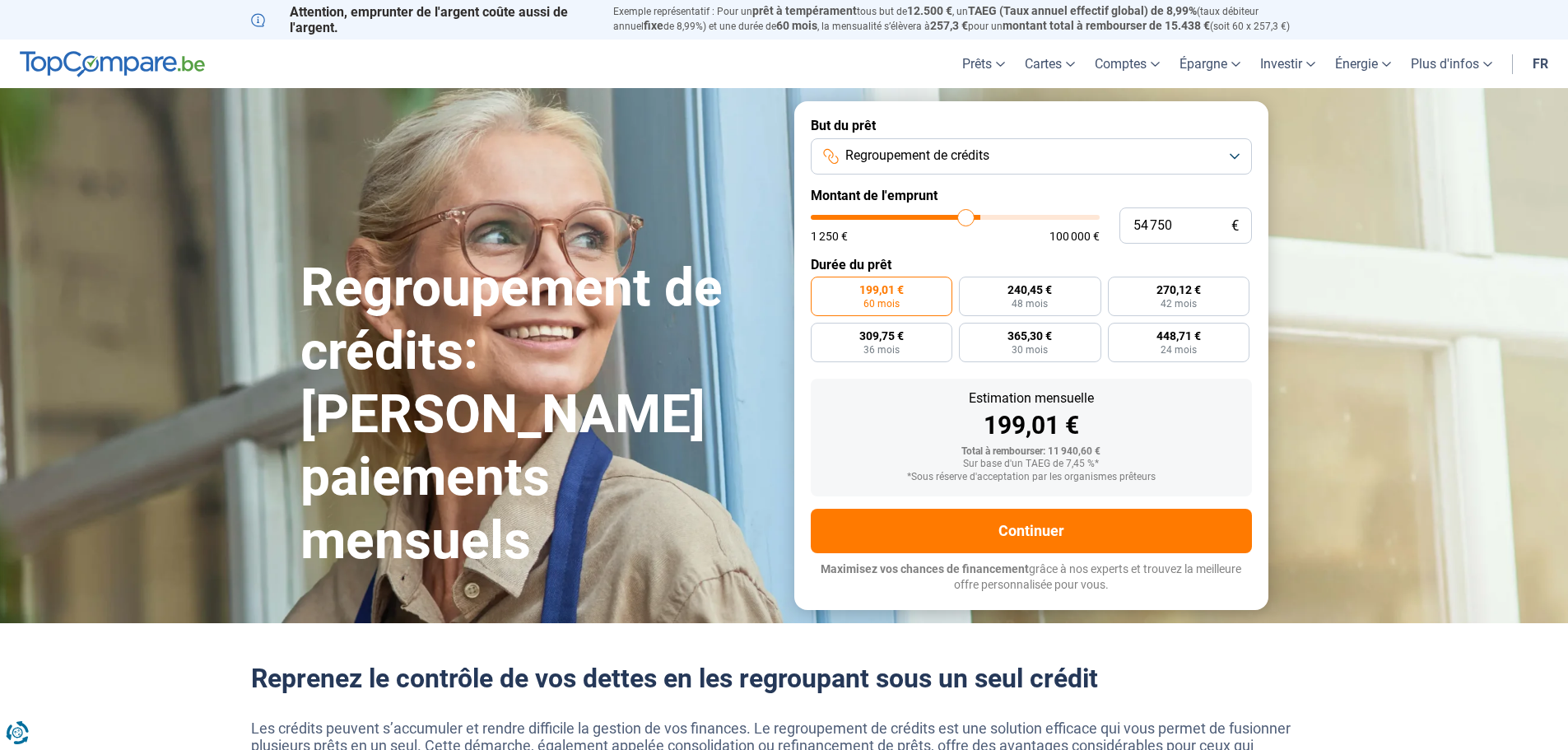
type input "49000"
type input "41 000"
type input "41000"
type input "35 250"
type input "35250"
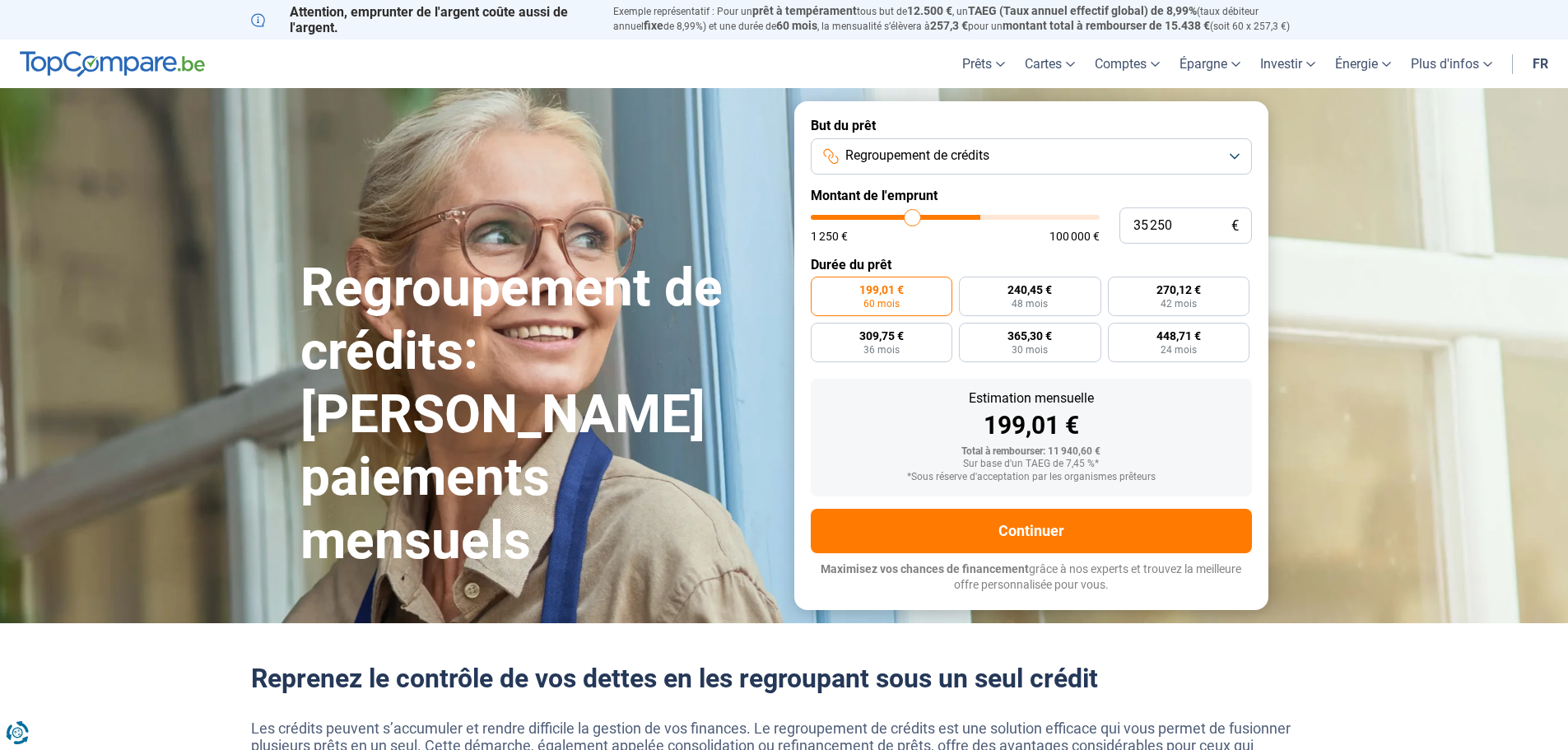
type input "32 500"
type input "32500"
type input "32 000"
type input "32000"
type input "32 250"
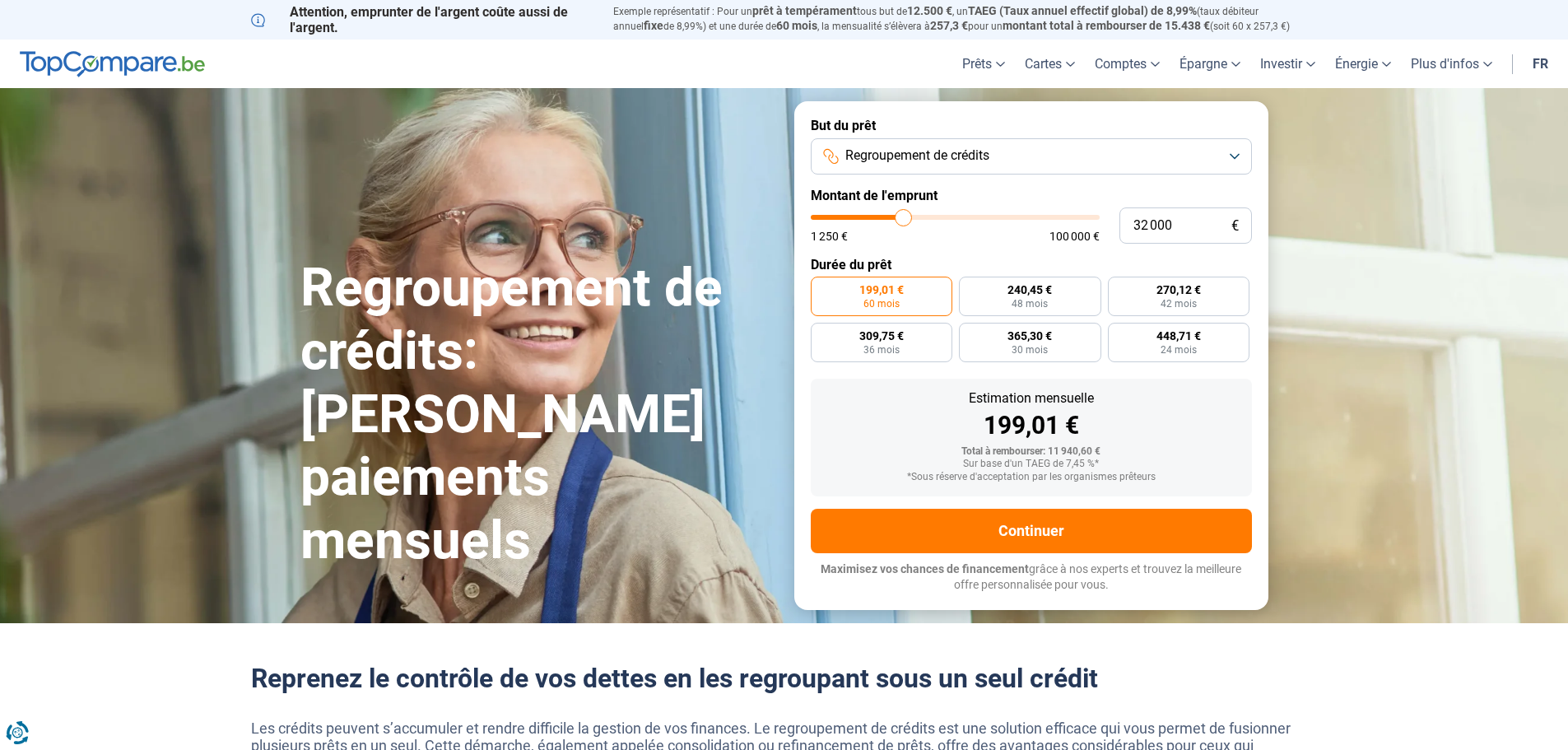
type input "32250"
type input "32 500"
type input "32500"
type input "32 750"
type input "32750"
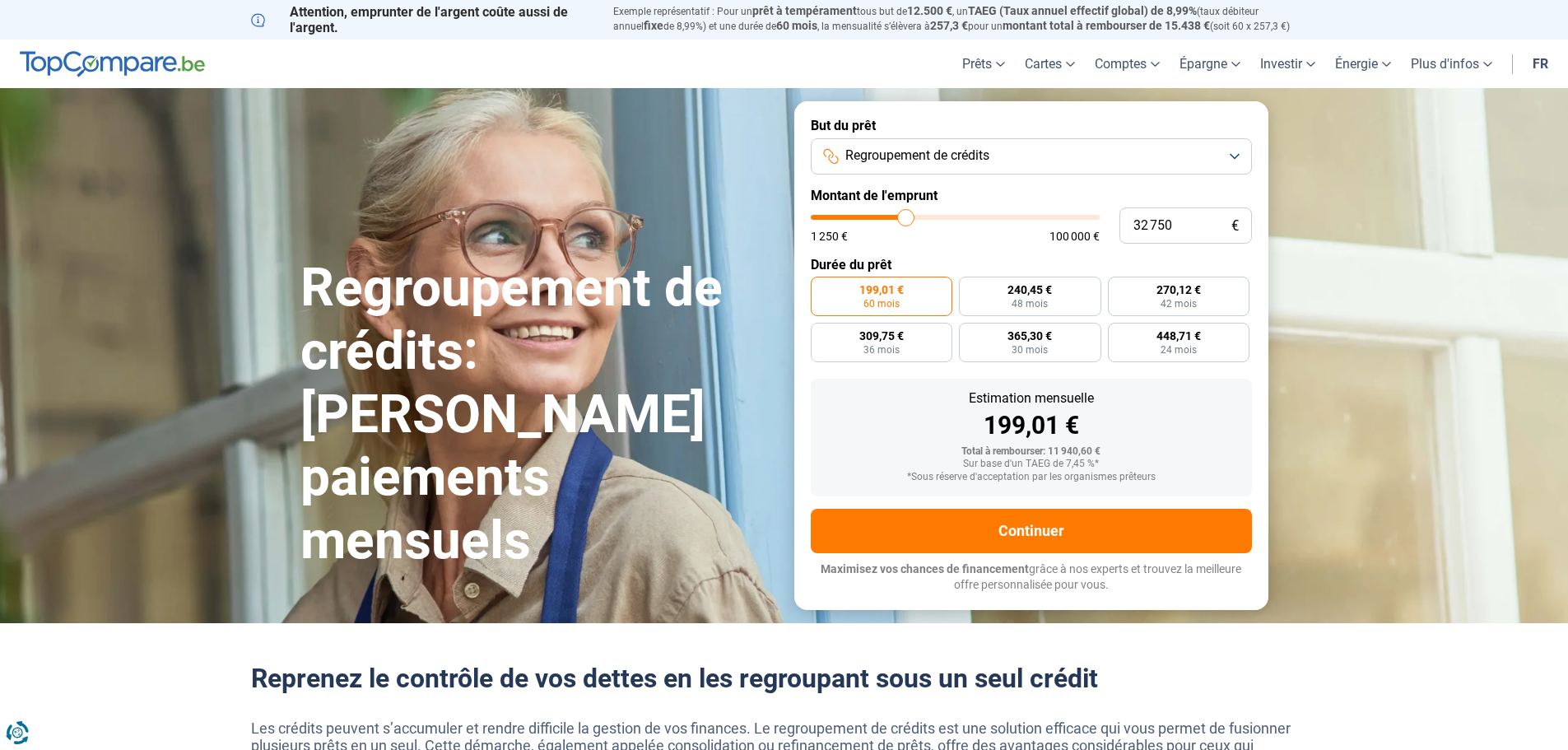
type input "33 250"
type input "33250"
type input "33 500"
type input "33500"
type input "33 750"
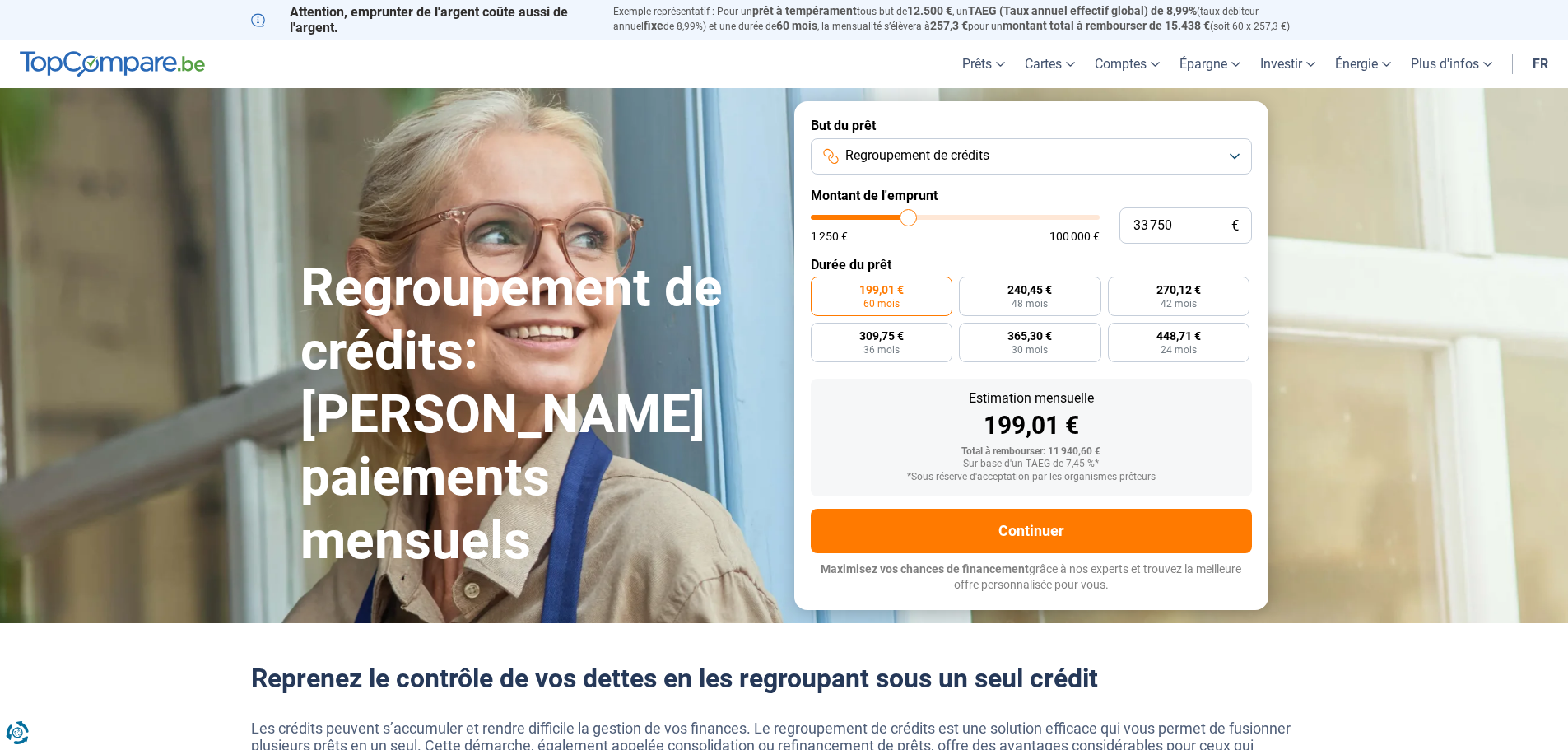
drag, startPoint x: 843, startPoint y: 223, endPoint x: 908, endPoint y: 230, distance: 65.4
type input "33750"
click at [908, 220] on input "range" at bounding box center [955, 216] width 289 height 5
radio input "false"
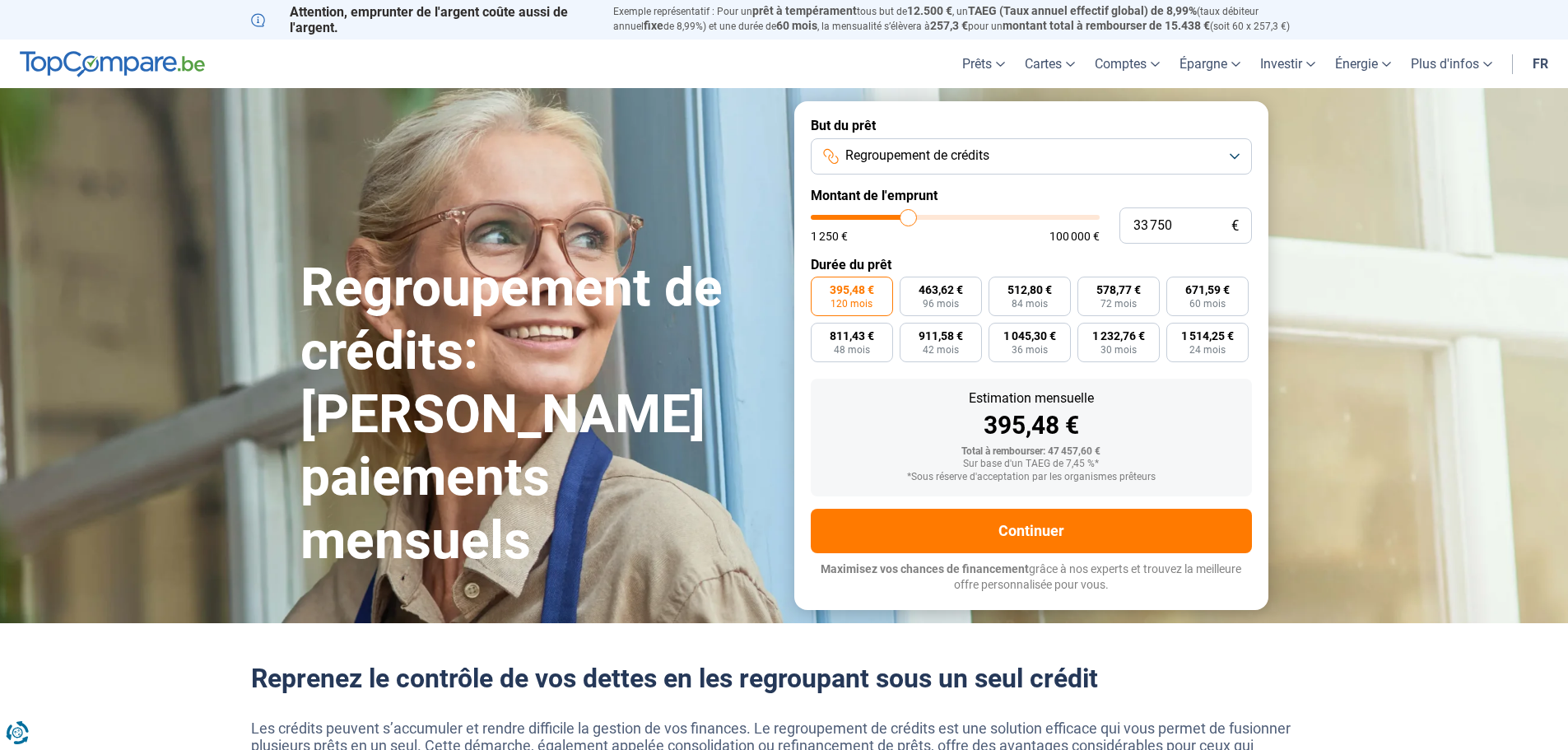
type input "35 250"
type input "35250"
type input "35 000"
type input "35000"
type input "34 750"
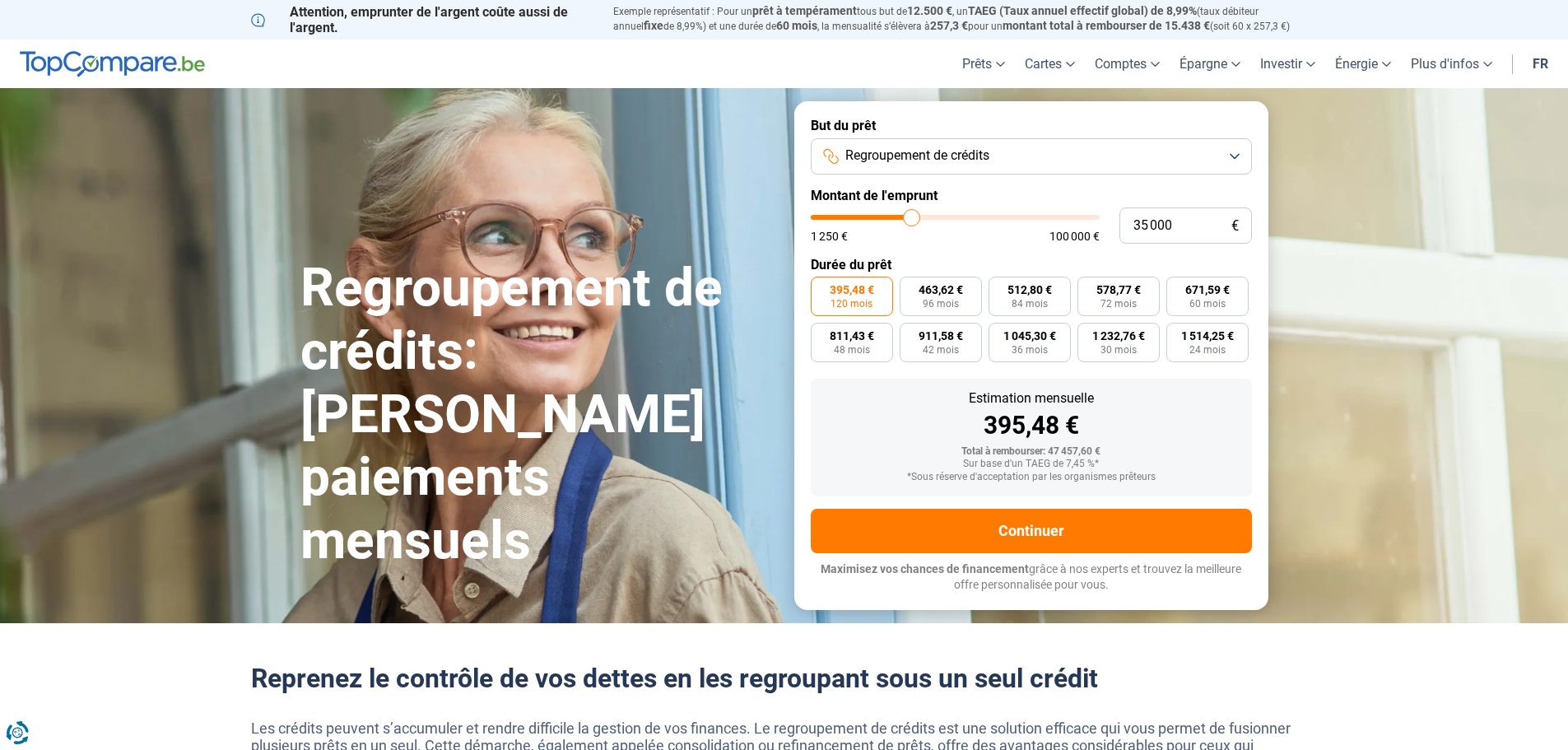
type input "34750"
type input "34 250"
type input "34250"
type input "34 000"
type input "34000"
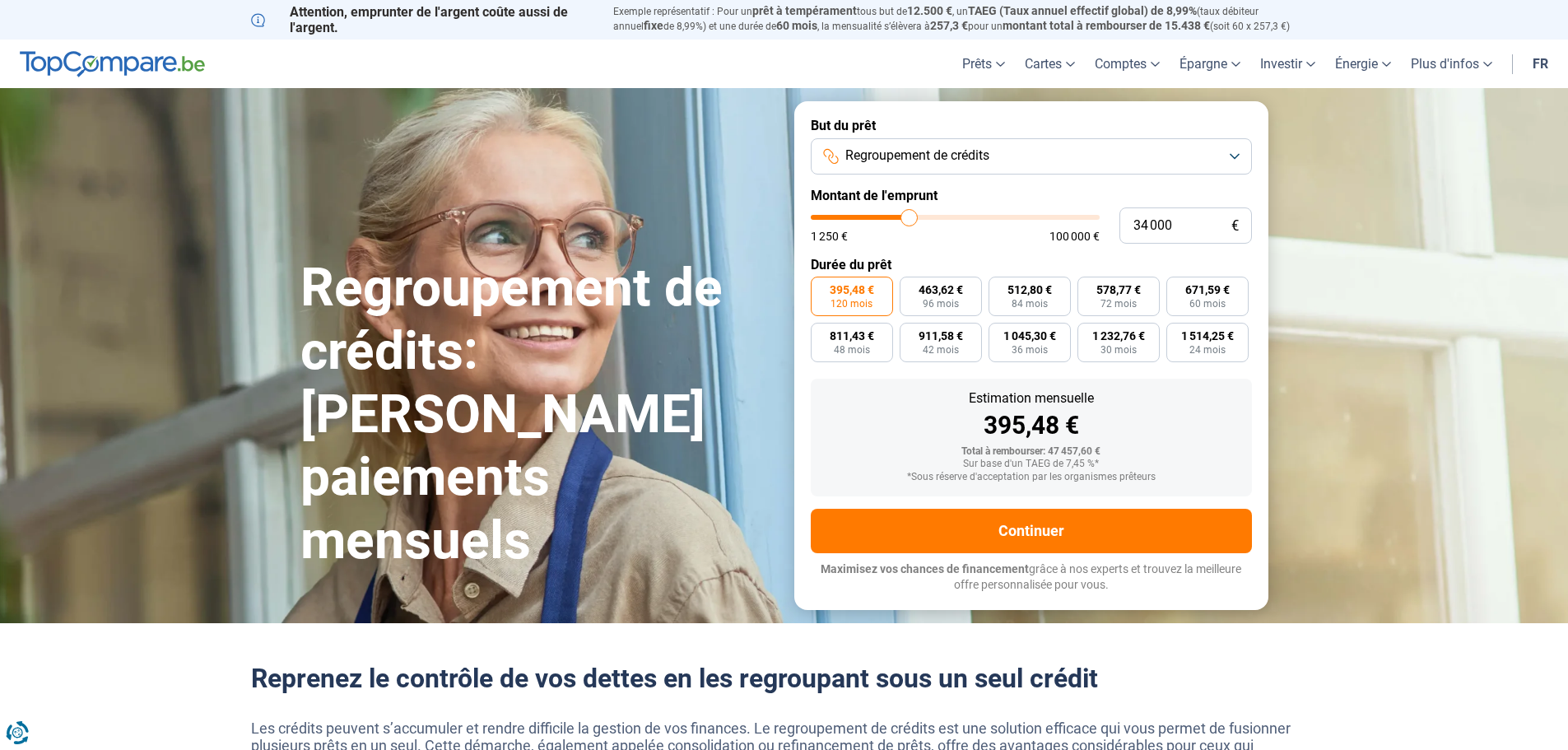
type input "33 750"
type input "33750"
type input "33 500"
type input "33500"
type input "33 250"
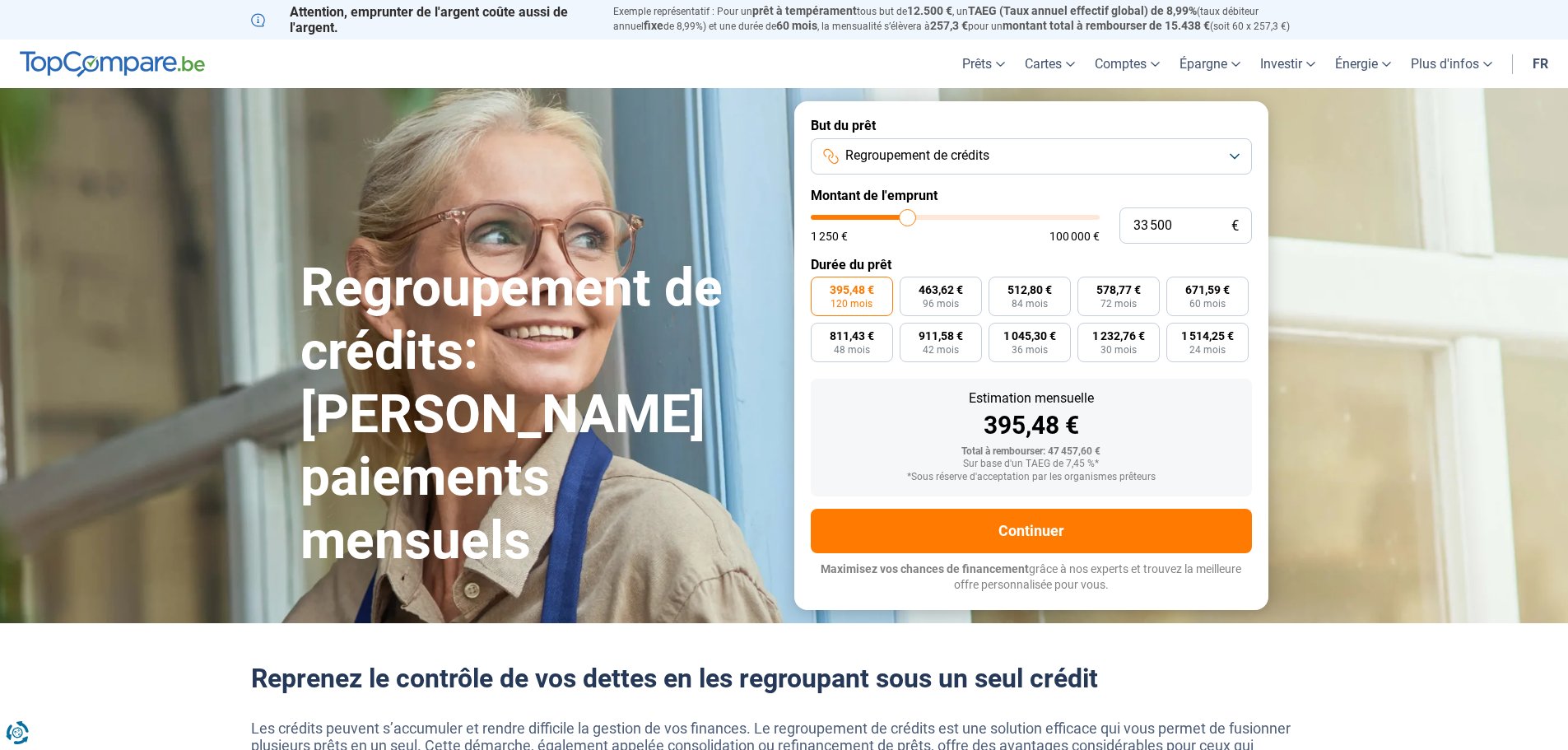
type input "33250"
type input "32 750"
type input "32750"
type input "32 500"
type input "32500"
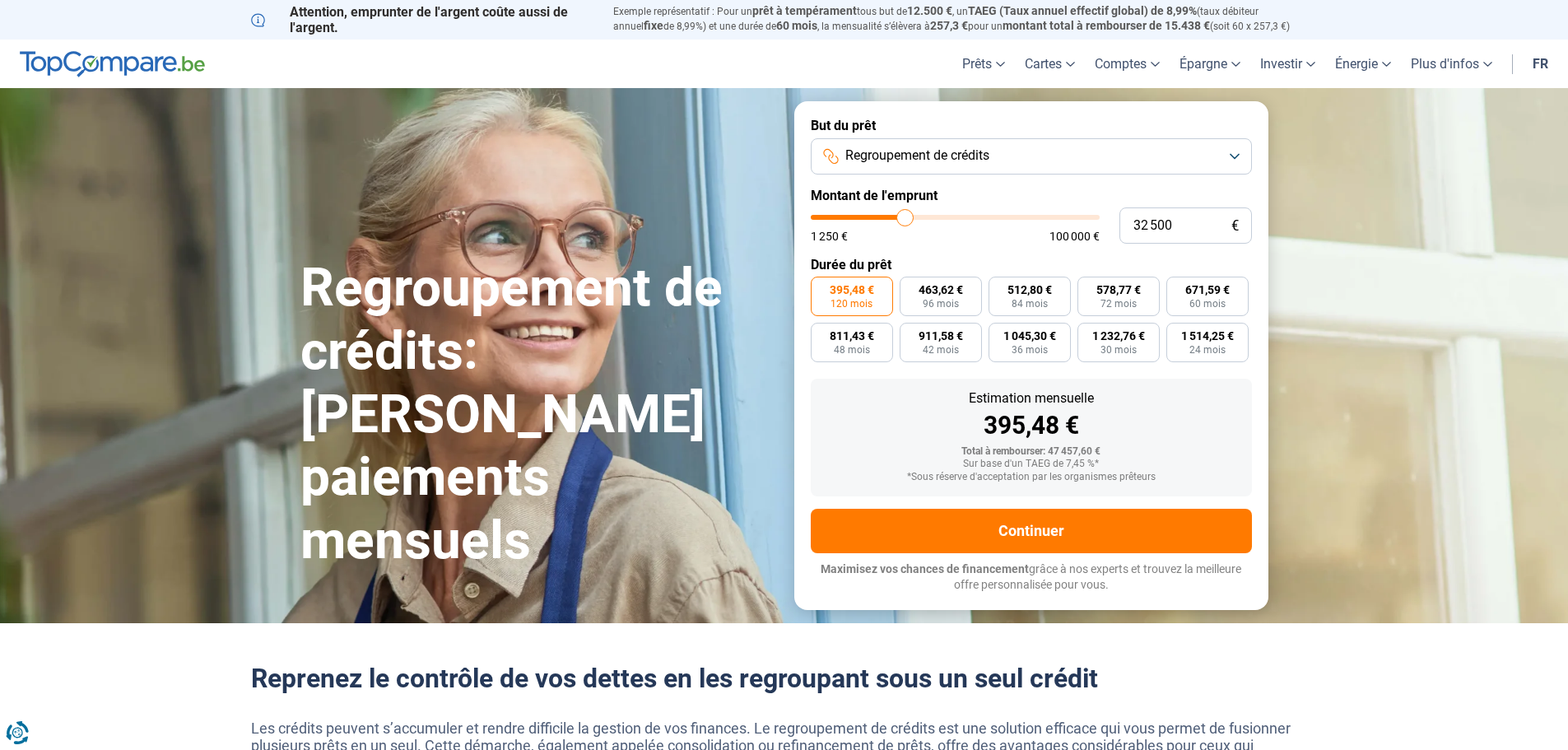
type input "32 250"
type input "32250"
type input "32 000"
type input "32000"
type input "31 750"
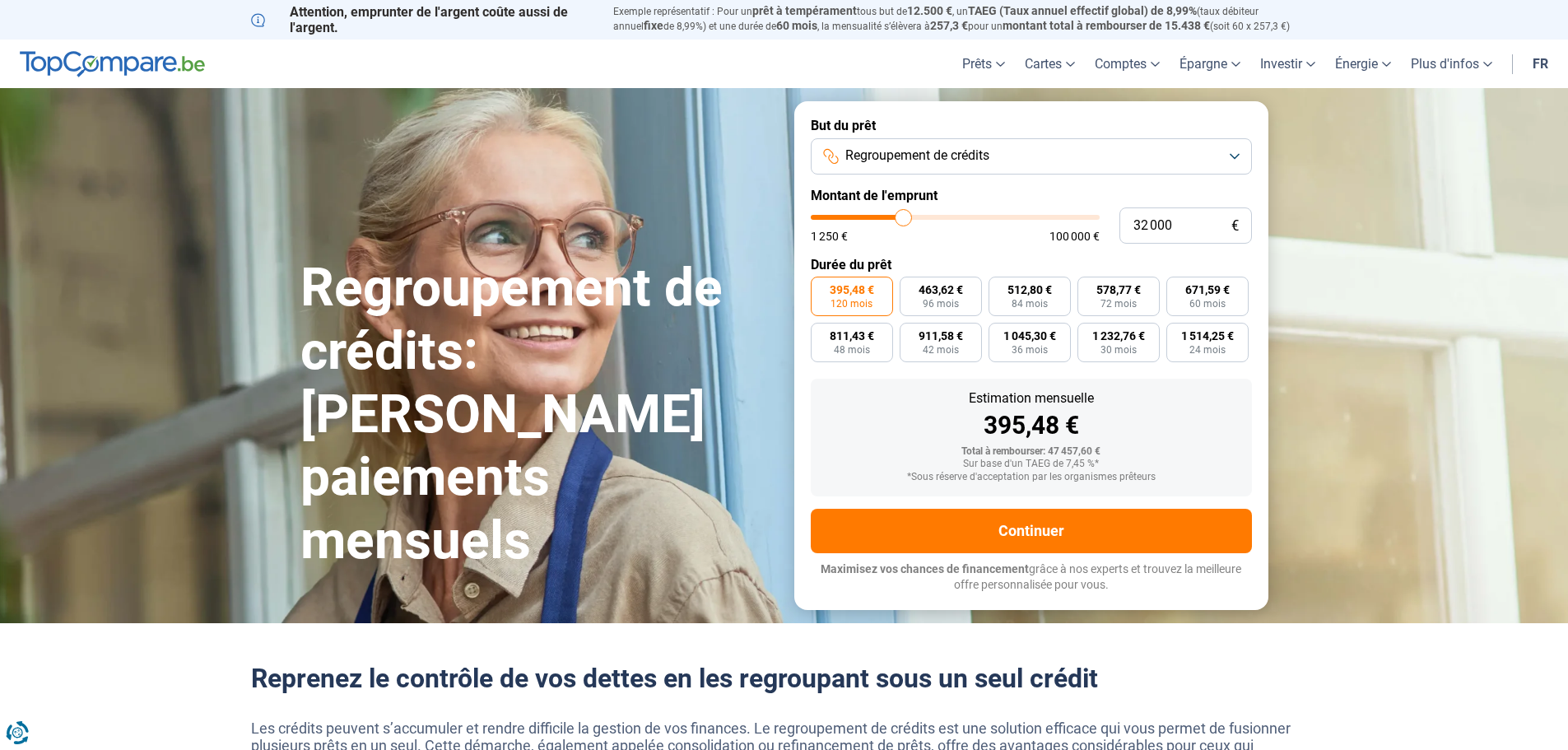
type input "31750"
type input "31 250"
type input "31250"
type input "31 000"
type input "31000"
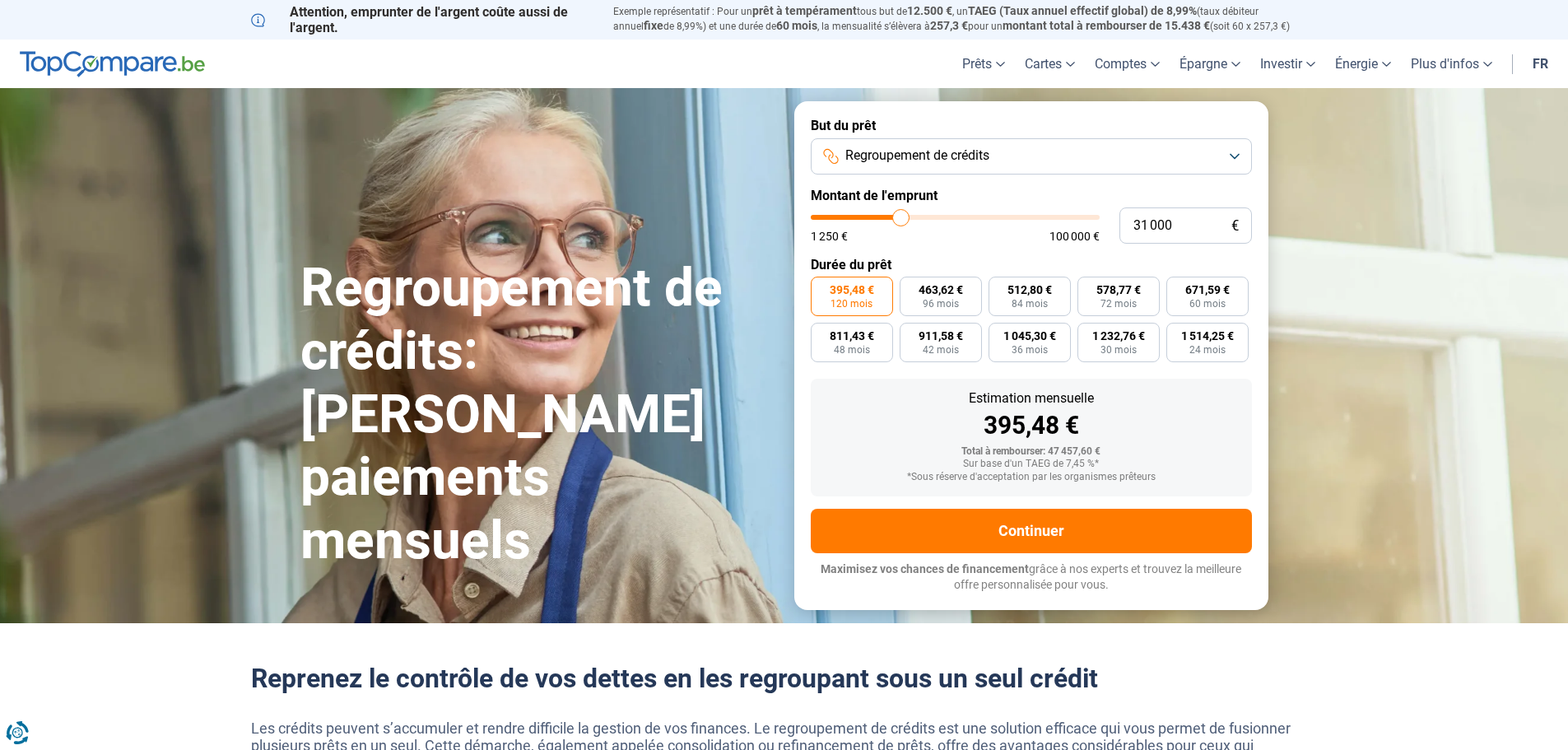
type input "30 750"
type input "30750"
type input "30 500"
drag, startPoint x: 913, startPoint y: 222, endPoint x: 900, endPoint y: 223, distance: 13.0
type input "30500"
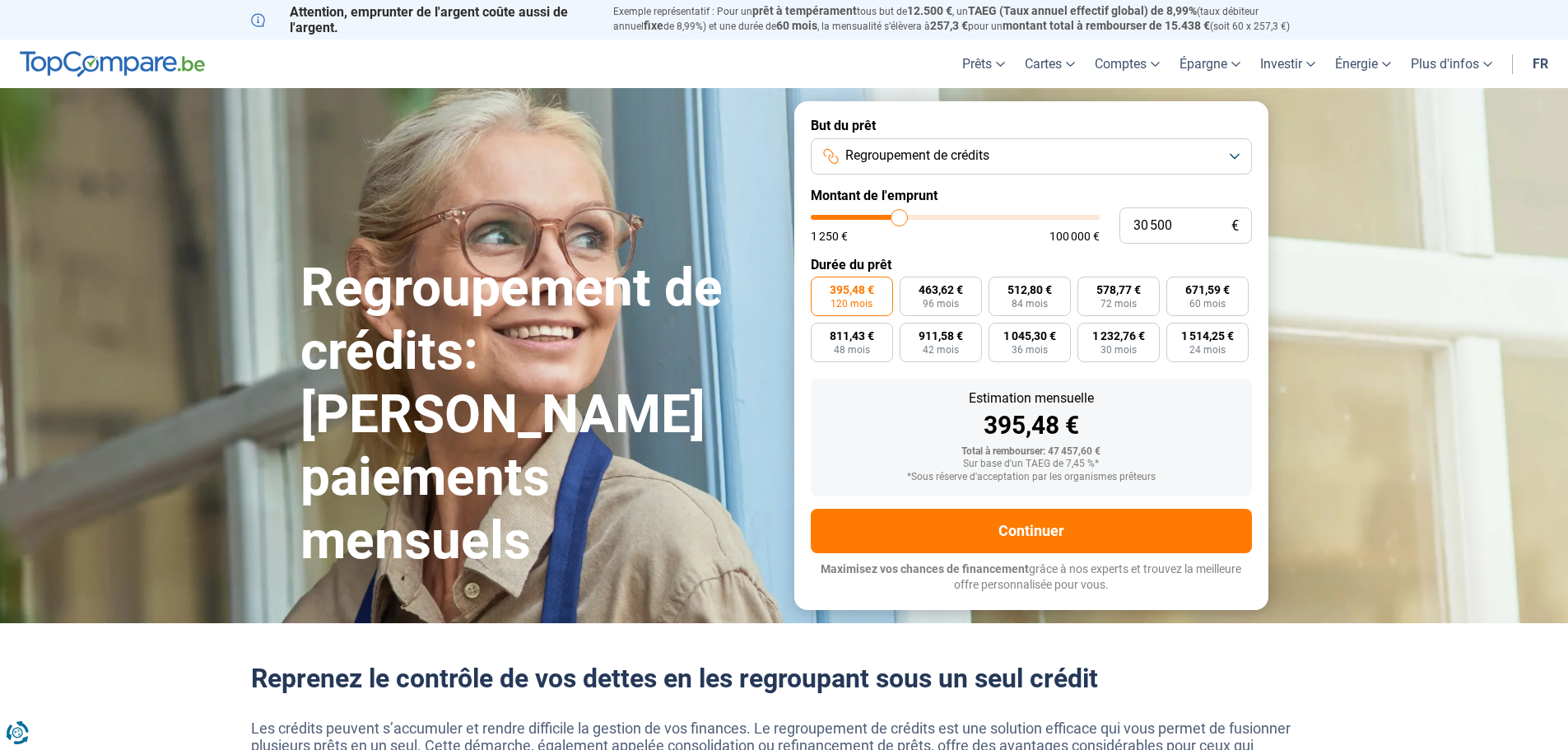
click at [900, 220] on input "range" at bounding box center [955, 216] width 289 height 5
click at [978, 168] on button "Regroupement de crédits" at bounding box center [1031, 156] width 441 height 36
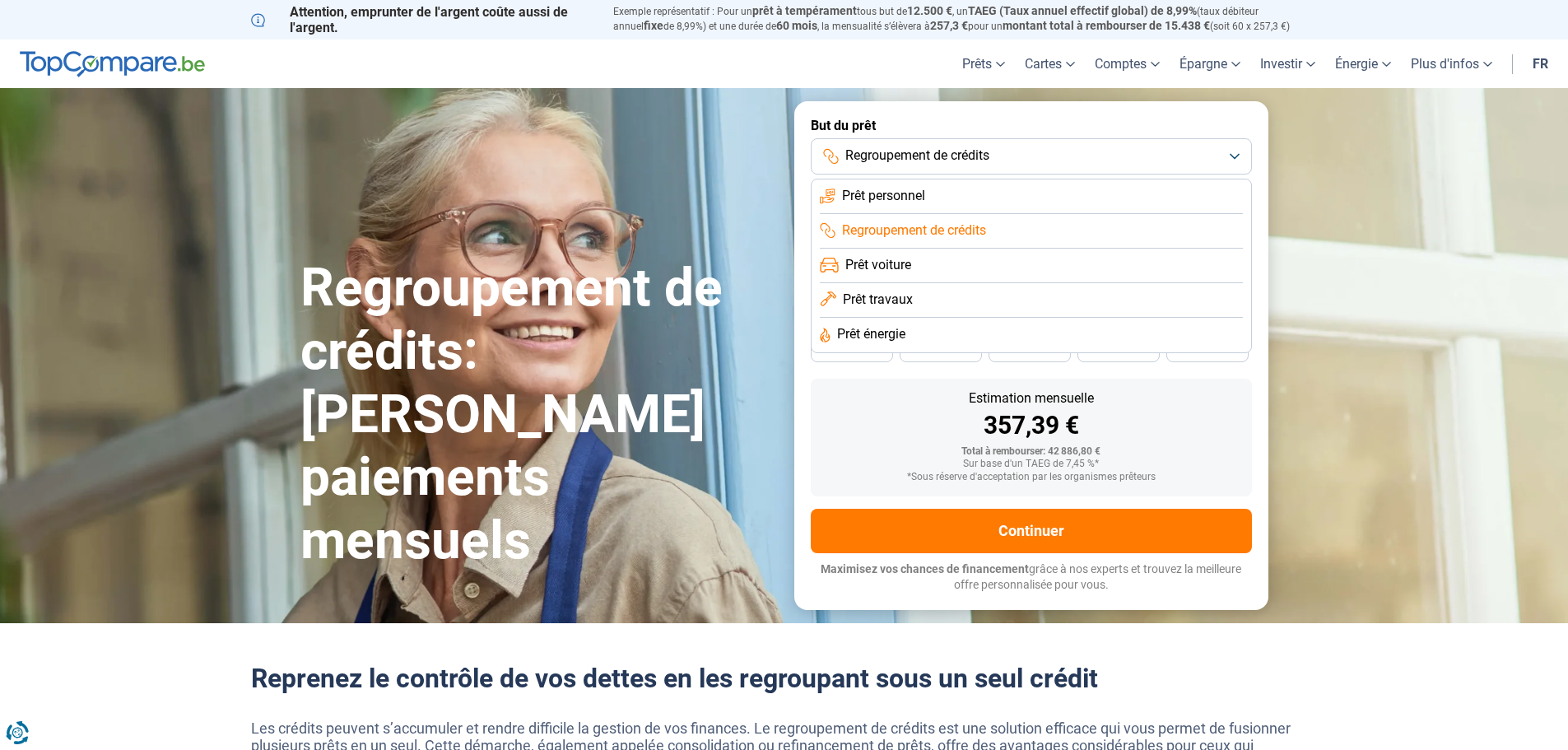
click at [925, 187] on span "Prêt personnel" at bounding box center [884, 195] width 83 height 18
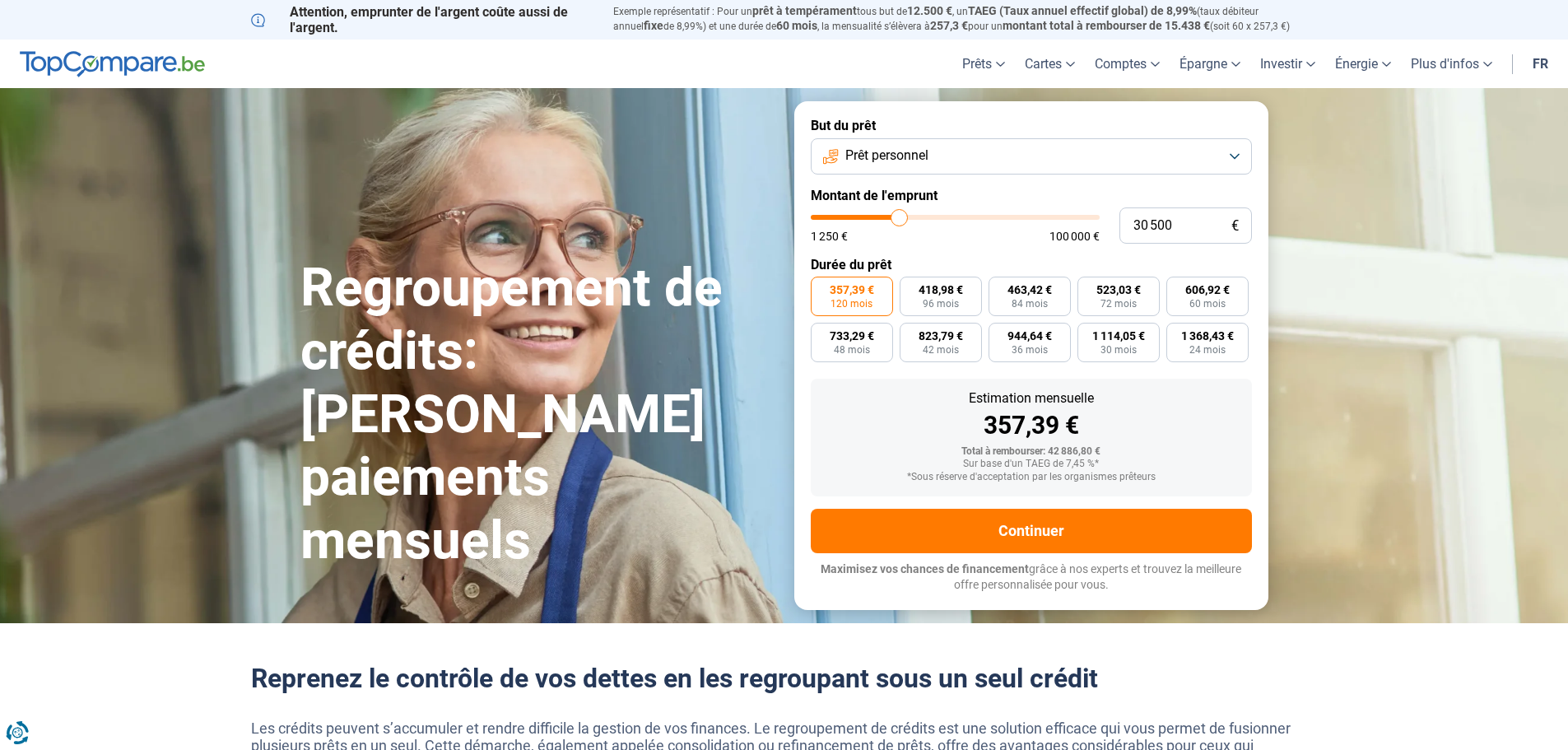
type input "29 000"
type input "29000"
type input "29 250"
type input "29250"
type input "29 500"
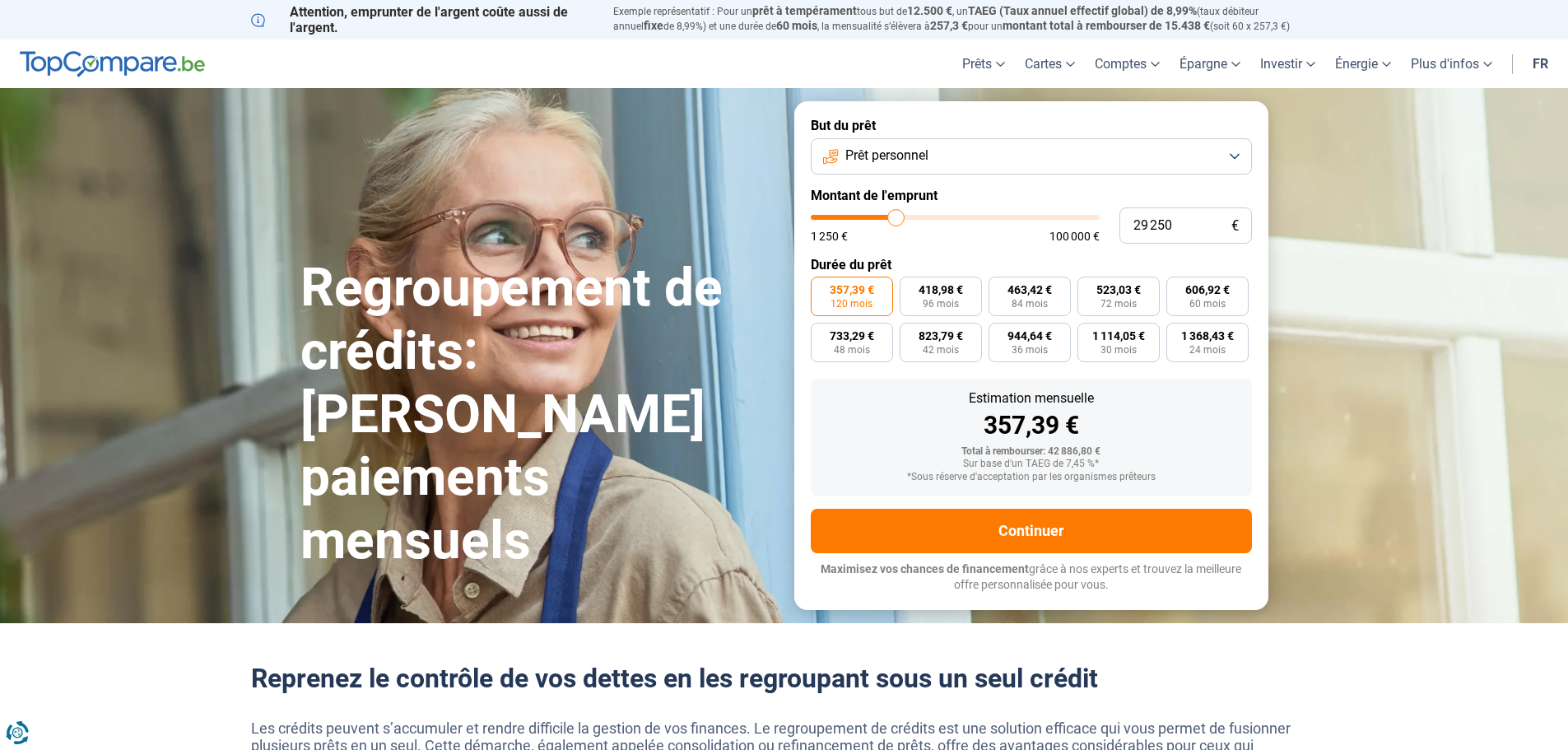
type input "29500"
type input "29 750"
type input "29750"
type input "30 250"
type input "30250"
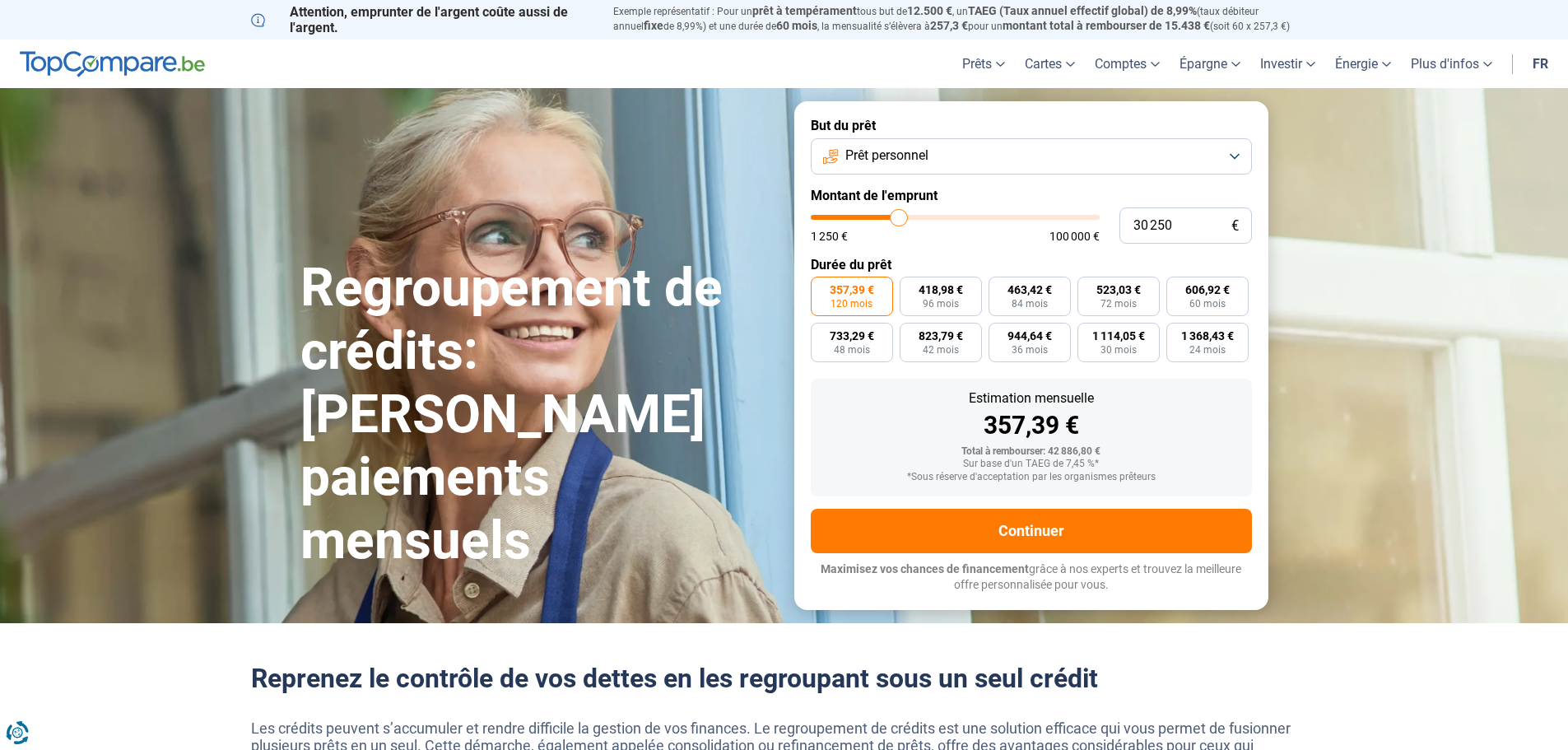
type input "31 750"
type input "31750"
type input "32 750"
type input "32750"
type input "34 250"
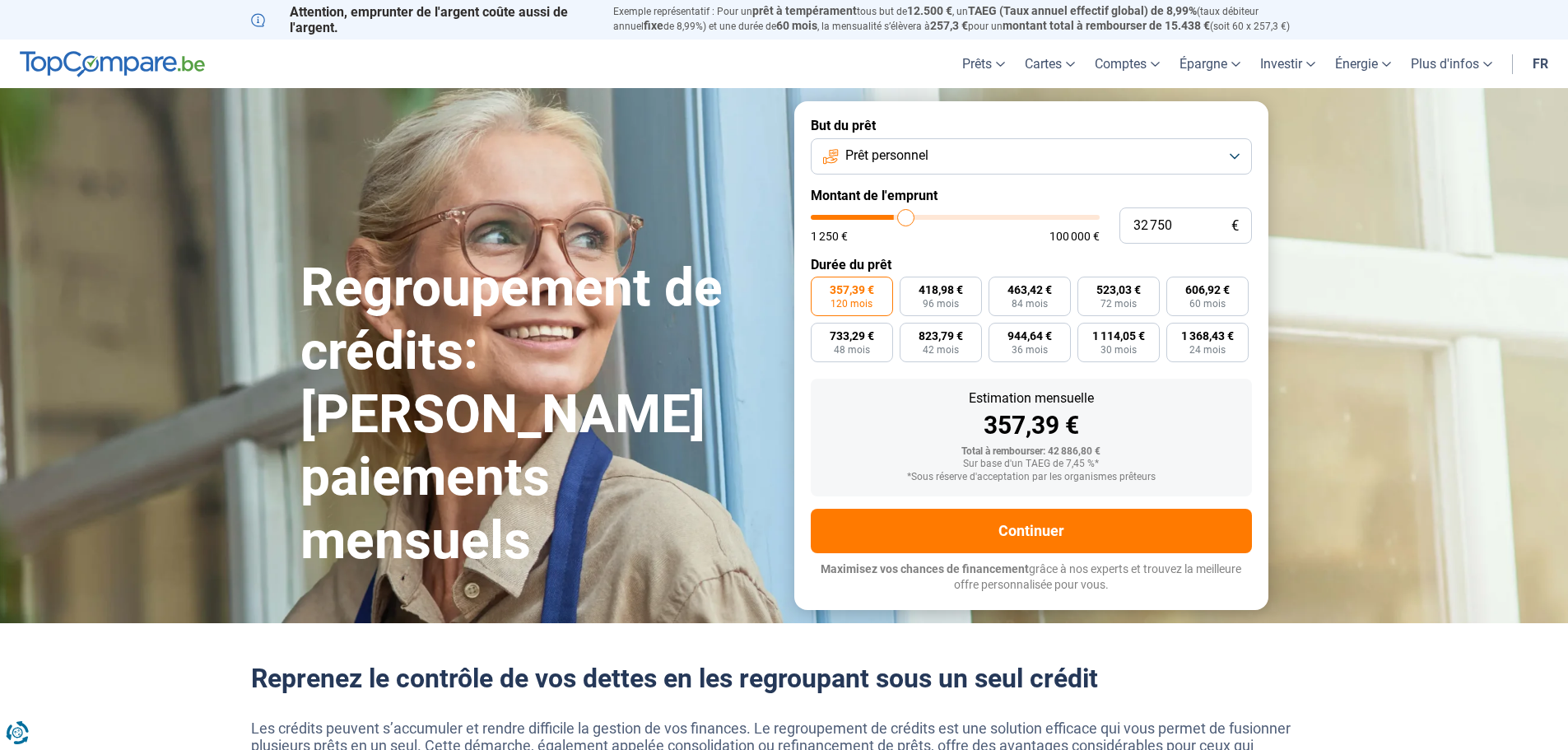
type input "34250"
type input "34 750"
type input "34750"
type input "35 000"
type input "35000"
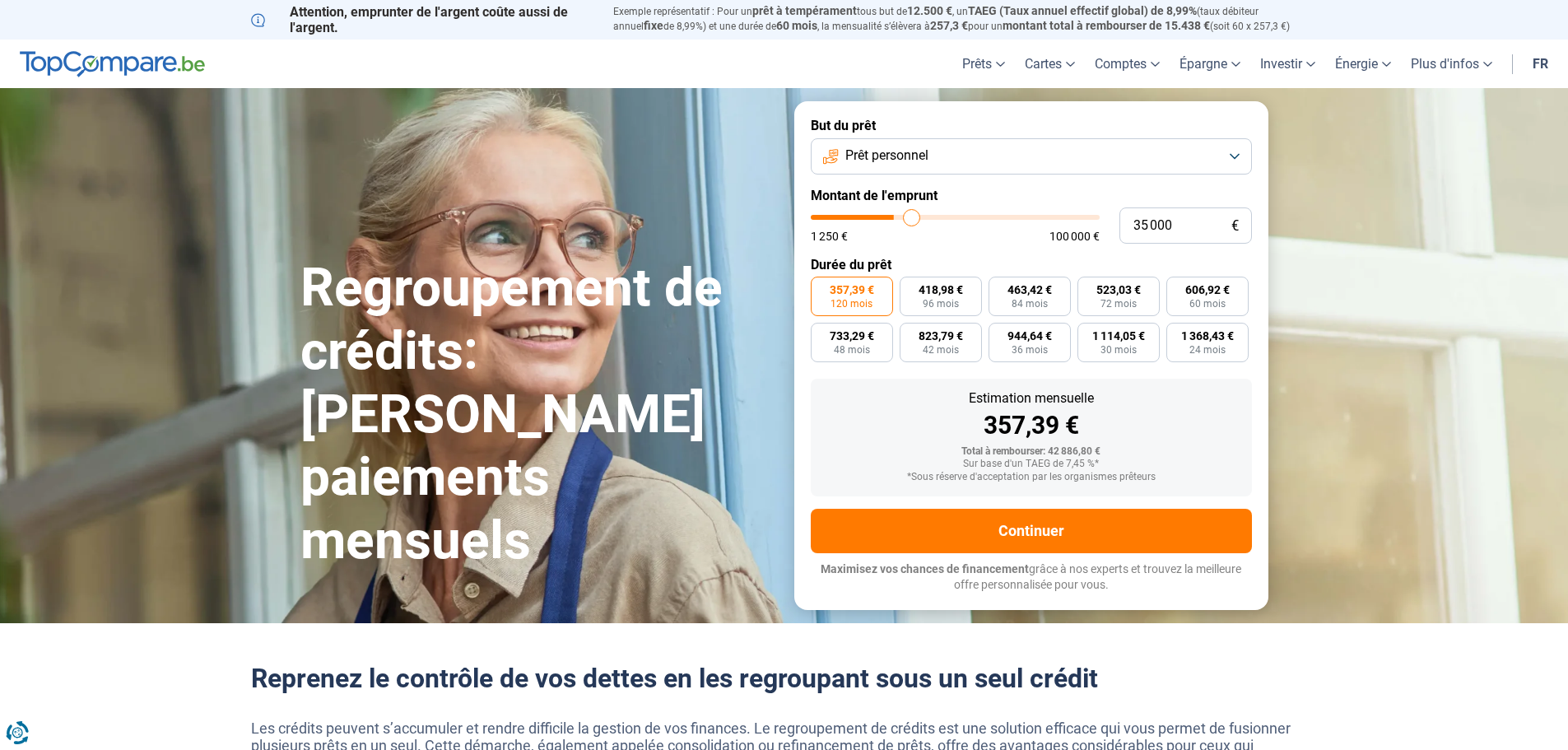
type input "35 250"
type input "35250"
type input "35 000"
type input "35000"
type input "34 750"
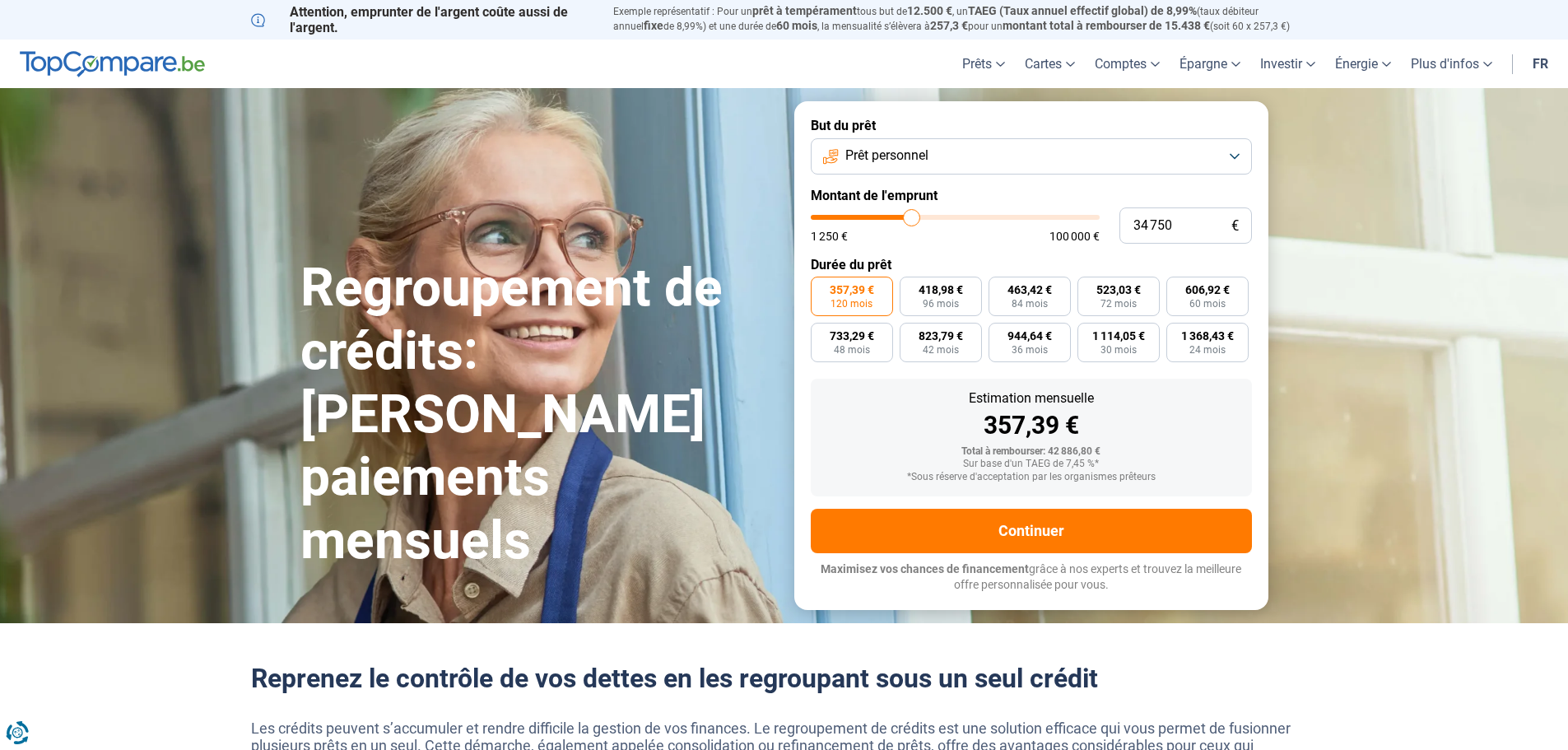
type input "34750"
type input "34 000"
type input "34000"
type input "33 500"
type input "33500"
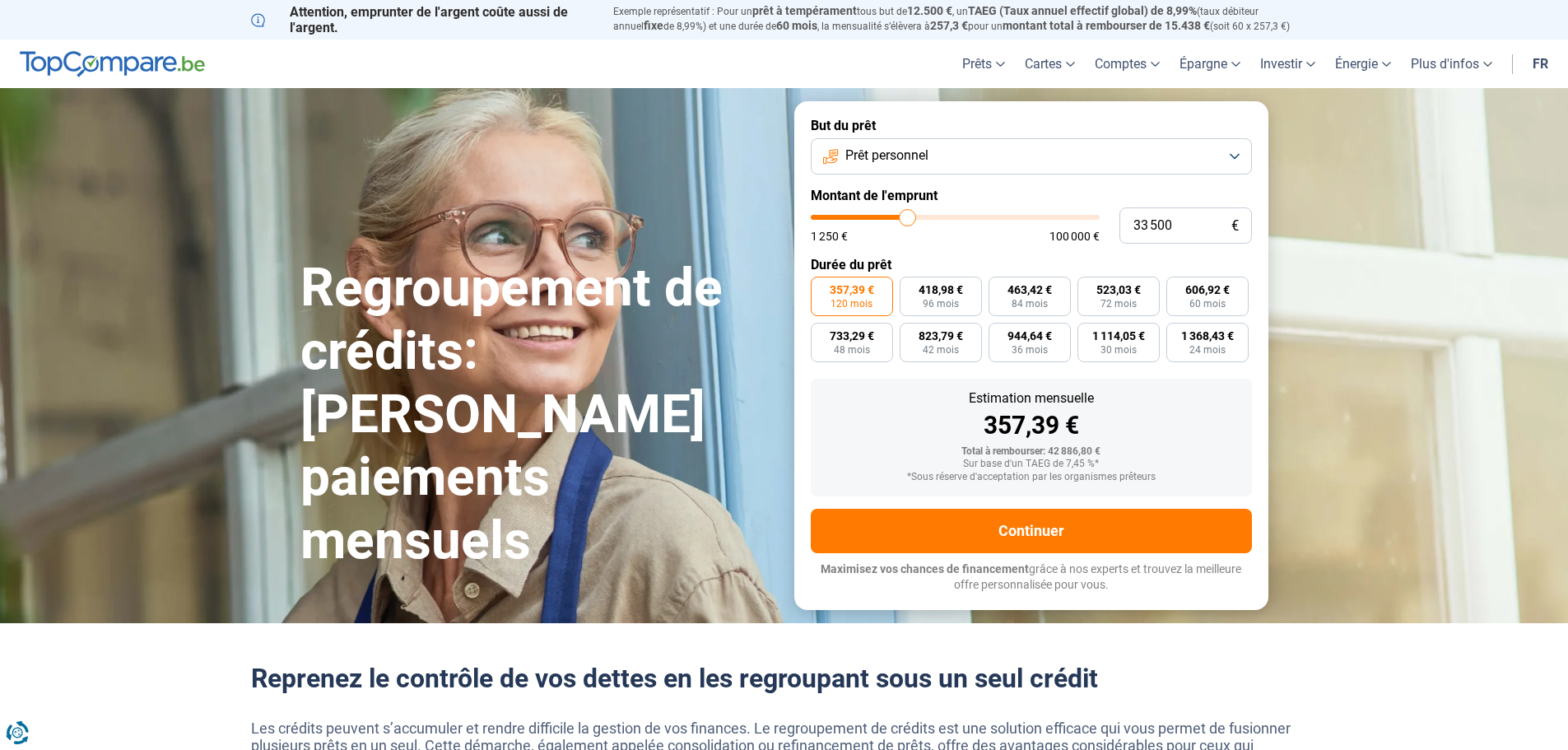
type input "33 250"
type input "33250"
type input "32 500"
type input "32500"
type input "32 000"
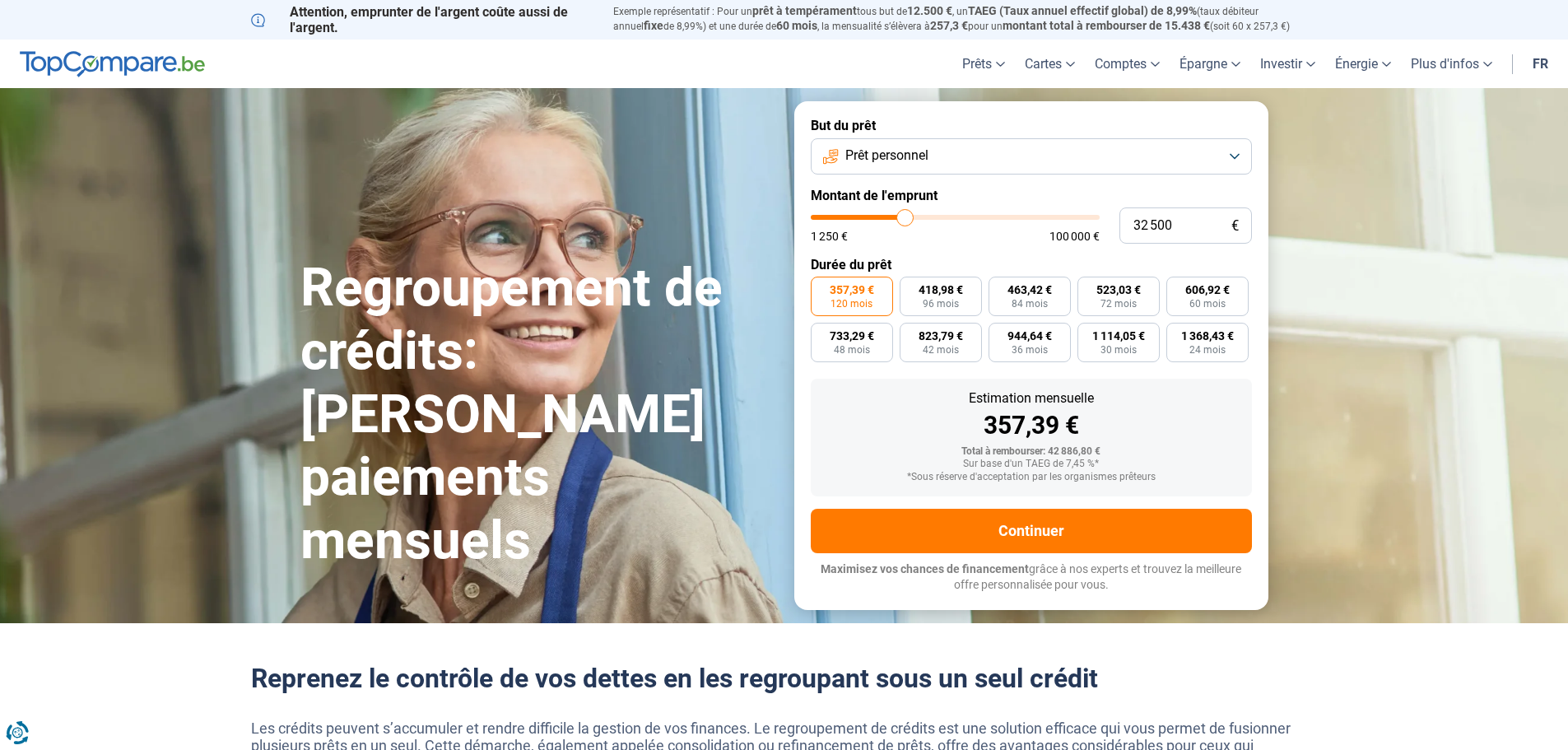
type input "32000"
type input "31 250"
type input "31250"
type input "31 000"
type input "31000"
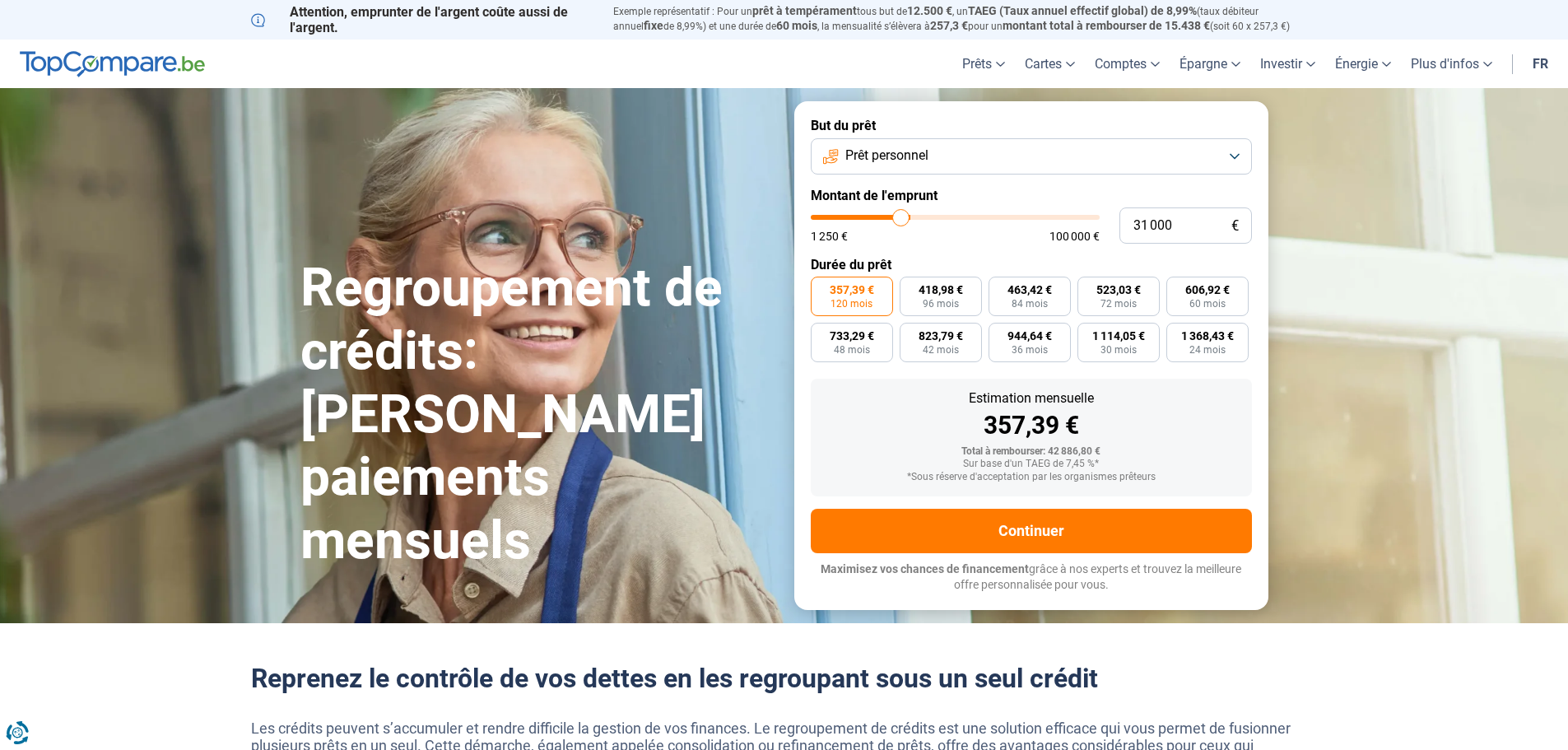
type input "30 750"
type input "30750"
type input "30 500"
type input "30500"
click at [900, 217] on input "range" at bounding box center [955, 216] width 289 height 5
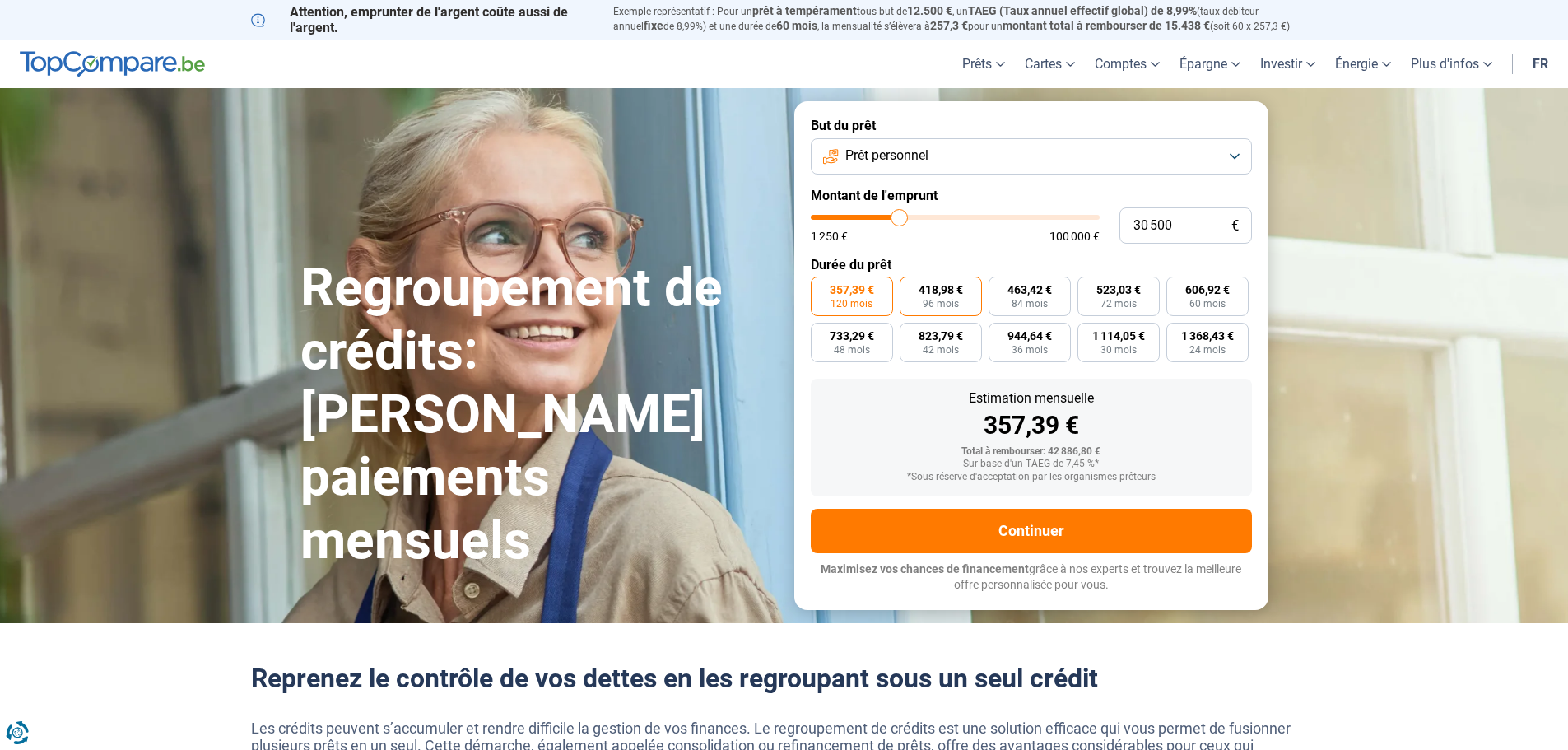
click at [946, 292] on span "418,98 €" at bounding box center [940, 290] width 44 height 11
click at [910, 287] on input "418,98 € 96 mois" at bounding box center [905, 282] width 11 height 11
radio input "true"
type input "30 250"
type input "30250"
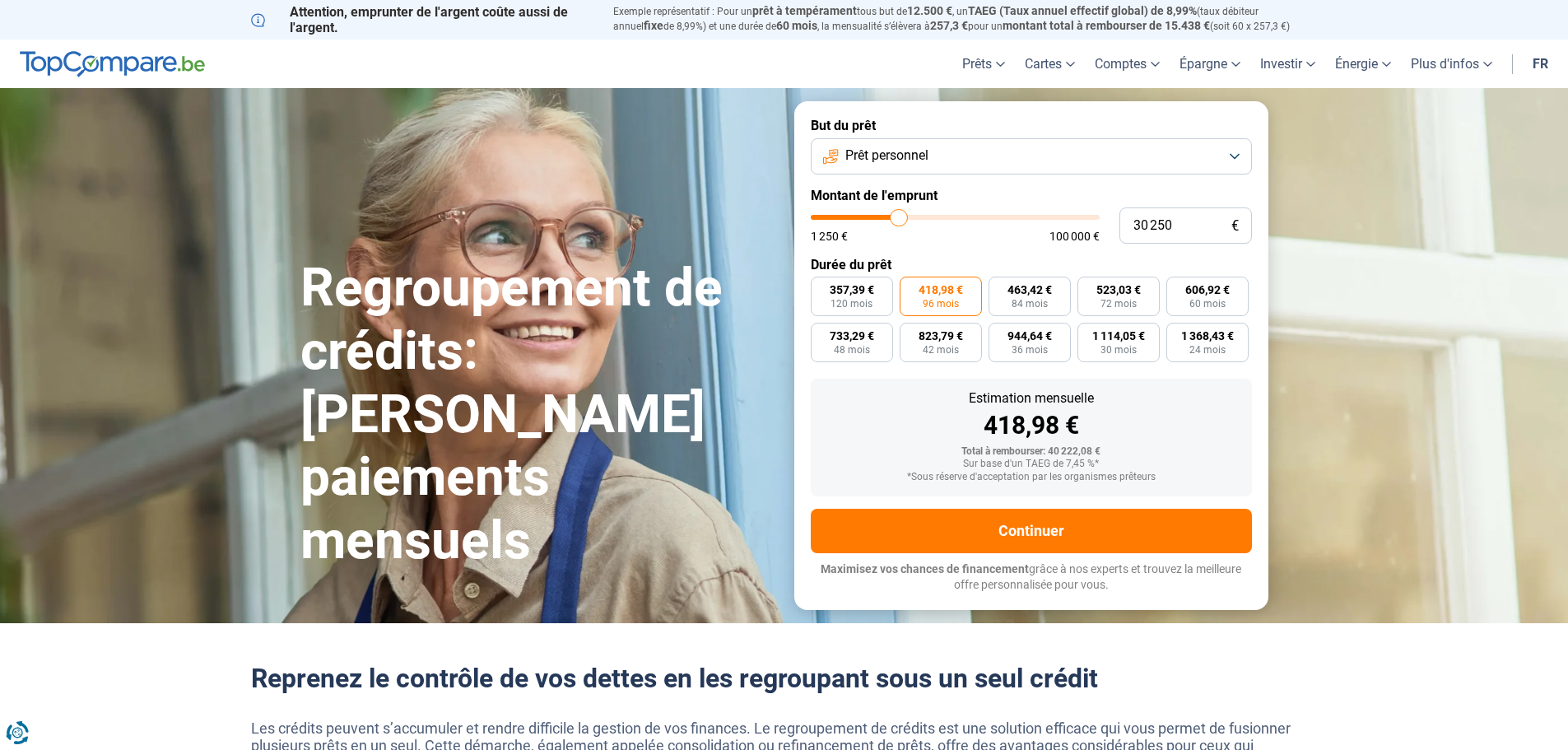
type input "30 750"
type input "30750"
type input "31 750"
type input "31750"
type input "32 500"
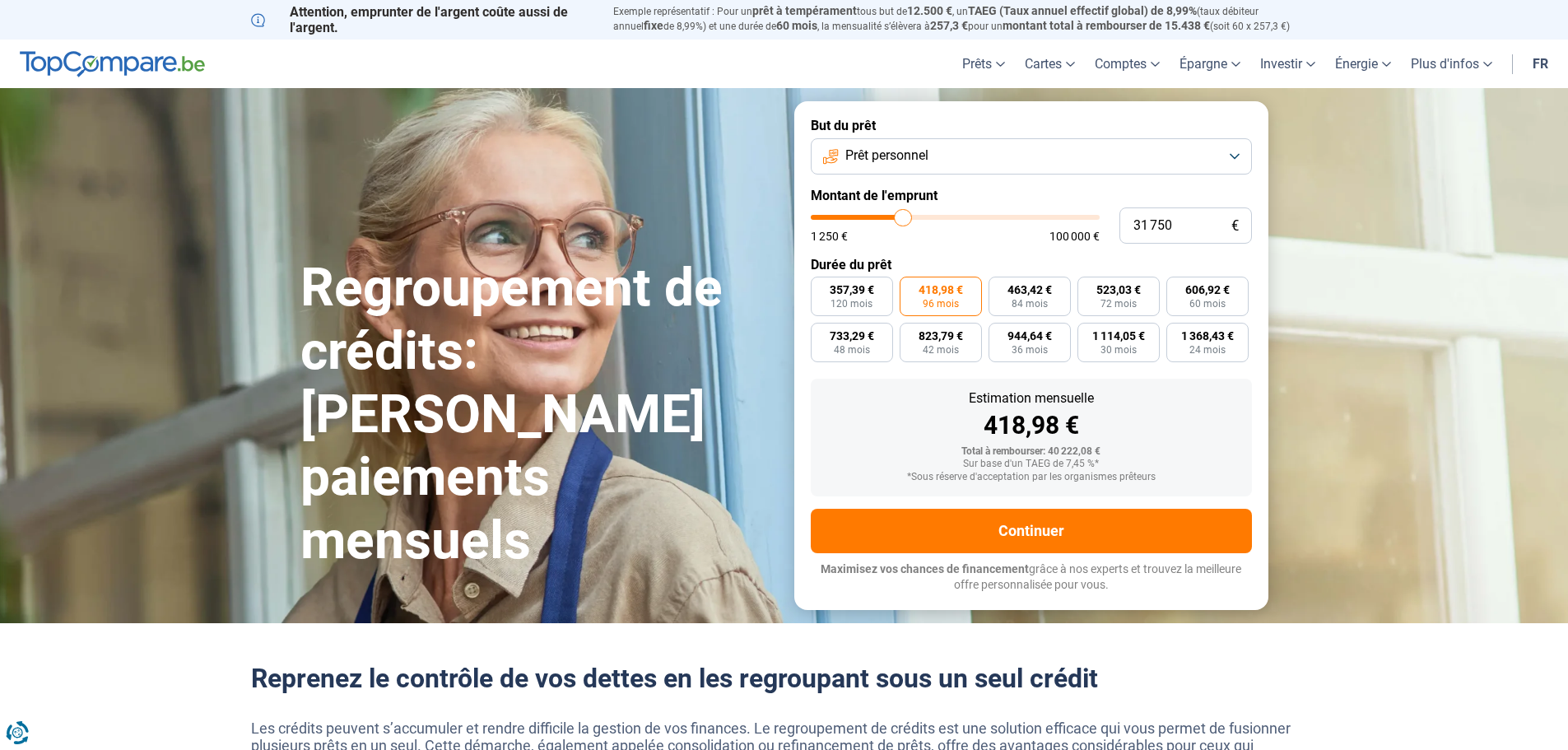
type input "32500"
type input "34 000"
type input "34000"
type input "35 000"
type input "35000"
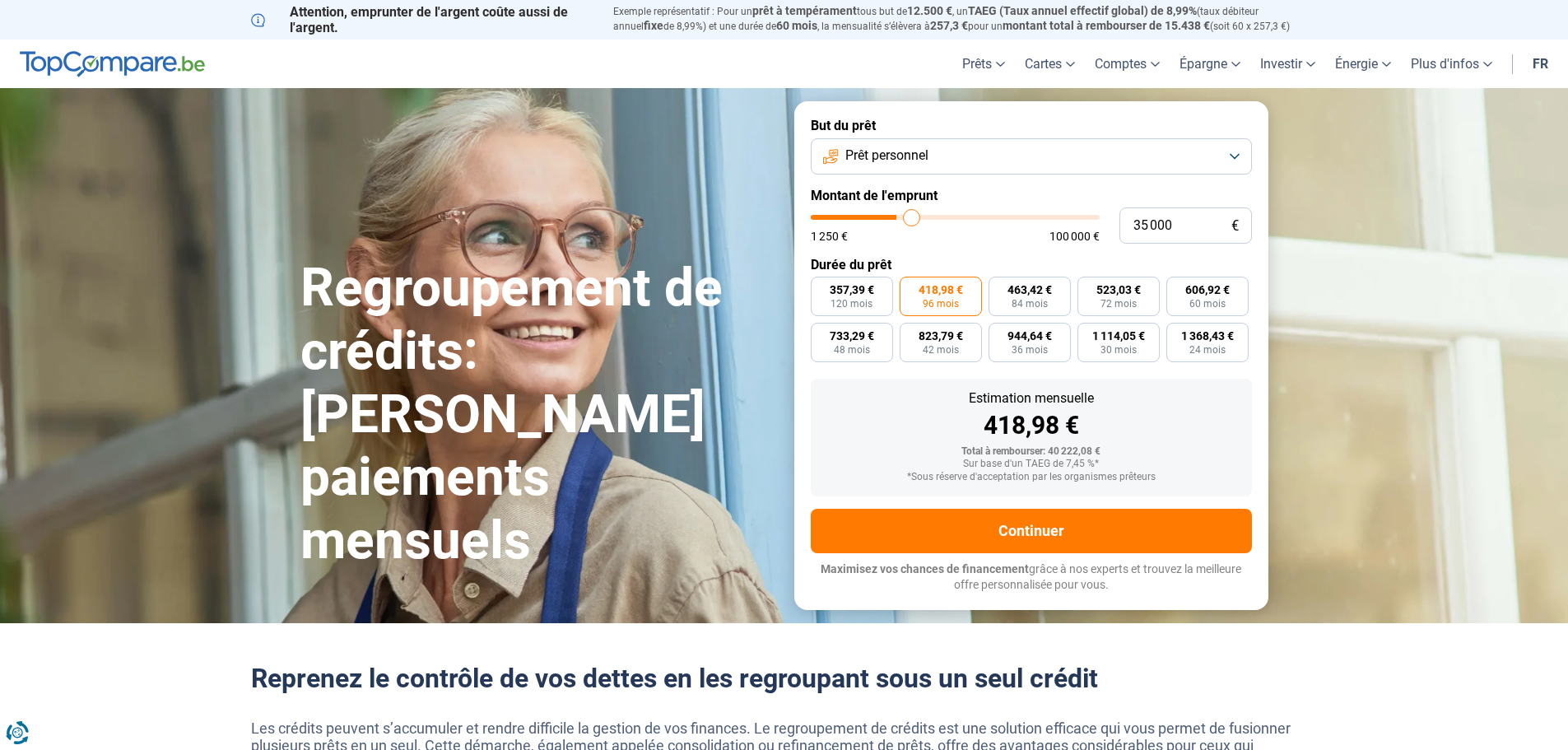
type input "36 500"
type input "36500"
type input "37 000"
type input "37000"
type input "38 000"
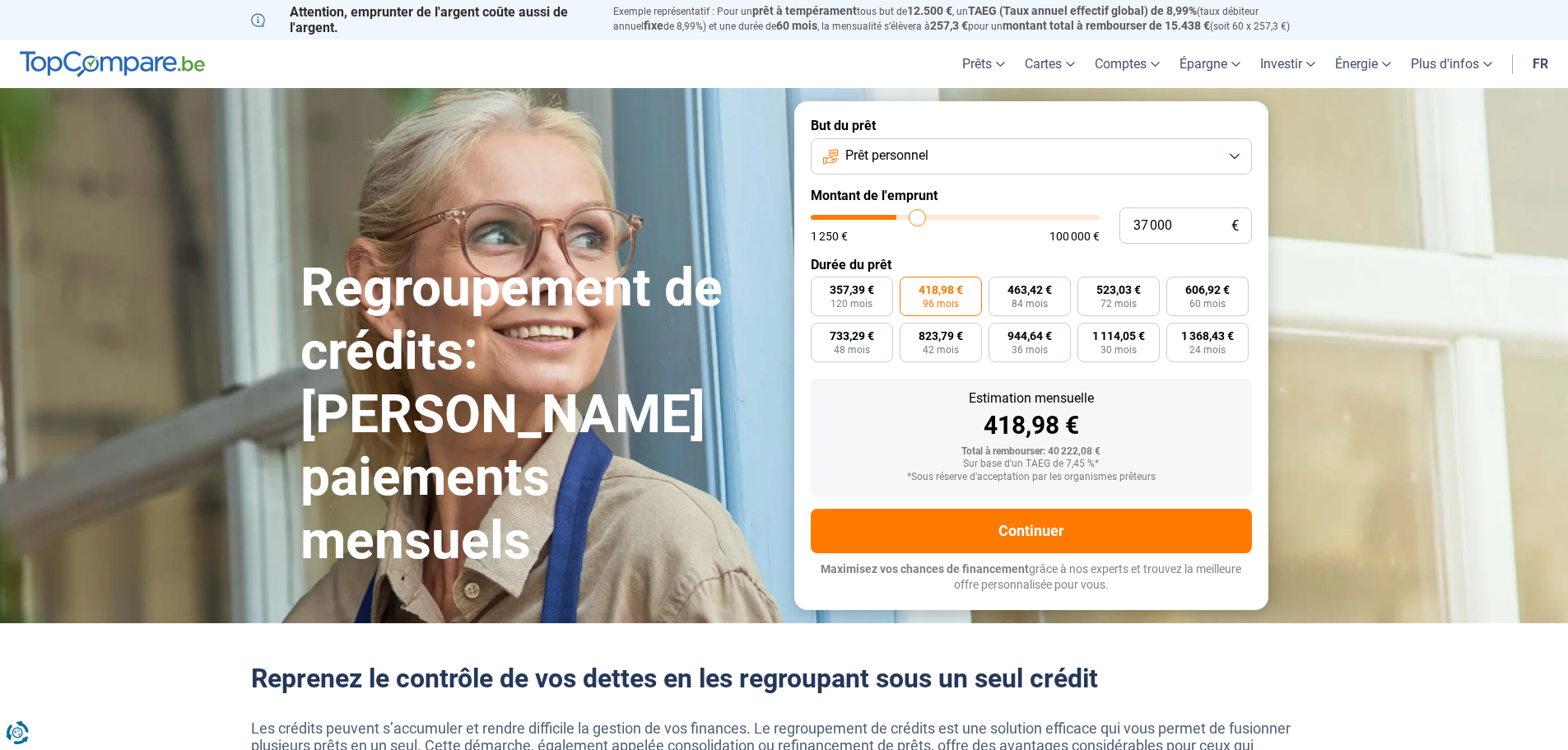
type input "38000"
type input "38 500"
drag, startPoint x: 898, startPoint y: 219, endPoint x: 923, endPoint y: 222, distance: 25.2
type input "38750"
click at [923, 220] on input "range" at bounding box center [955, 216] width 289 height 5
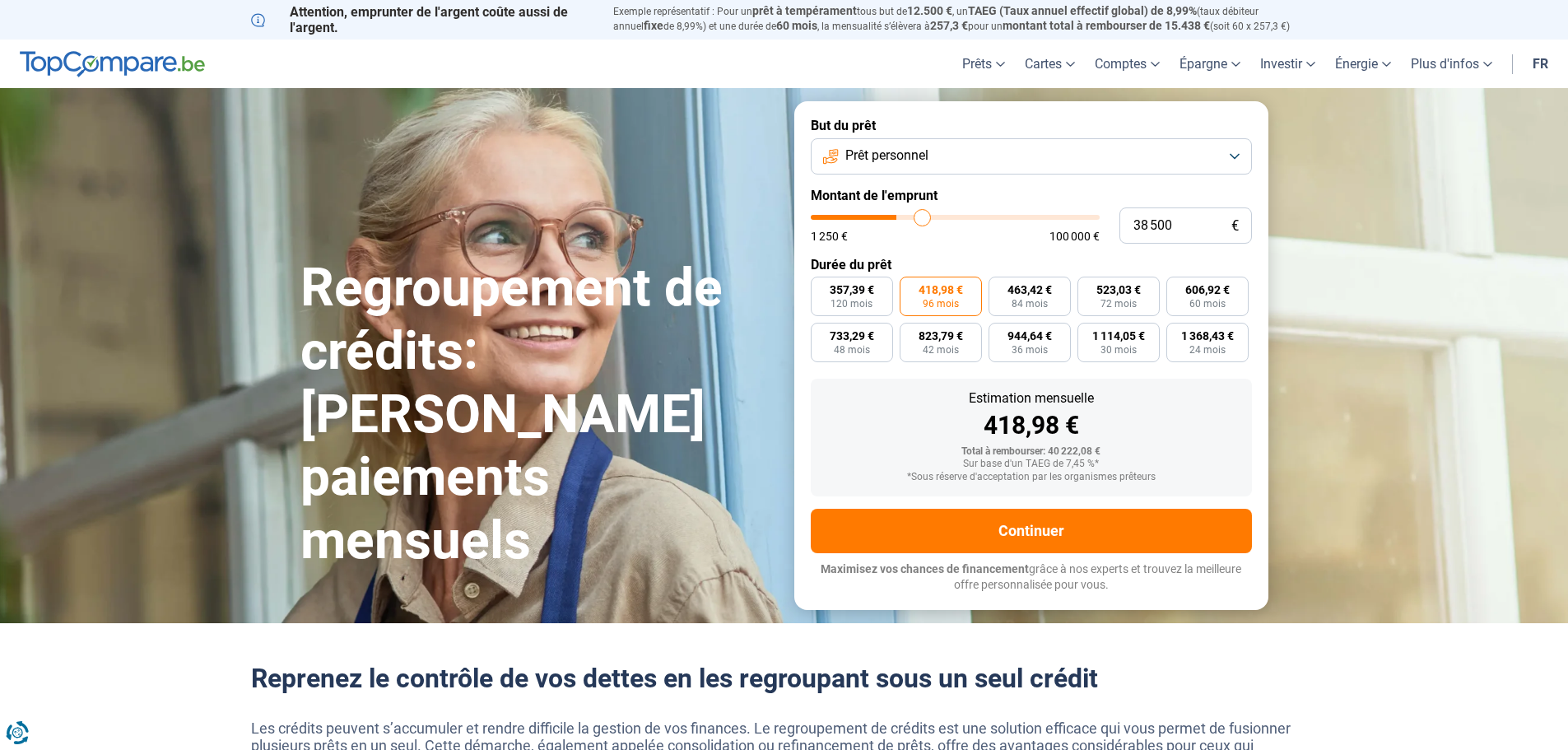
type input "38 750"
radio input "true"
type input "39 250"
type input "39250"
type input "41 000"
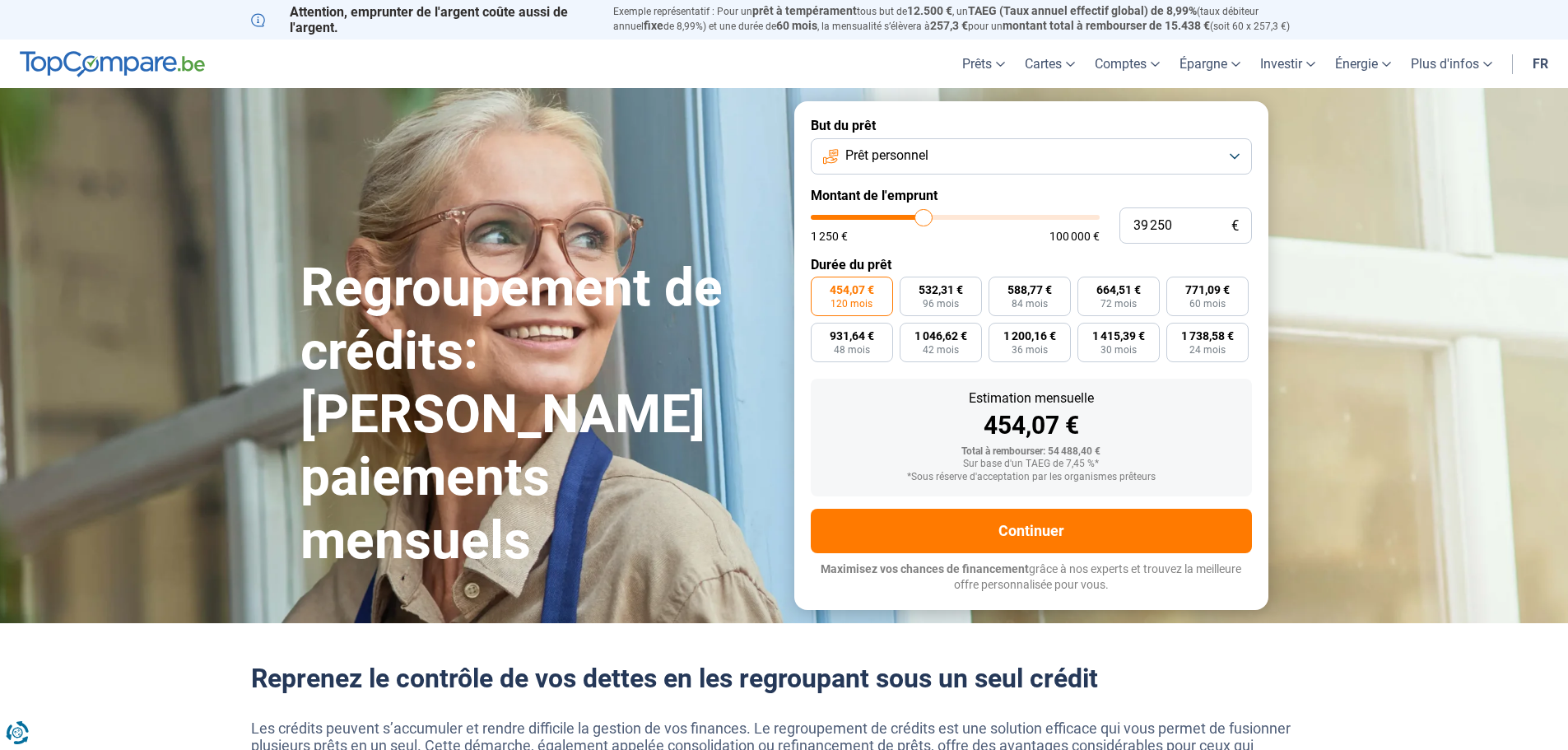
type input "41000"
type input "43 500"
type input "43500"
type input "46 500"
type input "46500"
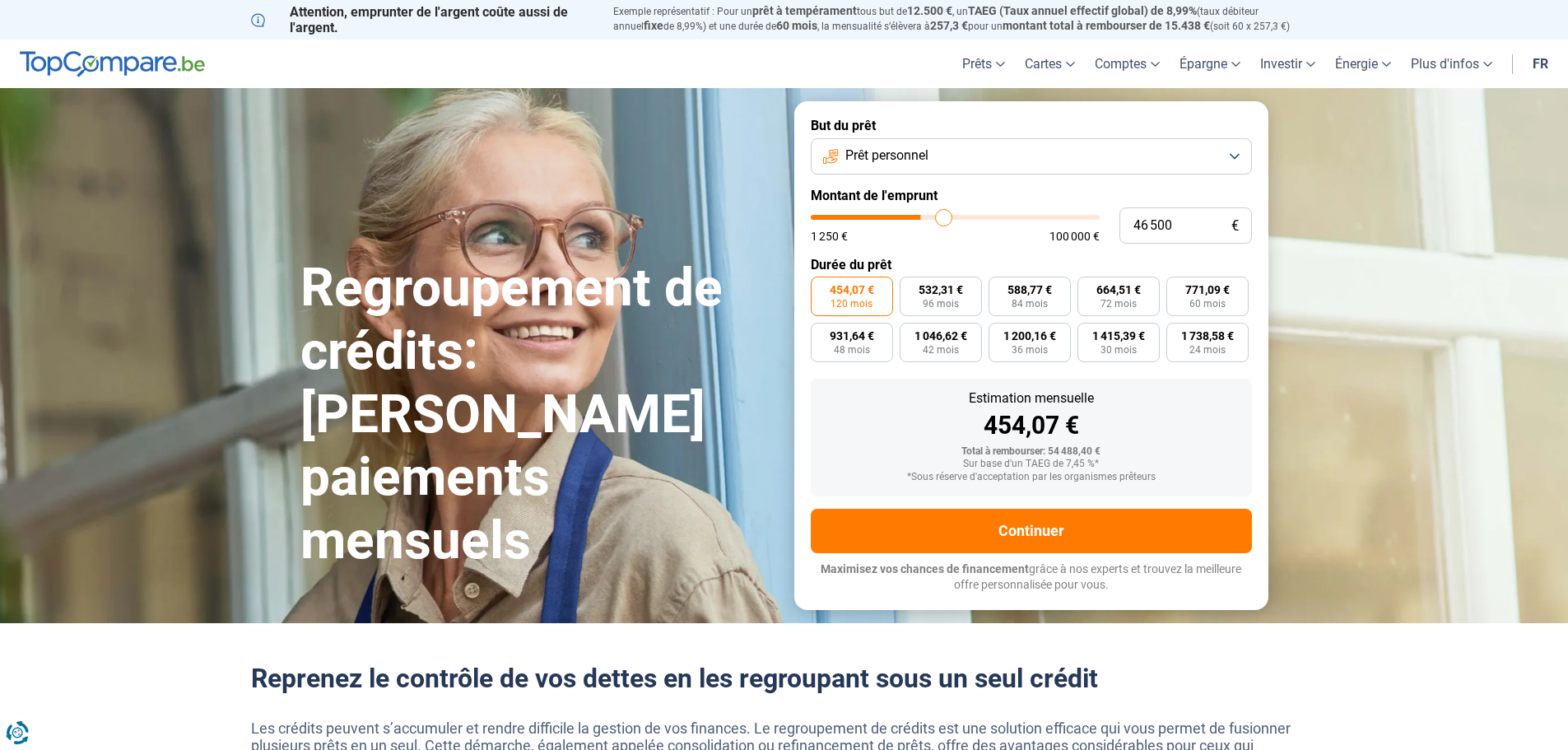
type input "50 250"
type input "50250"
type input "55 500"
type input "55500"
type input "61 000"
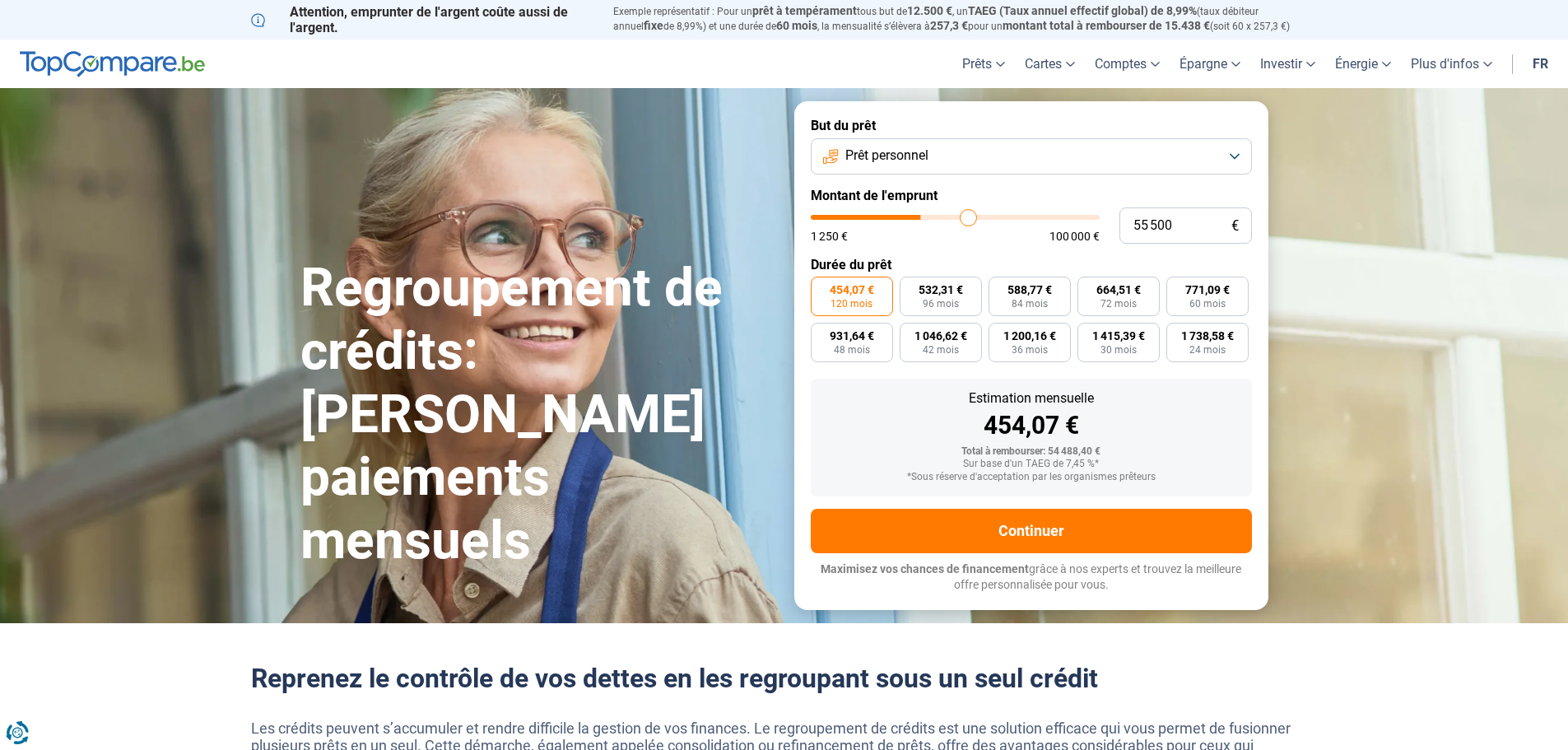
type input "61000"
type input "65 000"
type input "65000"
type input "66 750"
type input "66750"
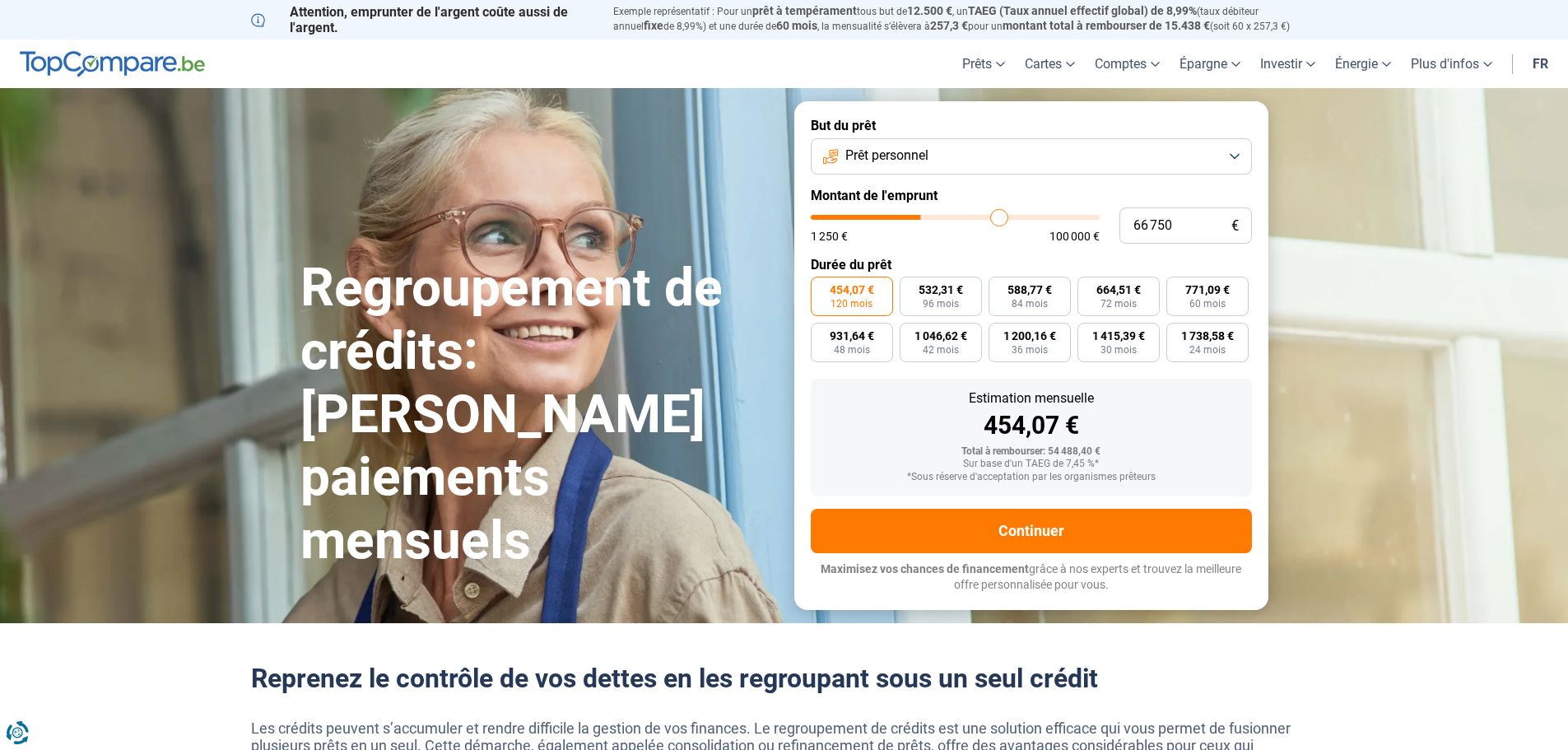
type input "67 500"
drag, startPoint x: 923, startPoint y: 222, endPoint x: 1000, endPoint y: 223, distance: 77.0
type input "67500"
click at [1000, 220] on input "range" at bounding box center [955, 216] width 289 height 5
type input "73 500"
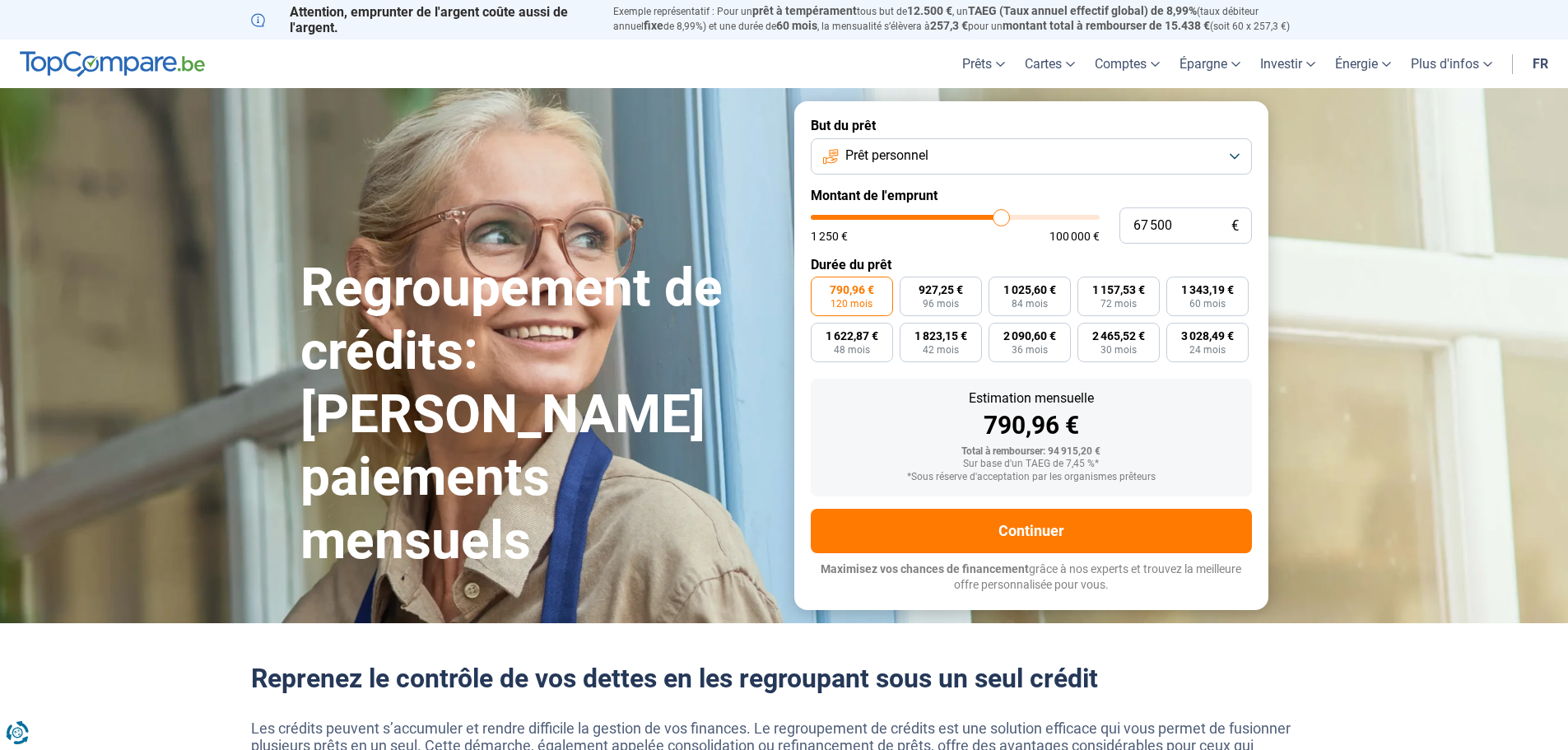
type input "73500"
type input "77 750"
type input "77750"
type input "82 750"
type input "82750"
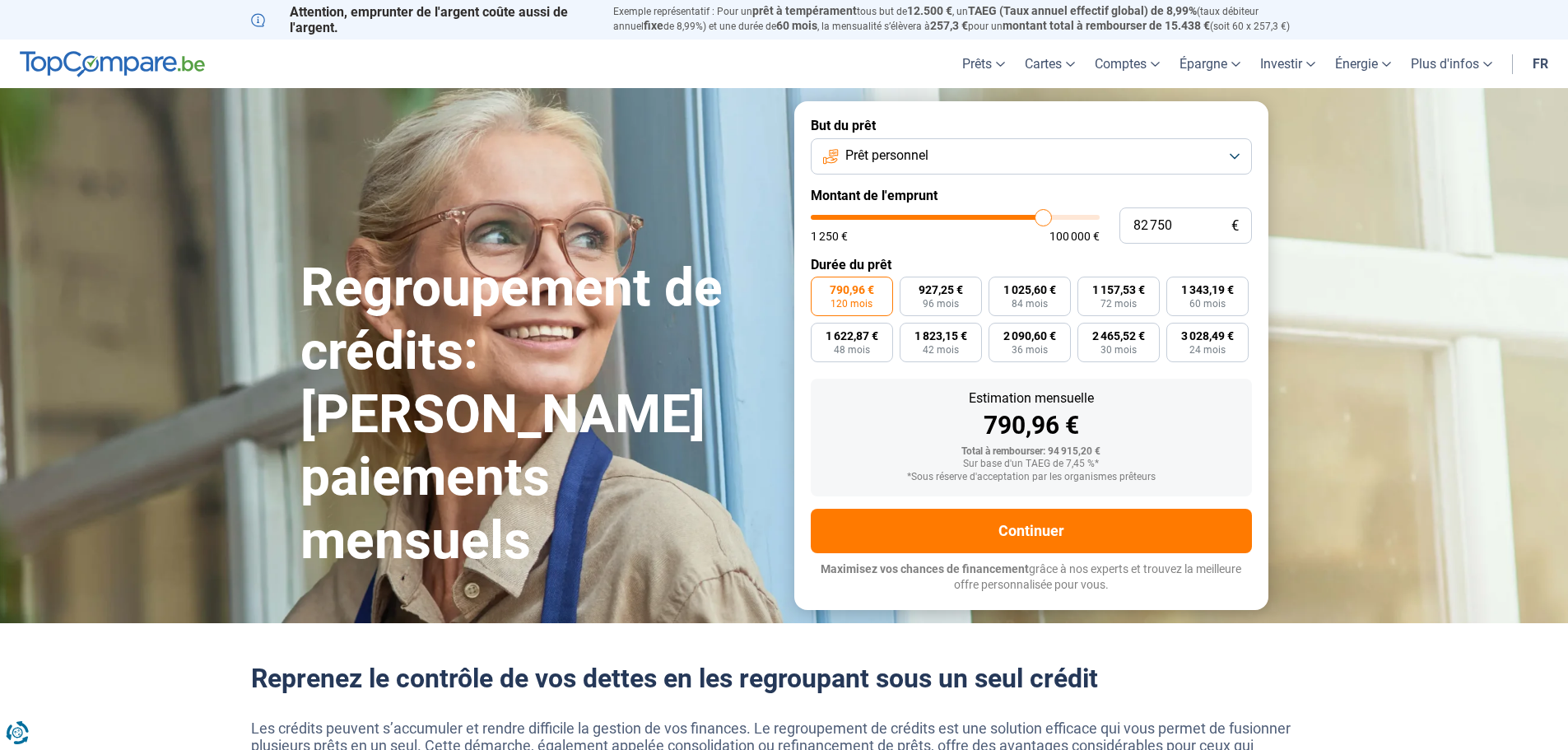
type input "87 500"
type input "87500"
type input "91 500"
type input "91500"
type input "94 500"
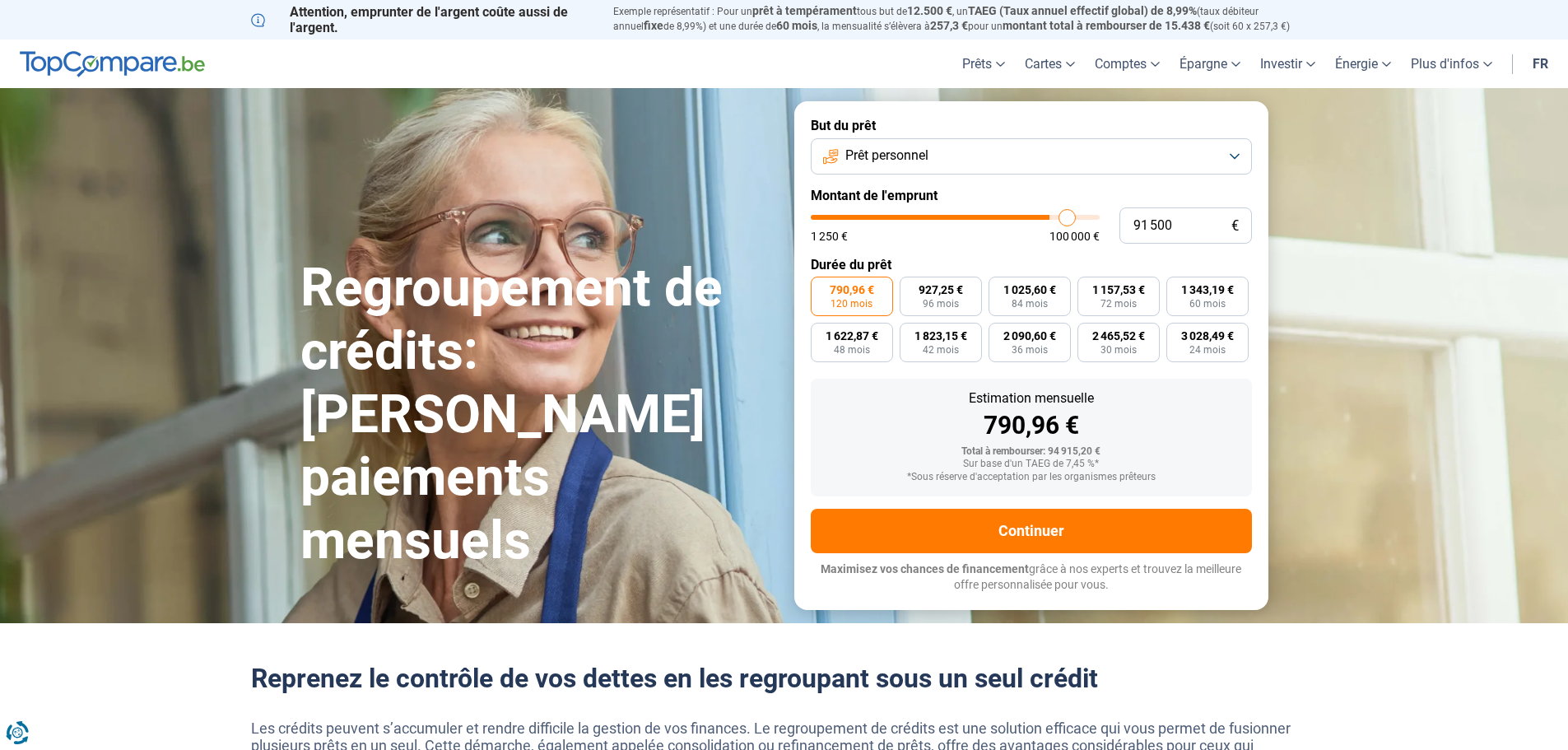
type input "94500"
drag, startPoint x: 1042, startPoint y: 221, endPoint x: 1079, endPoint y: 221, distance: 37.0
click at [1079, 220] on input "range" at bounding box center [955, 216] width 289 height 5
drag, startPoint x: 1079, startPoint y: 221, endPoint x: 1039, endPoint y: 223, distance: 40.0
click at [1039, 220] on input "range" at bounding box center [955, 216] width 289 height 5
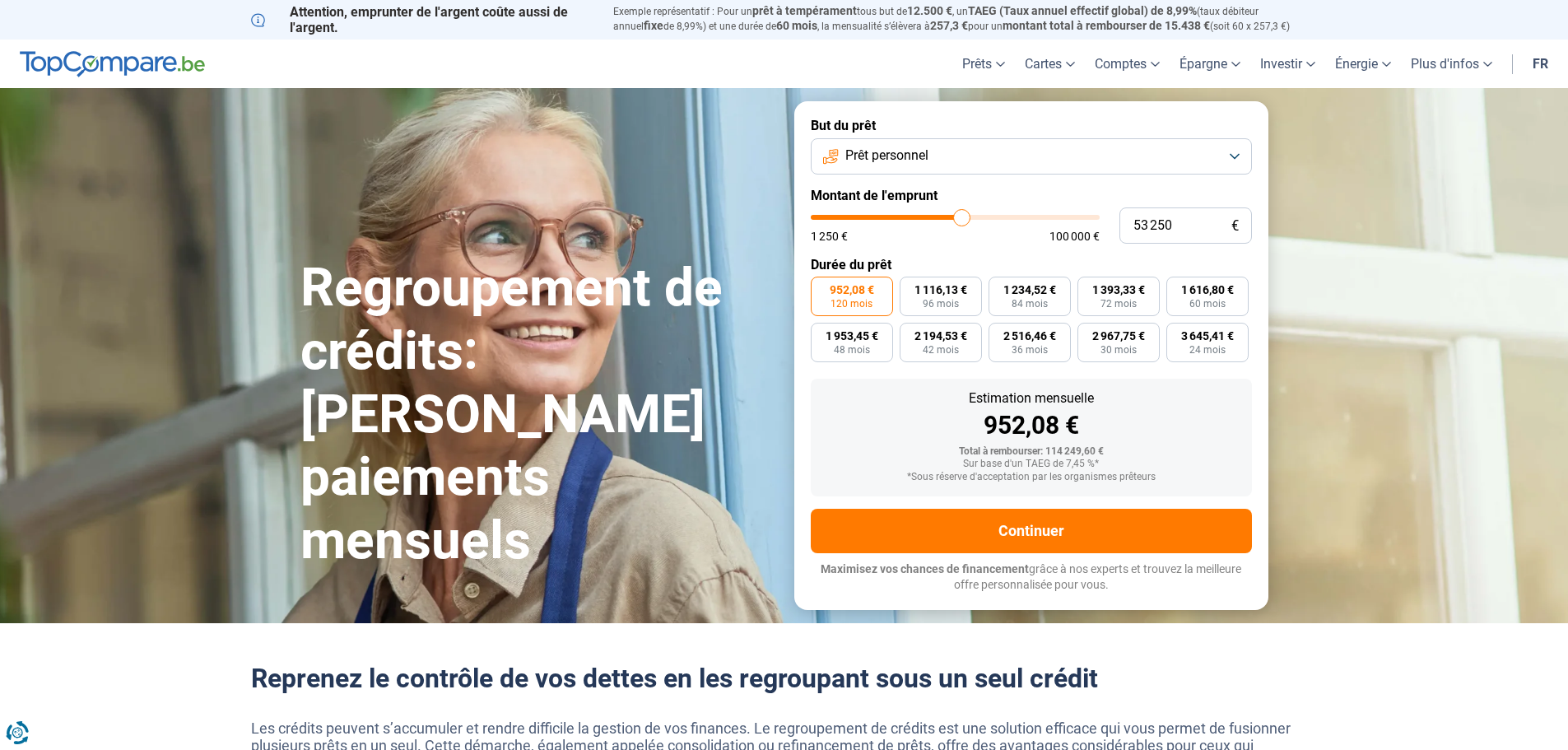
drag, startPoint x: 1032, startPoint y: 223, endPoint x: 960, endPoint y: 217, distance: 72.2
click at [961, 217] on input "range" at bounding box center [955, 216] width 289 height 5
drag, startPoint x: 965, startPoint y: 215, endPoint x: 929, endPoint y: 216, distance: 36.0
click at [929, 216] on input "range" at bounding box center [955, 216] width 289 height 5
drag, startPoint x: 929, startPoint y: 216, endPoint x: 866, endPoint y: 212, distance: 63.1
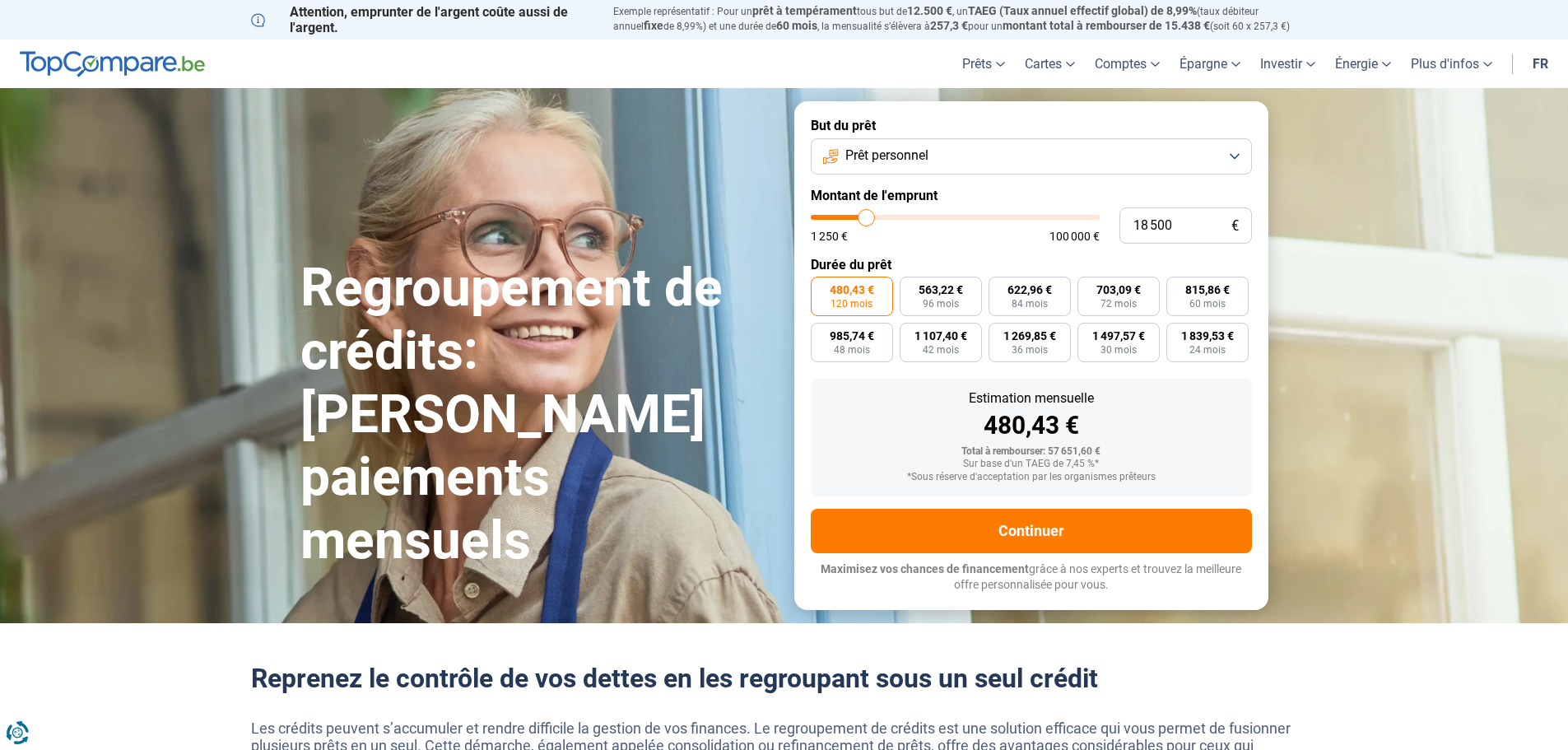
click at [866, 215] on input "range" at bounding box center [955, 216] width 289 height 5
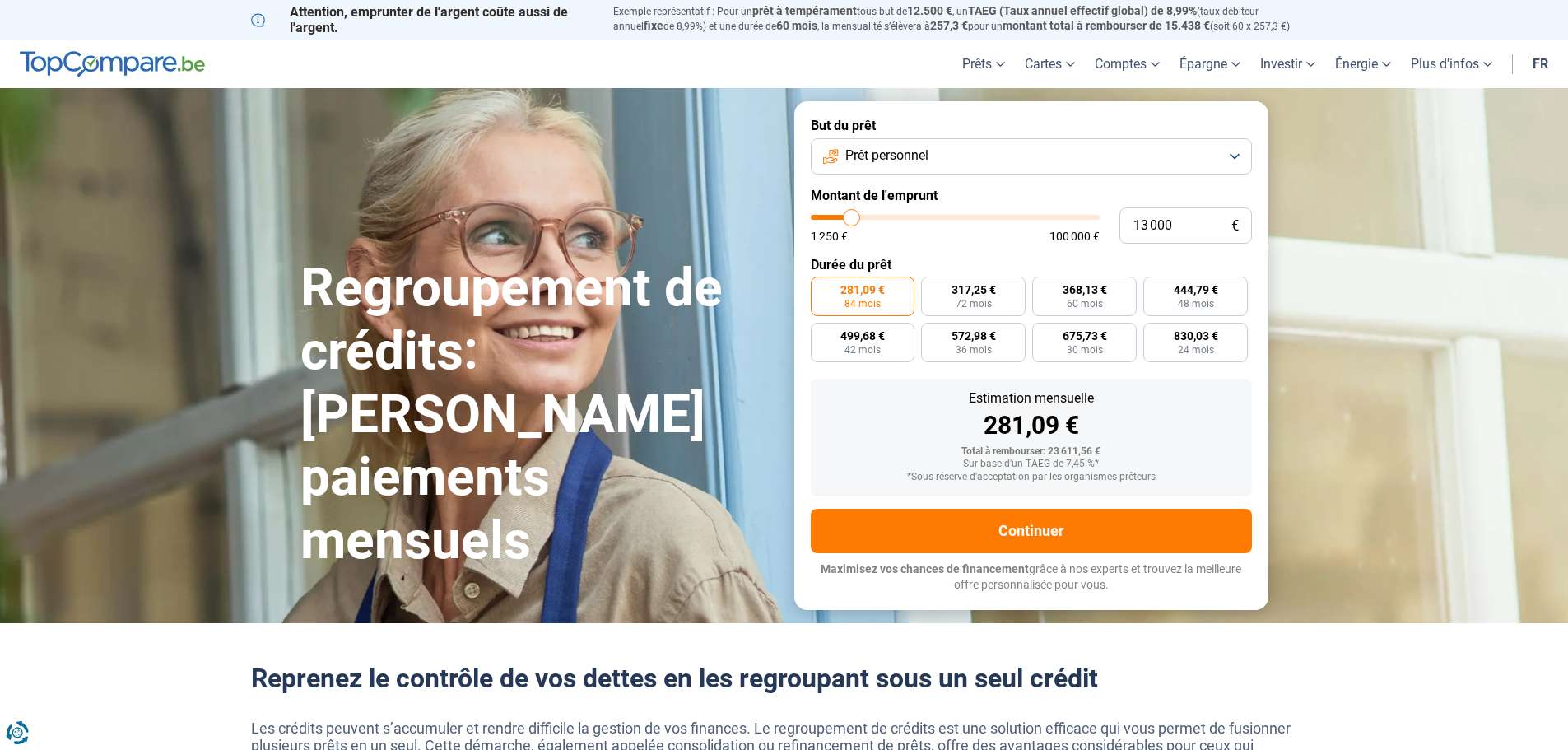
drag, startPoint x: 866, startPoint y: 212, endPoint x: 852, endPoint y: 212, distance: 14.0
click at [852, 215] on input "range" at bounding box center [955, 216] width 289 height 5
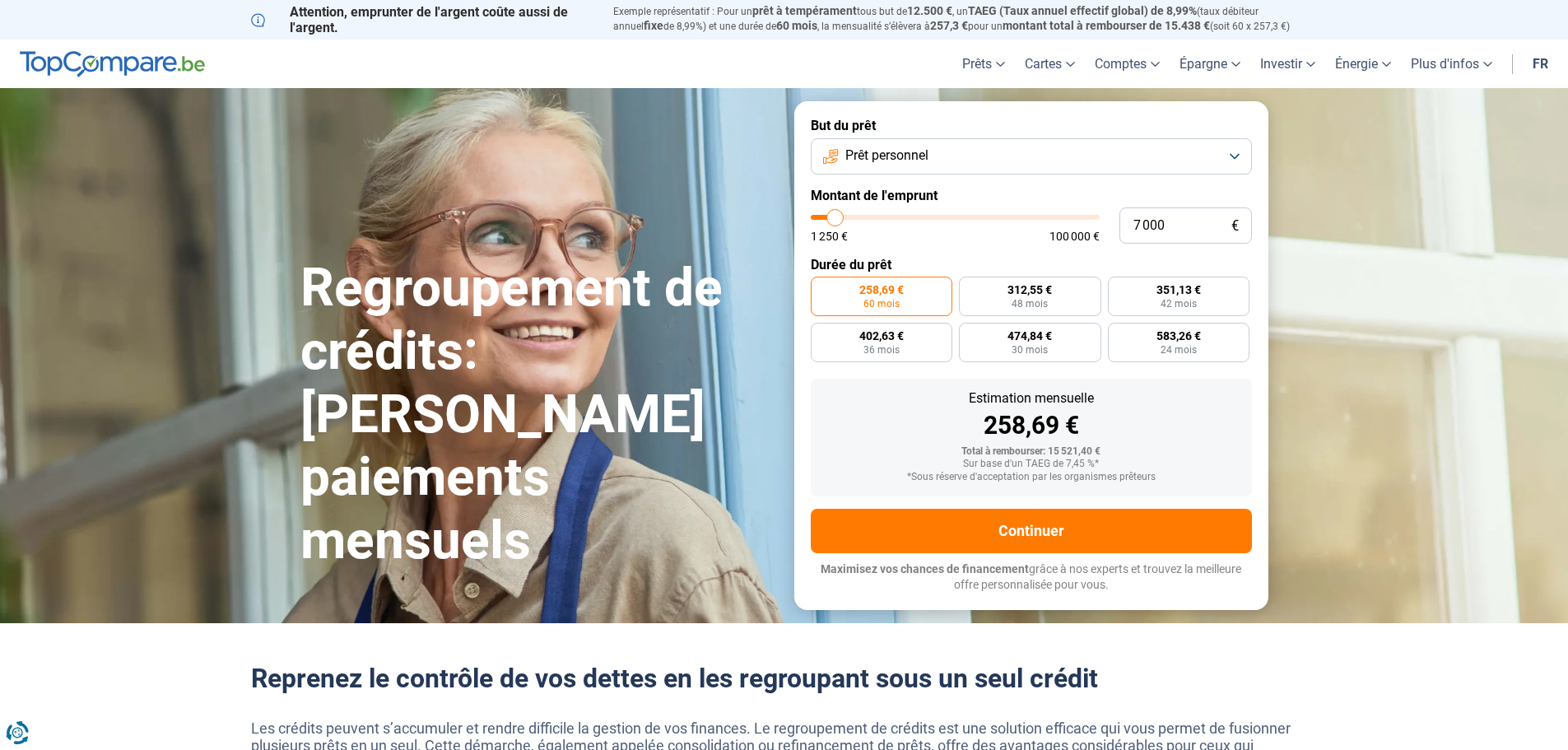
drag, startPoint x: 846, startPoint y: 212, endPoint x: 836, endPoint y: 212, distance: 10.0
click at [836, 215] on input "range" at bounding box center [955, 216] width 289 height 5
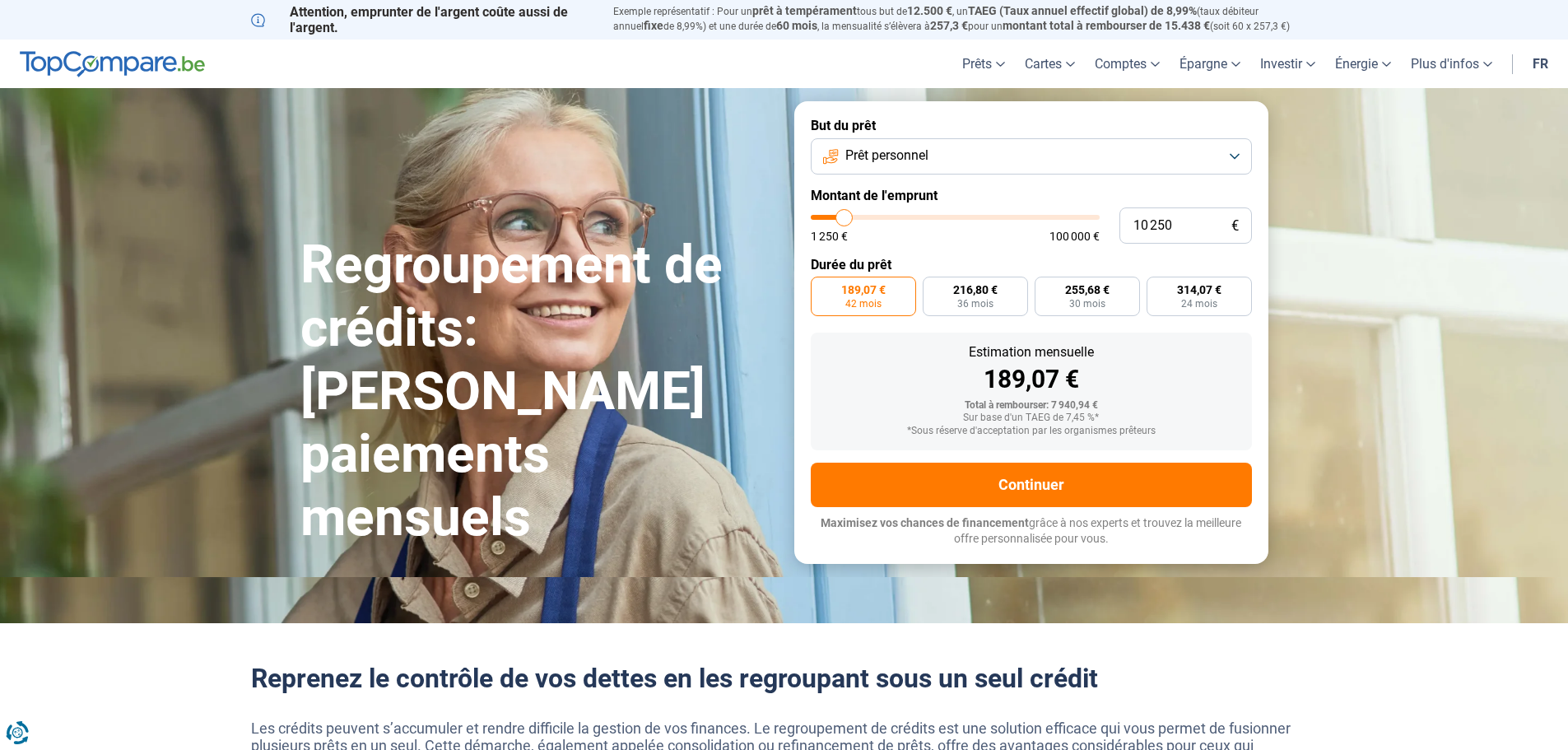
click at [844, 215] on input "range" at bounding box center [955, 216] width 289 height 5
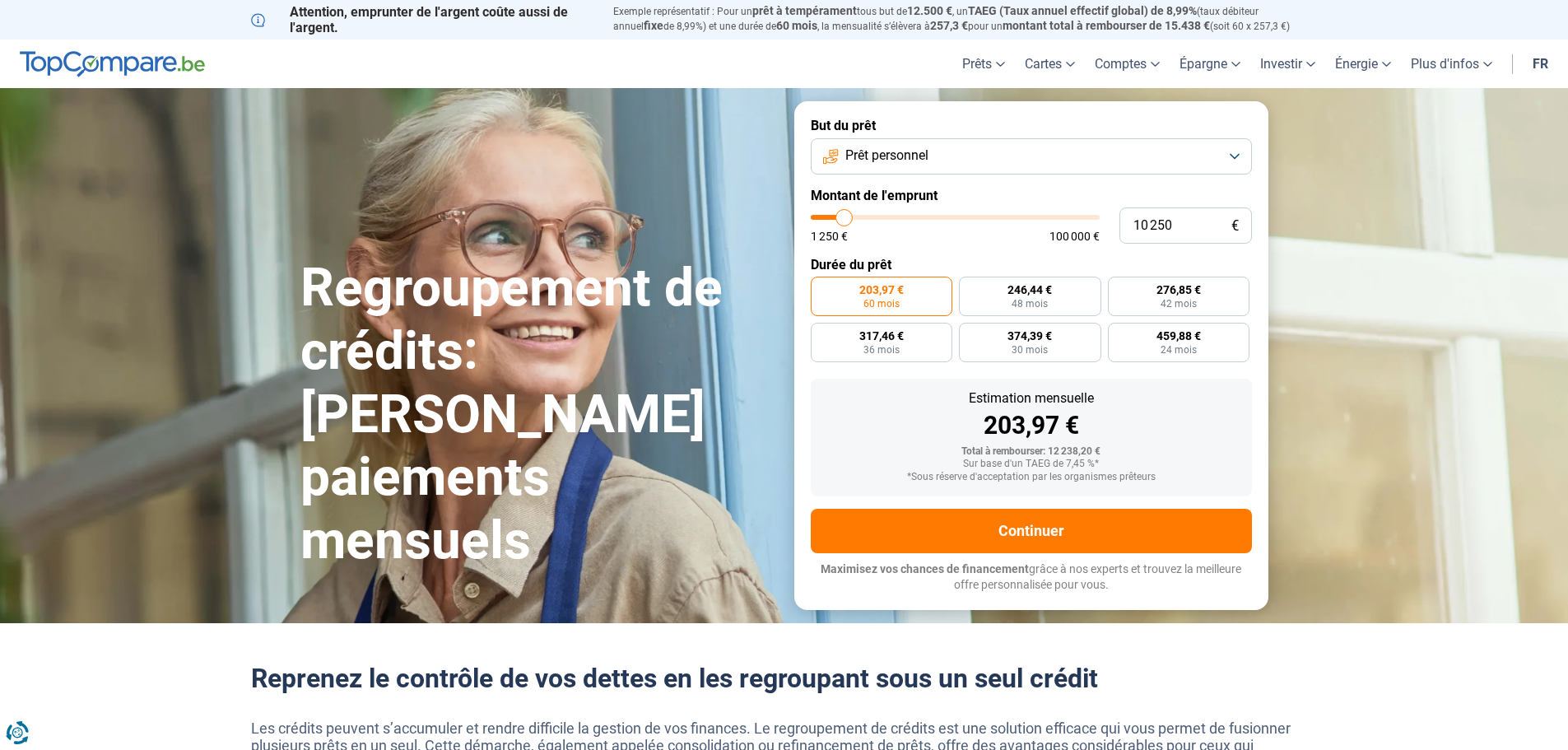
click at [902, 250] on form "But du prêt Prêt personnel Montant de l'emprunt 10 250 € 1 250 € 100 000 € Duré…" at bounding box center [1031, 355] width 474 height 508
click at [917, 220] on input "range" at bounding box center [955, 216] width 289 height 5
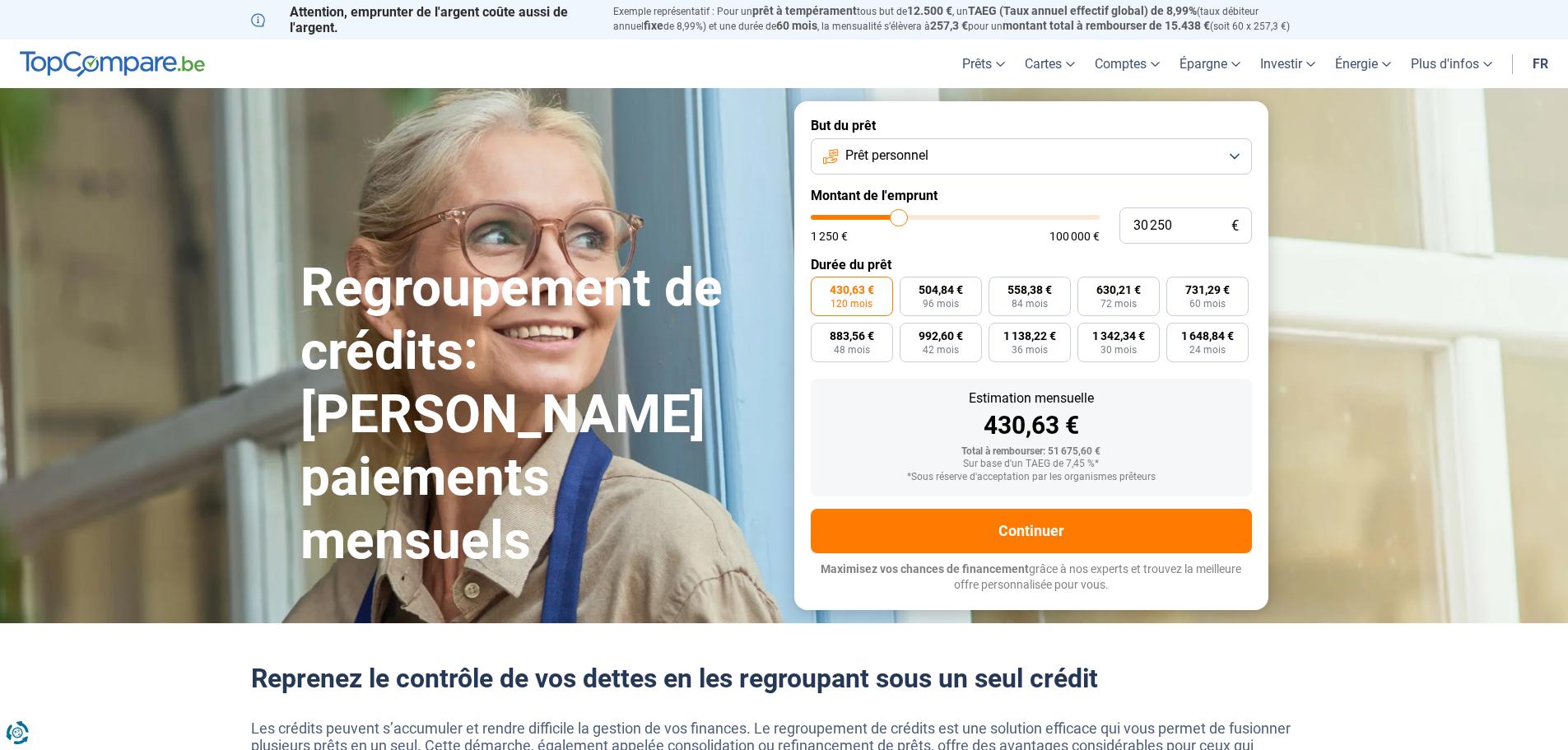
drag, startPoint x: 912, startPoint y: 220, endPoint x: 899, endPoint y: 222, distance: 13.2
click at [899, 220] on input "range" at bounding box center [955, 216] width 289 height 5
click at [1019, 164] on button "Prêt personnel" at bounding box center [1031, 156] width 441 height 36
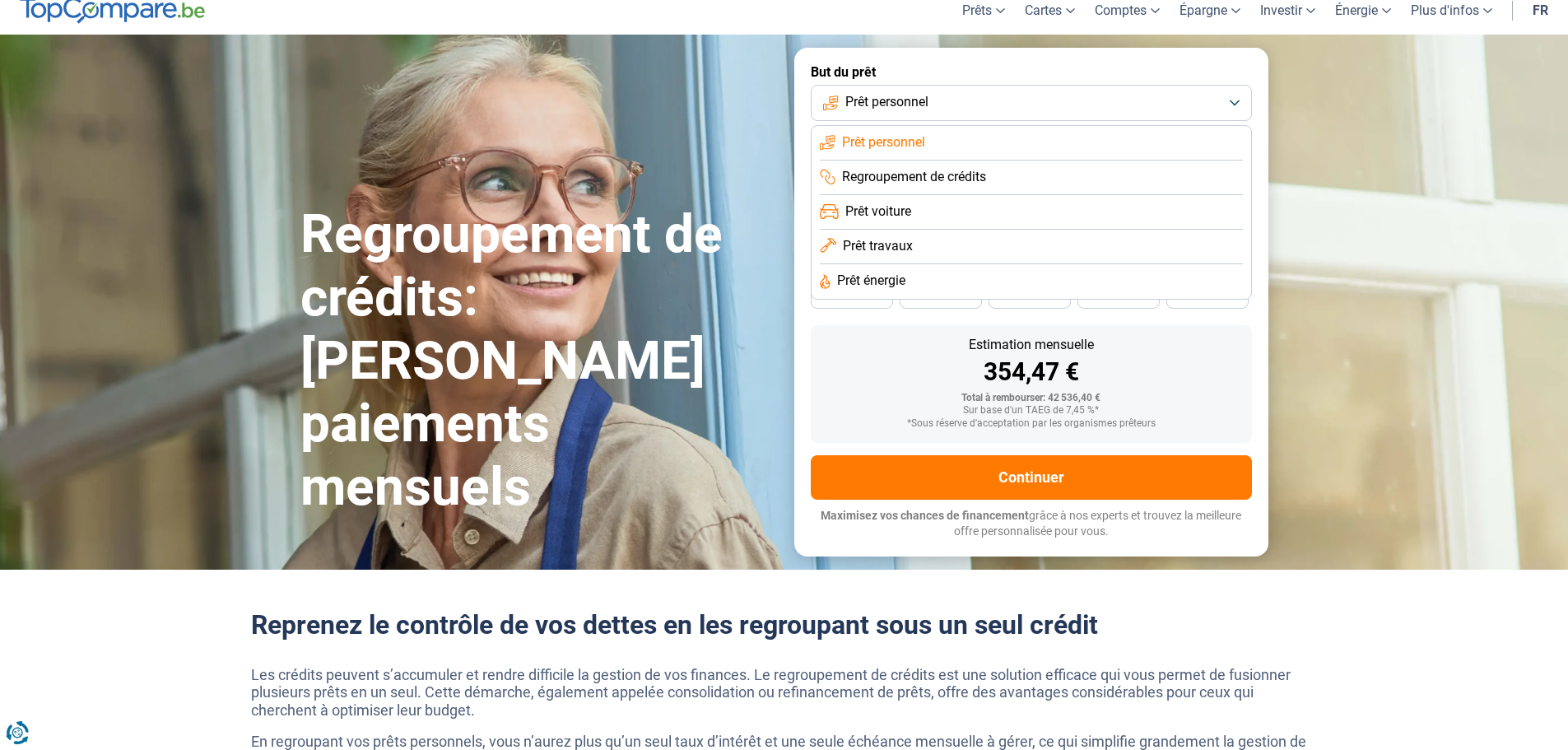
scroll to position [82, 0]
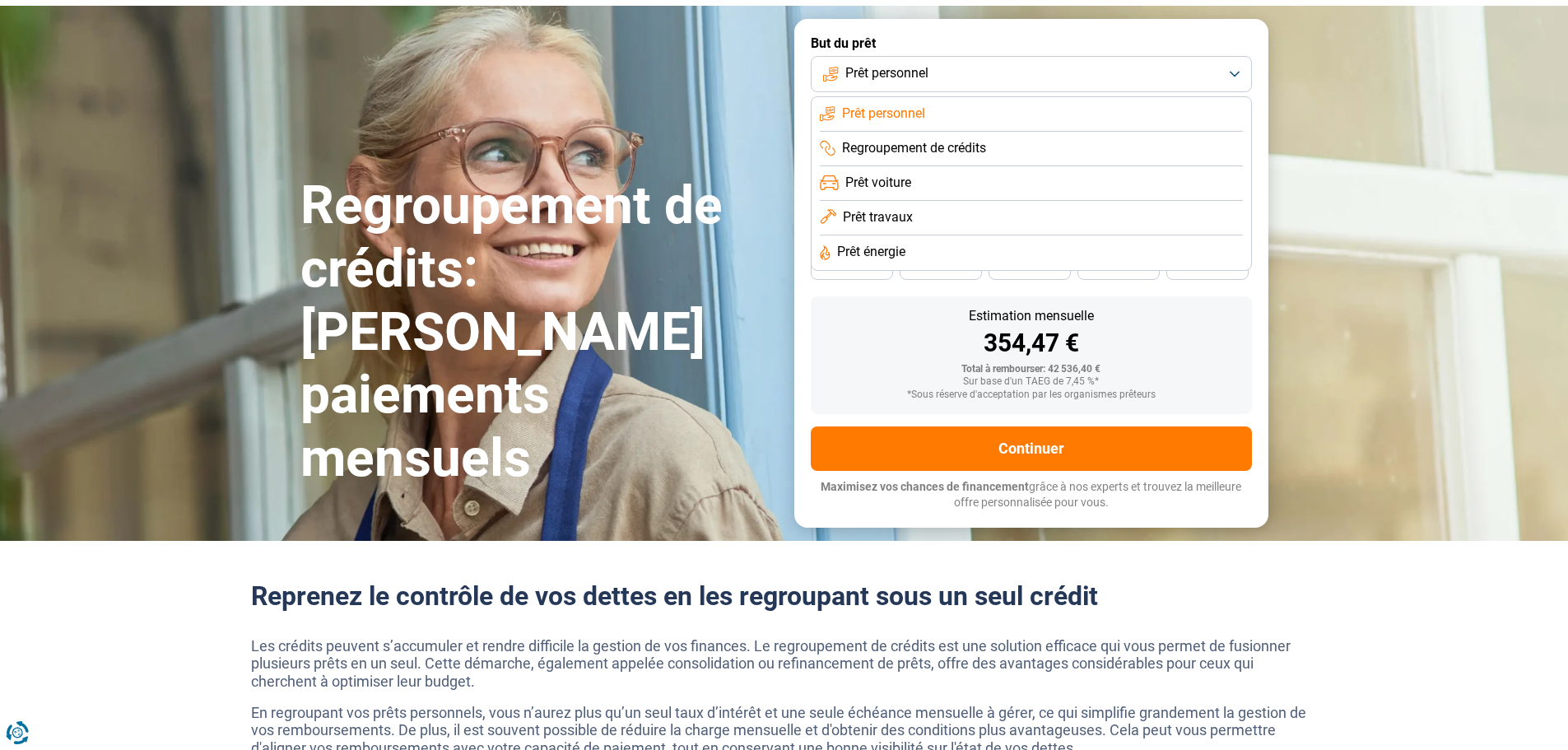
click at [919, 345] on div "354,47 €" at bounding box center [1031, 344] width 414 height 25
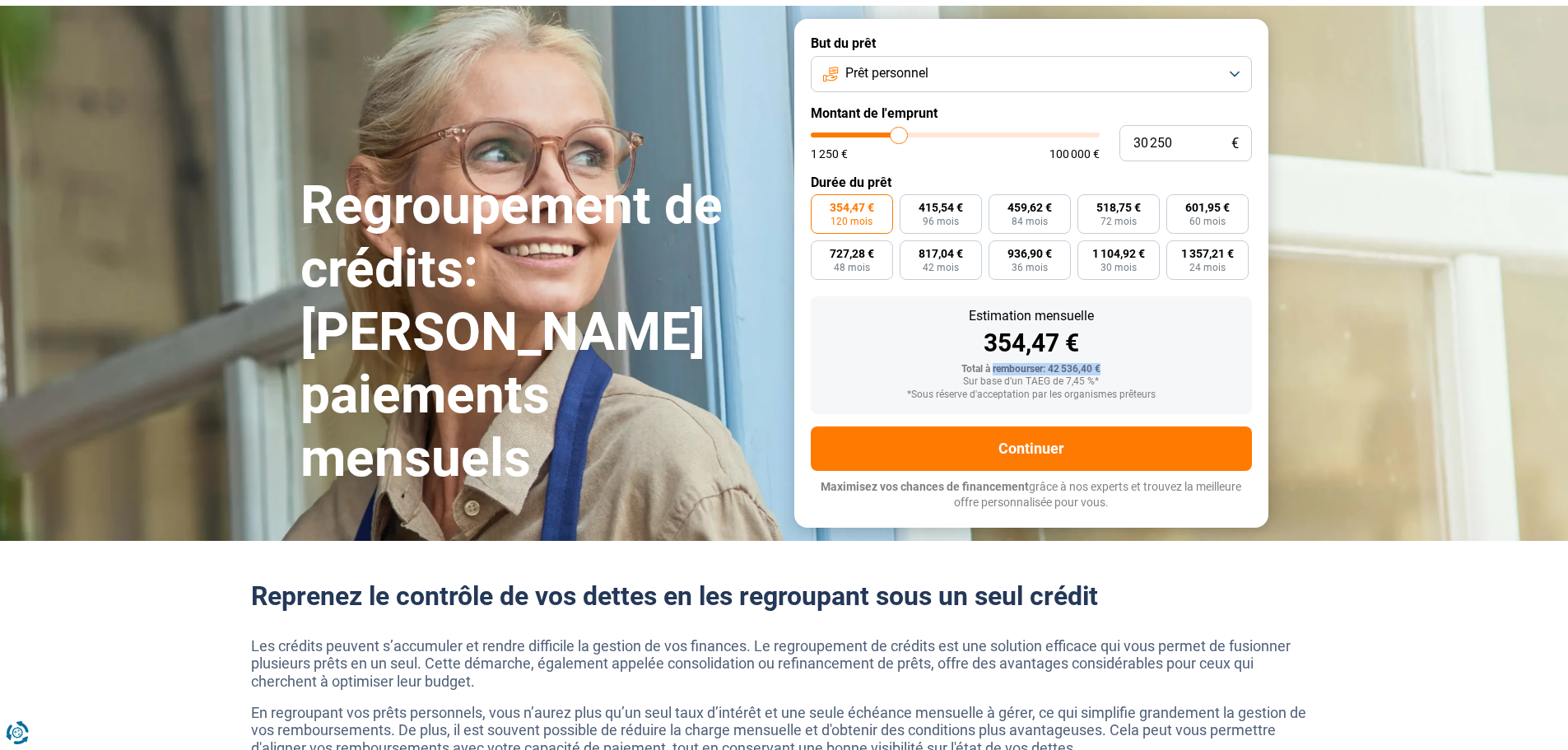
drag, startPoint x: 994, startPoint y: 369, endPoint x: 1114, endPoint y: 369, distance: 120.0
click at [1114, 369] on div "Total à rembourser: 42 536,40 €" at bounding box center [1031, 370] width 414 height 11
click at [1112, 367] on div "Total à rembourser: 42 536,40 €" at bounding box center [1031, 370] width 414 height 11
click at [1116, 364] on div "Total à rembourser: 42 536,40 €" at bounding box center [1031, 370] width 414 height 11
drag, startPoint x: 1051, startPoint y: 371, endPoint x: 1200, endPoint y: 375, distance: 149.1
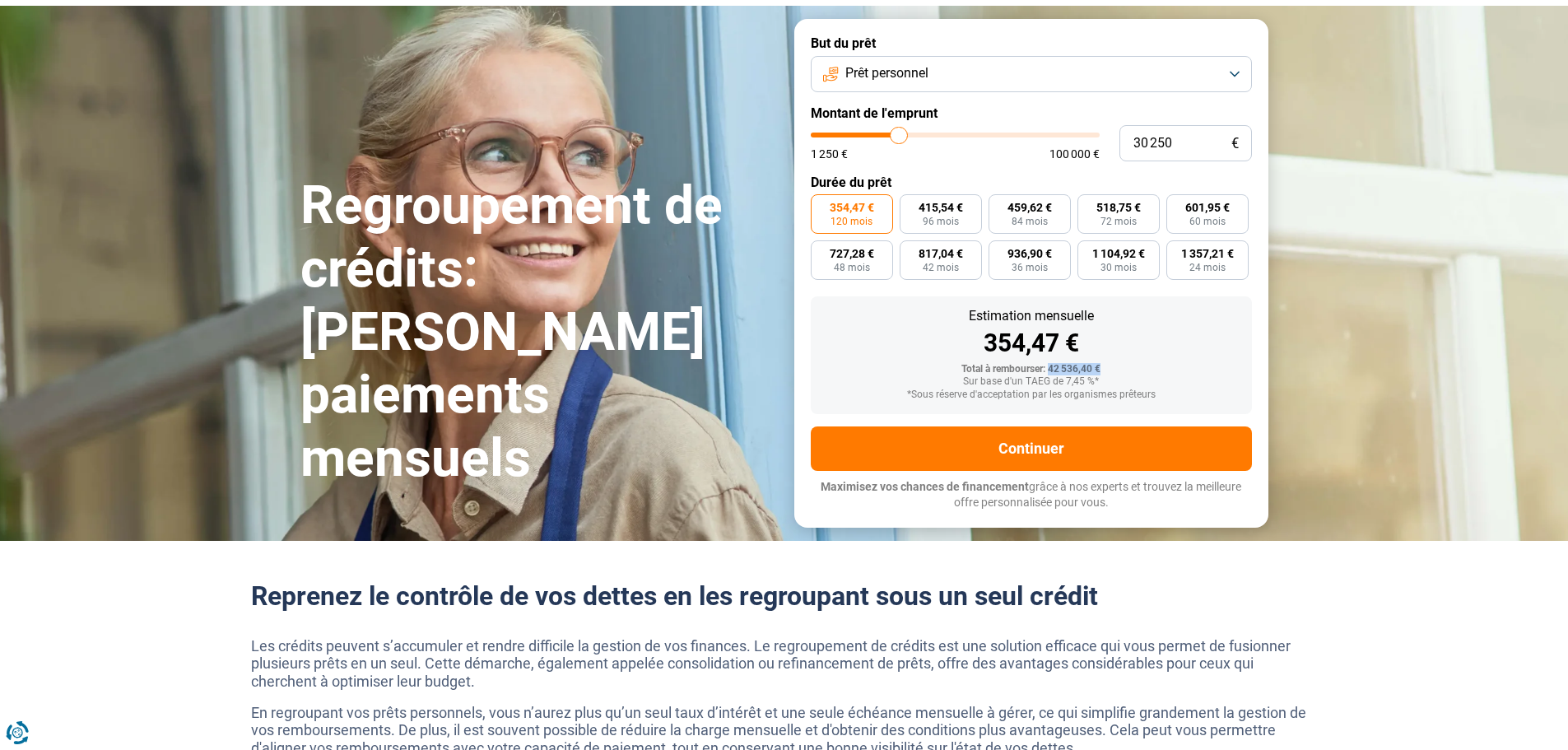
click at [1188, 375] on div "Total à rembourser: 42 536,40 €" at bounding box center [1031, 370] width 414 height 11
click at [1186, 368] on div "Total à rembourser: 42 536,40 €" at bounding box center [1031, 370] width 414 height 11
click at [977, 82] on button "Prêt personnel" at bounding box center [1031, 74] width 441 height 36
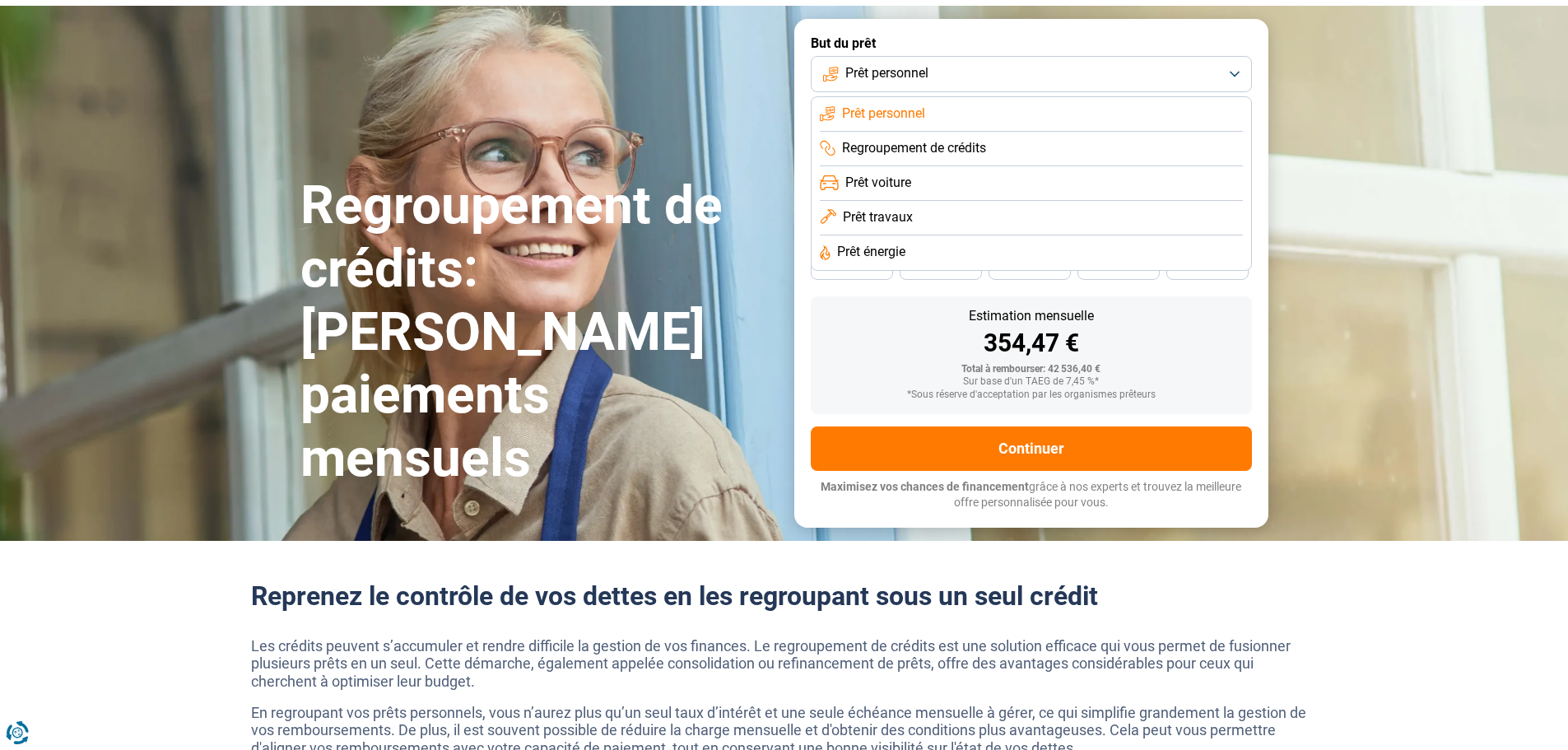
click at [936, 180] on li "Prêt voiture" at bounding box center [1031, 184] width 423 height 34
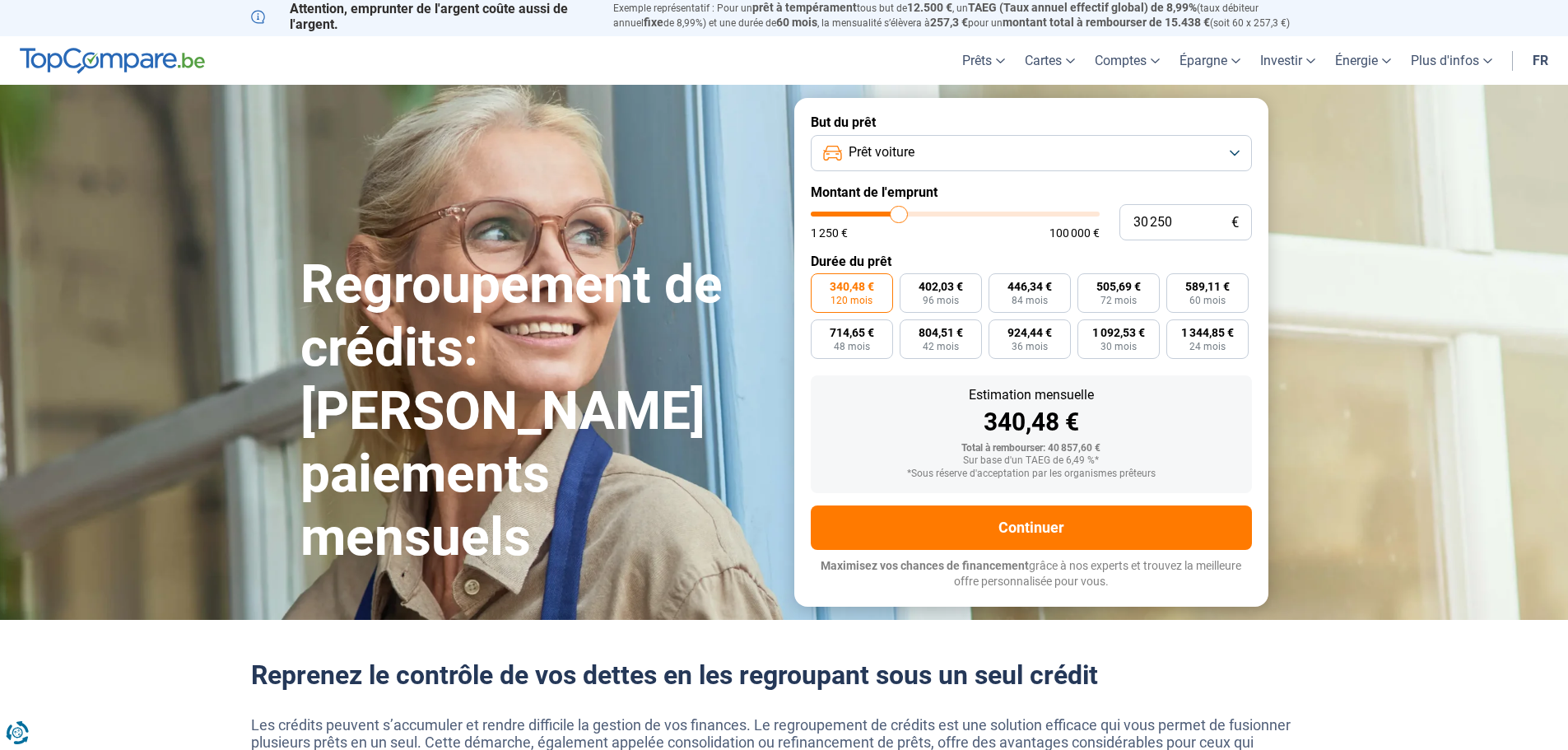
scroll to position [0, 0]
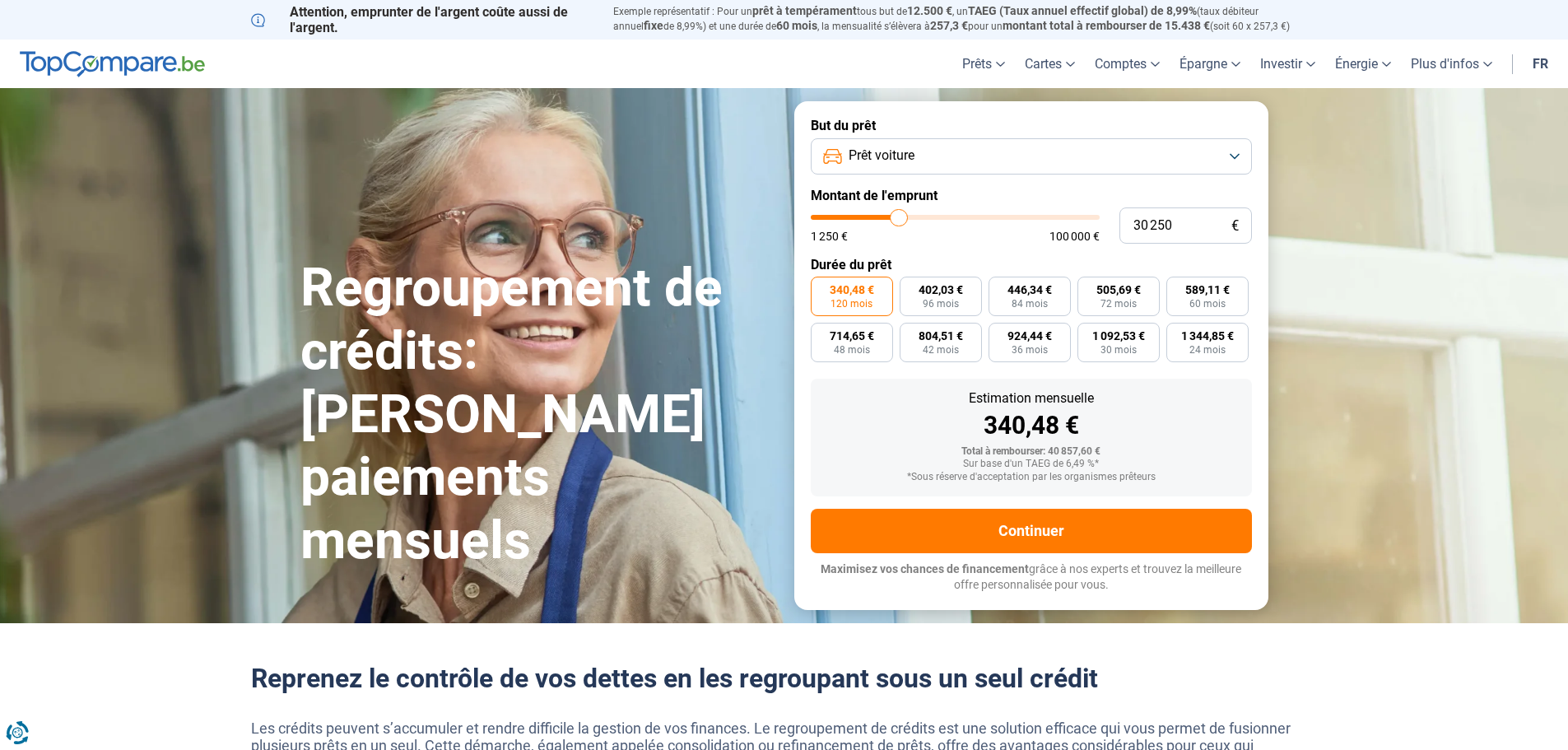
click at [969, 155] on button "Prêt voiture" at bounding box center [1031, 156] width 441 height 36
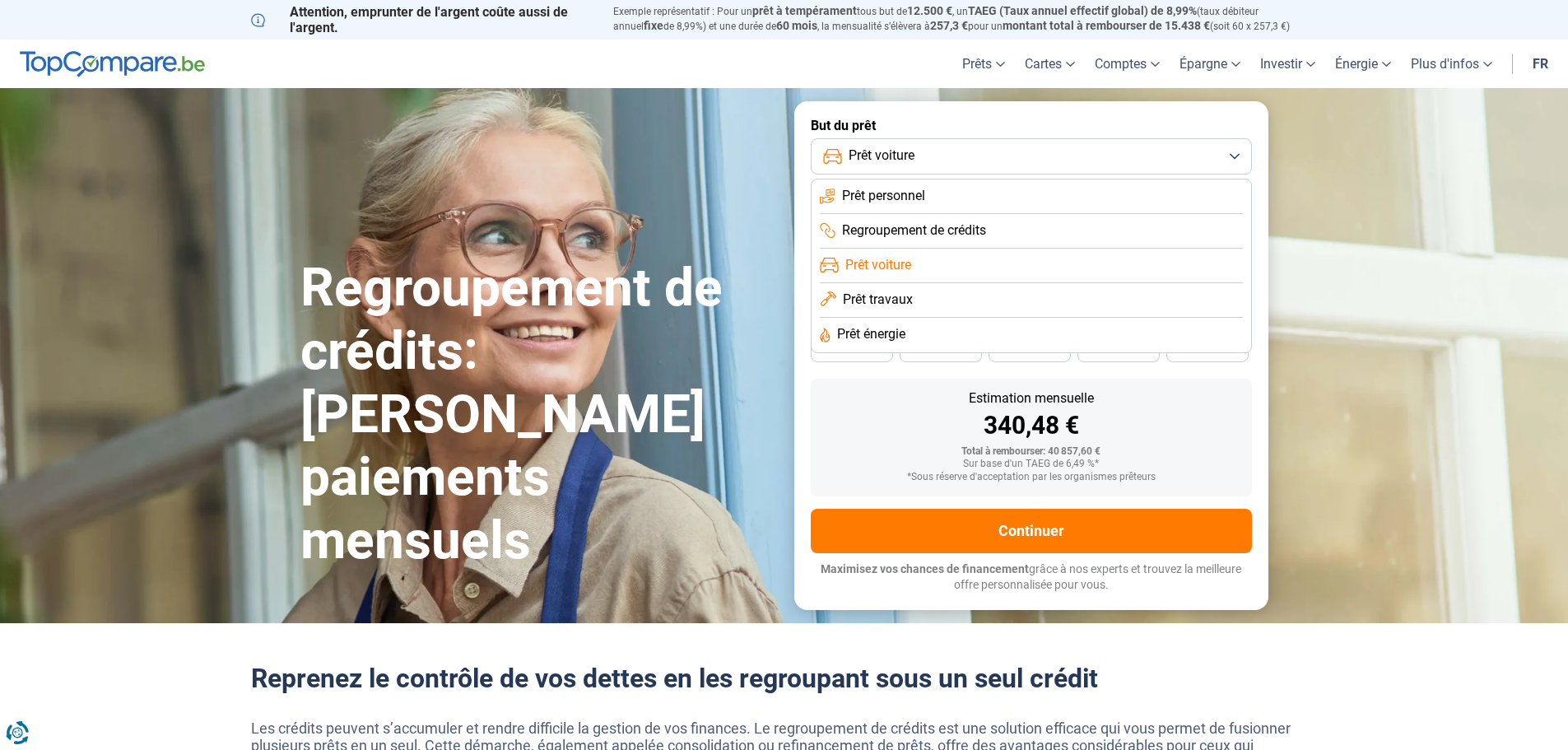
click at [912, 285] on li "Prêt travaux" at bounding box center [1031, 301] width 423 height 34
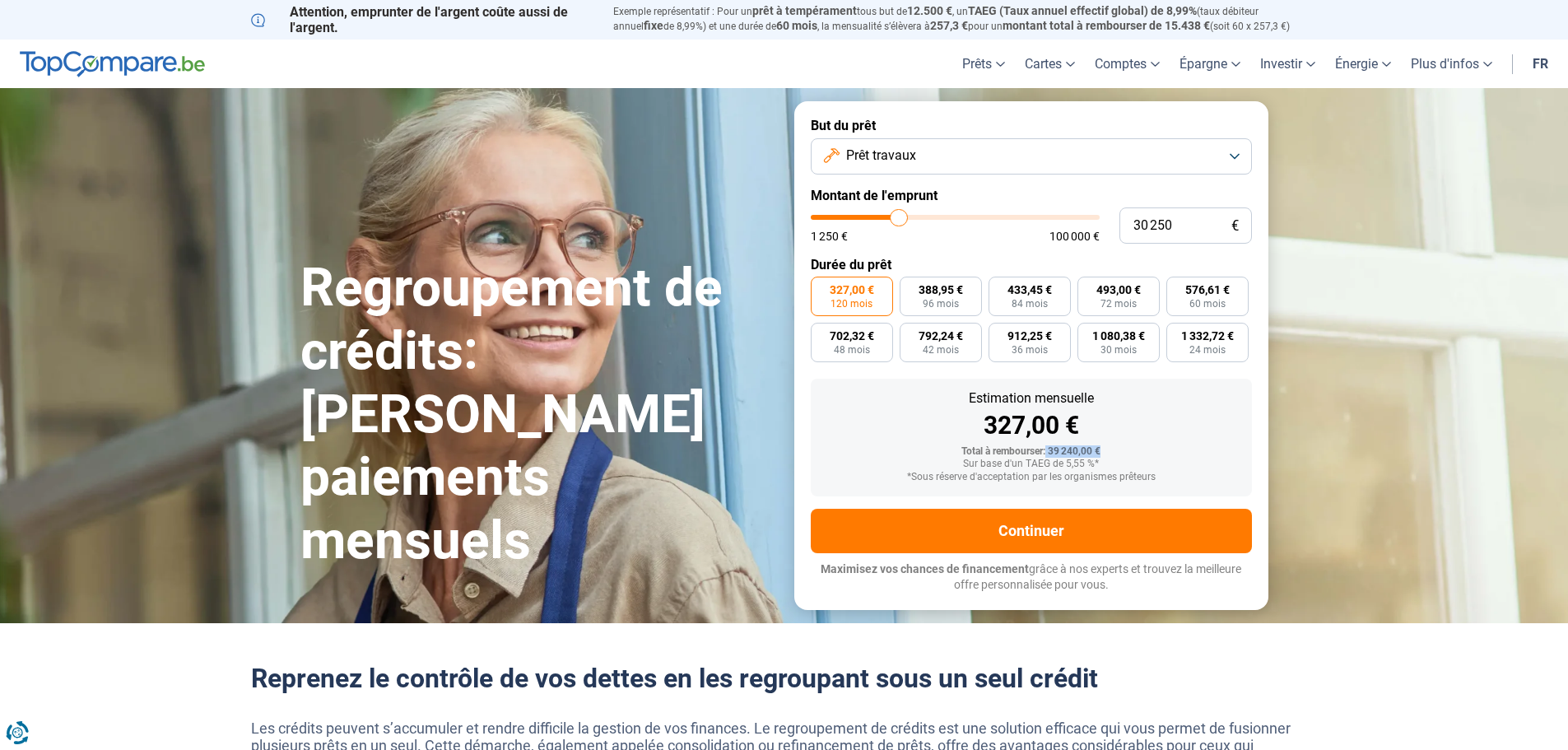
drag, startPoint x: 1094, startPoint y: 456, endPoint x: 1111, endPoint y: 454, distance: 17.1
click at [1108, 456] on div "Estimation mensuelle 327,00 € Total à rembourser: 39 240,00 € Sur base d'un TAE…" at bounding box center [1031, 437] width 441 height 118
click at [1176, 443] on div "Estimation mensuelle 327,00 € Total à rembourser: 39 240,00 € Sur base d'un TAE…" at bounding box center [1031, 437] width 441 height 118
click at [1139, 284] on span "493,00 €" at bounding box center [1118, 290] width 44 height 11
click at [1088, 283] on input "493,00 € 72 mois" at bounding box center [1082, 282] width 11 height 11
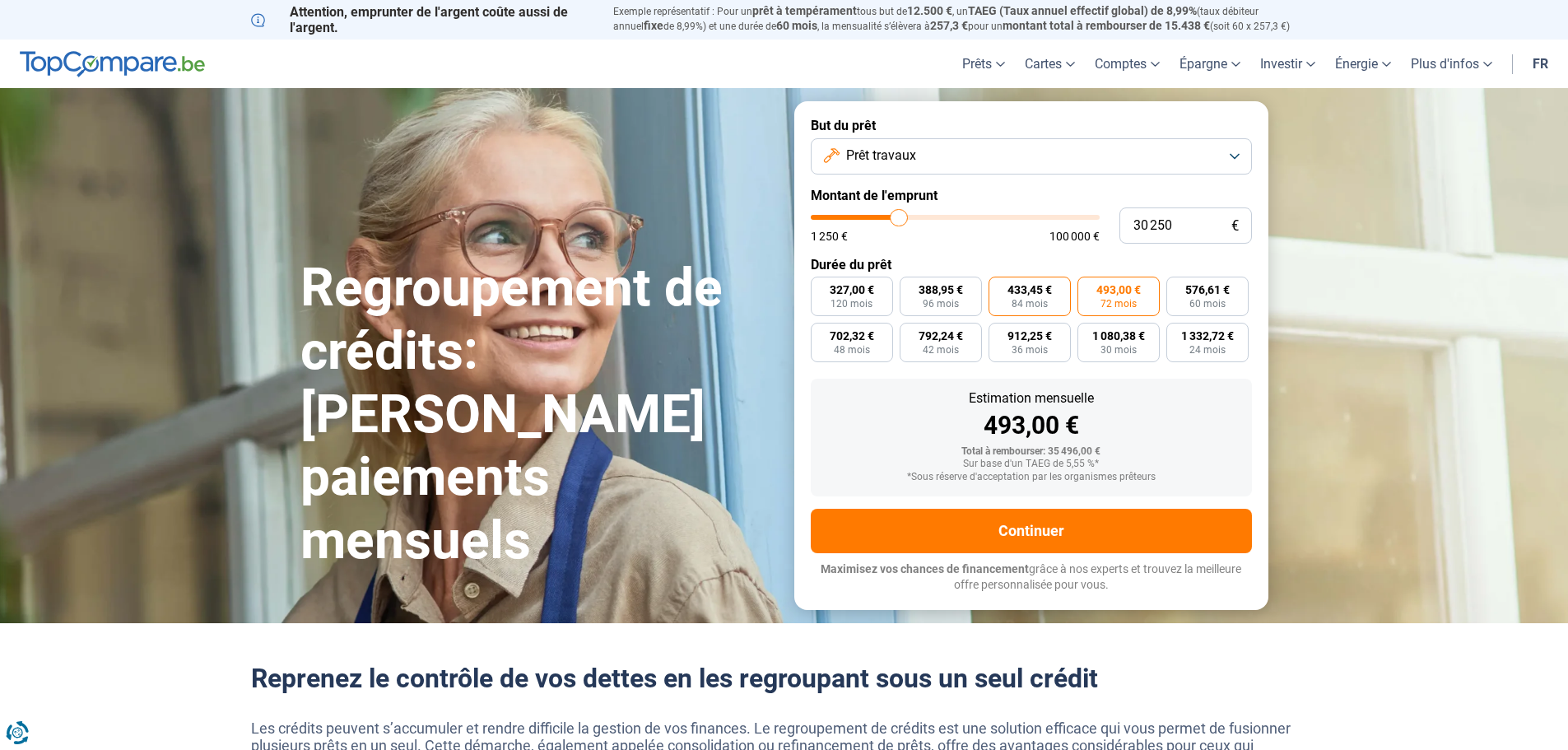
click at [1022, 300] on span "84 mois" at bounding box center [1030, 304] width 36 height 10
click at [999, 287] on input "433,45 € 84 mois" at bounding box center [994, 282] width 11 height 11
